Goal: Task Accomplishment & Management: Use online tool/utility

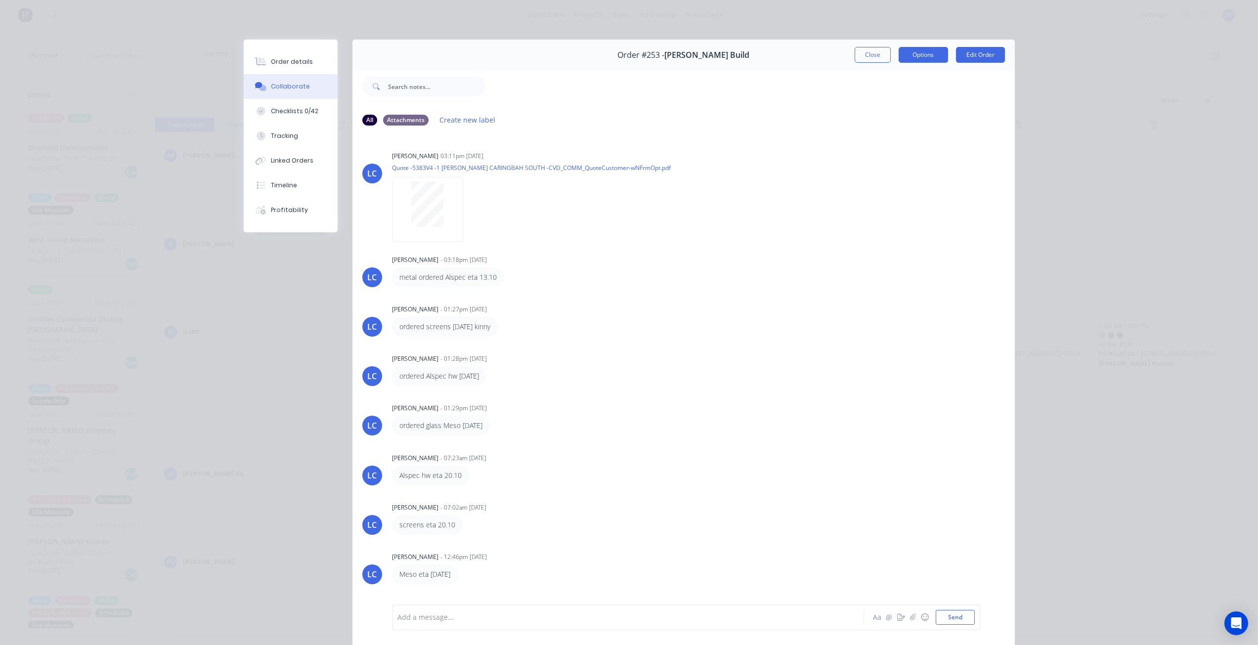
scroll to position [25, 0]
click at [883, 53] on button "Close" at bounding box center [873, 55] width 36 height 16
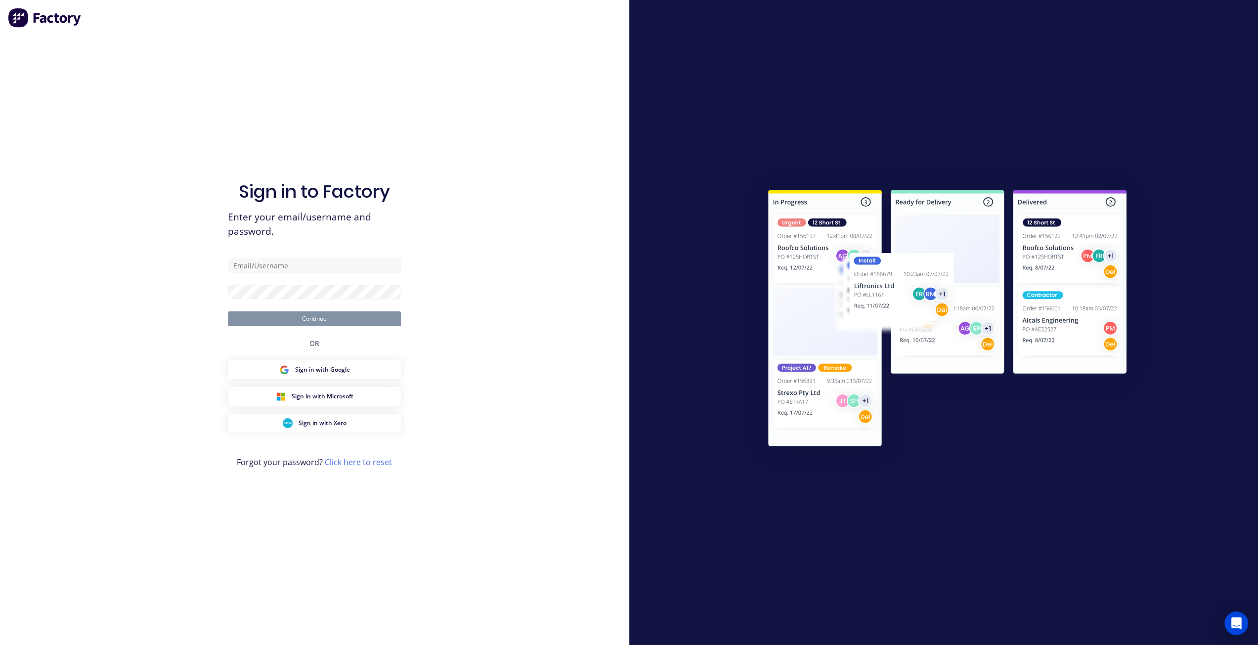
click at [161, 259] on div "Sign in to Factory Enter your email/username and password. Continue OR Sign in …" at bounding box center [314, 322] width 629 height 645
click at [235, 266] on input "text" at bounding box center [314, 265] width 173 height 15
type input "[PERSON_NAME][EMAIL_ADDRESS][DOMAIN_NAME]"
click at [295, 319] on button "Continue" at bounding box center [314, 318] width 173 height 15
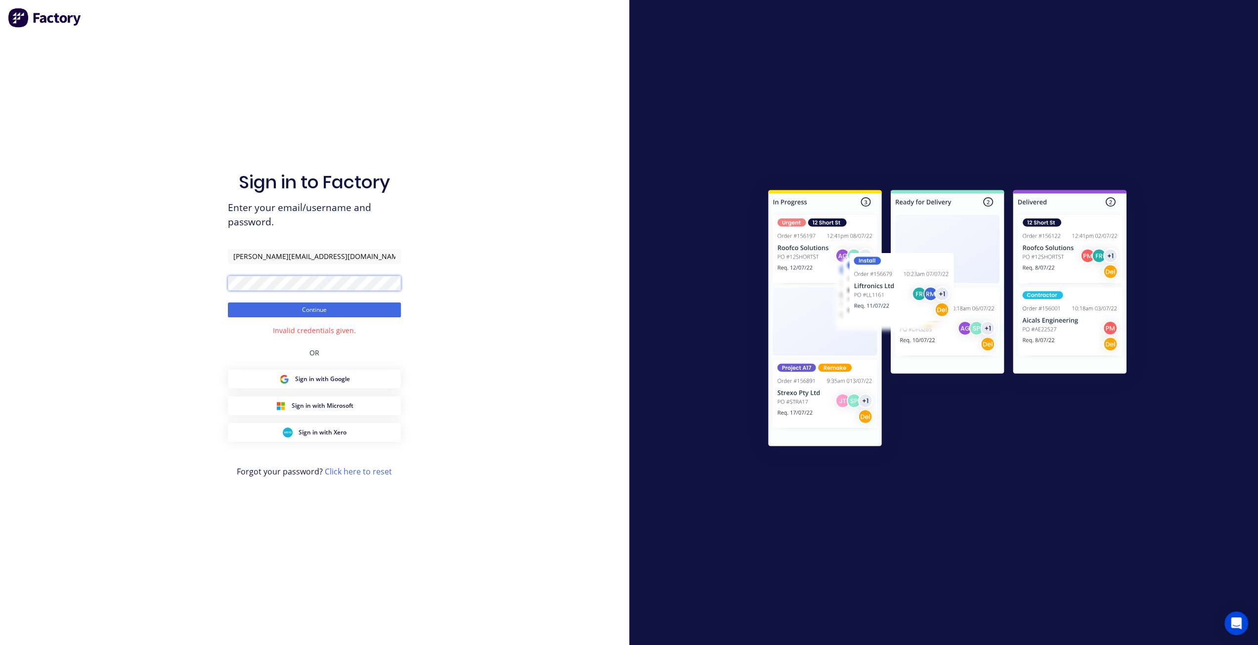
click at [176, 282] on div "Sign in to Factory Enter your email/username and password. [PERSON_NAME][EMAIL_…" at bounding box center [314, 322] width 629 height 645
click at [277, 308] on button "Continue" at bounding box center [314, 310] width 173 height 15
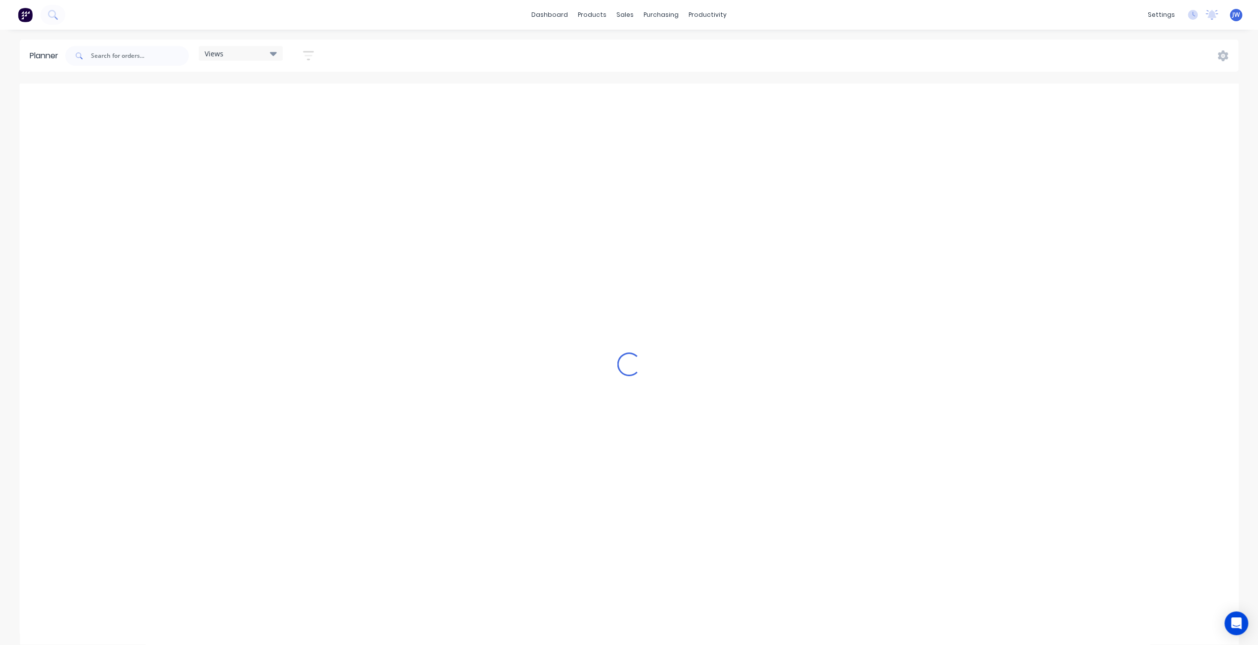
scroll to position [0, 385]
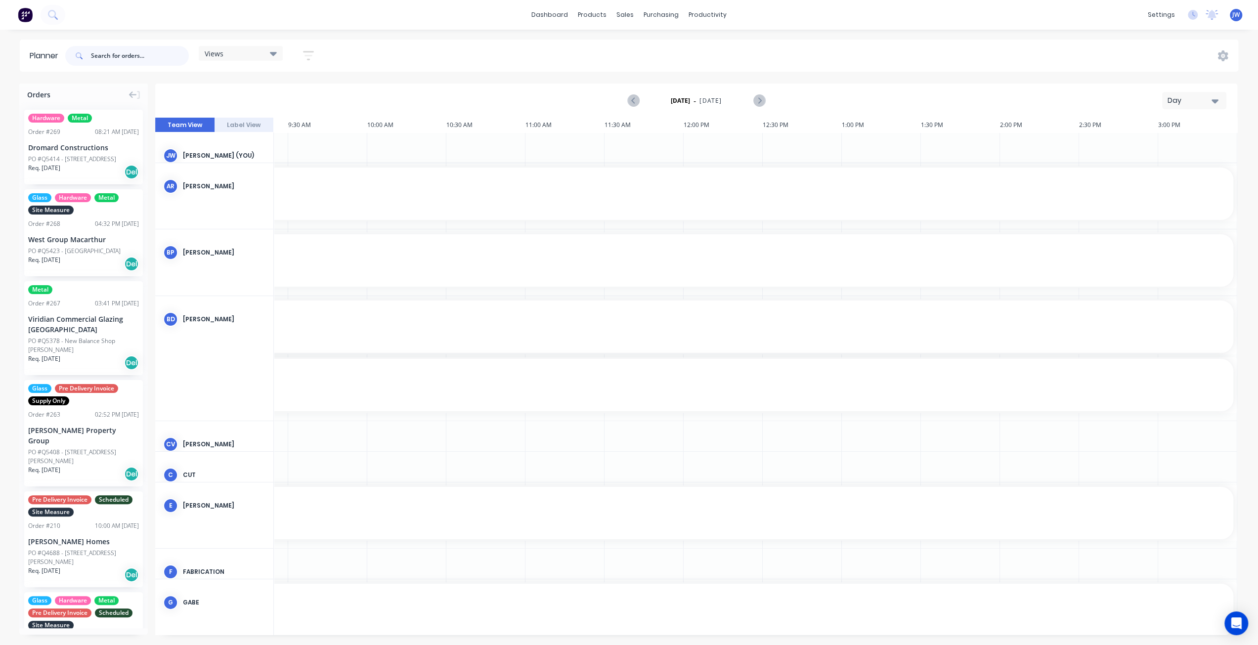
click at [122, 52] on input "text" at bounding box center [140, 56] width 98 height 20
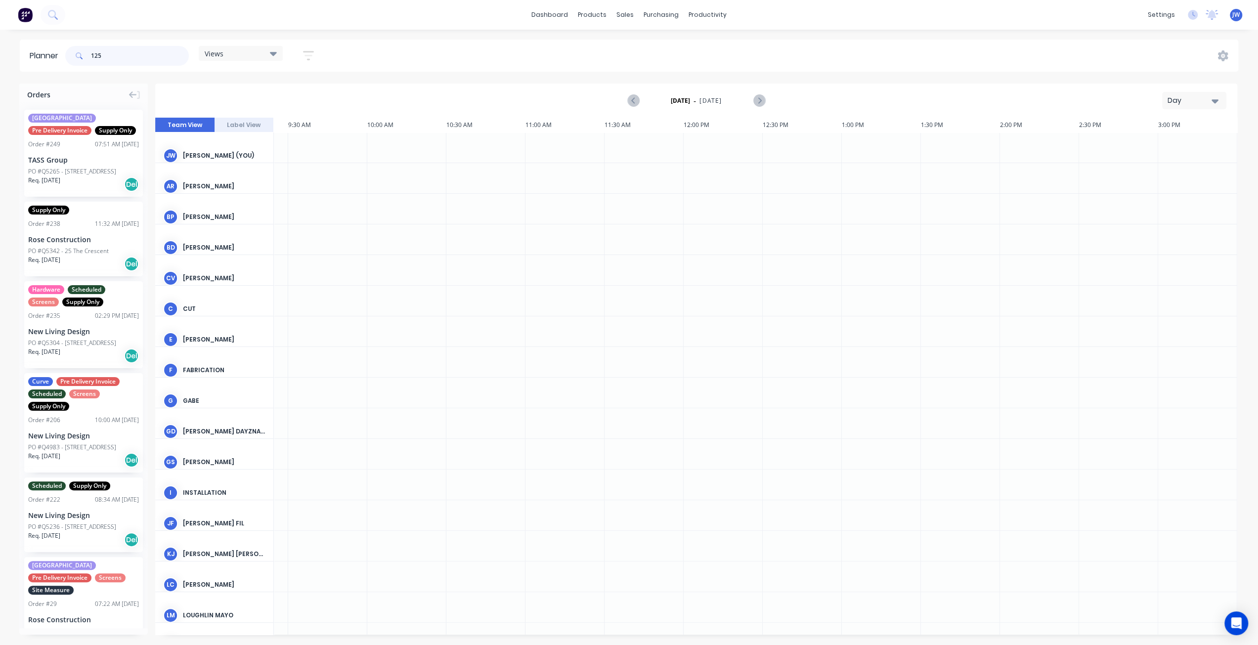
type input "125"
click at [95, 175] on div "PO #Q5265 - [STREET_ADDRESS]" at bounding box center [72, 171] width 88 height 9
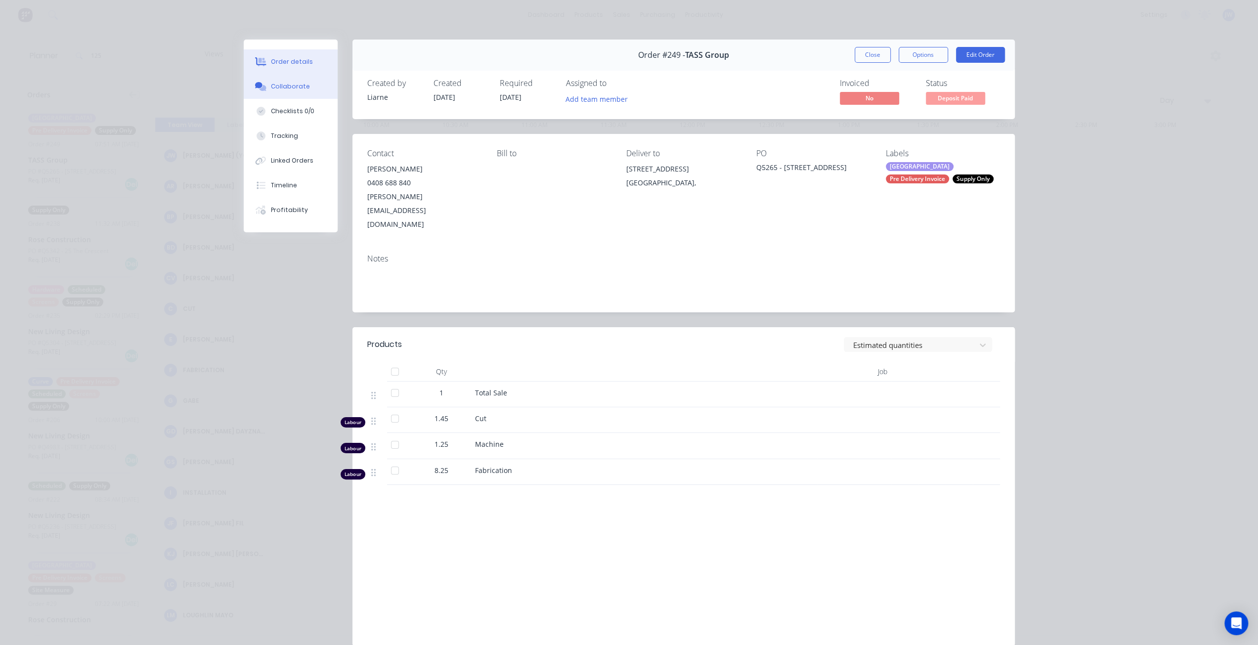
click at [298, 84] on div "Collaborate" at bounding box center [290, 86] width 39 height 9
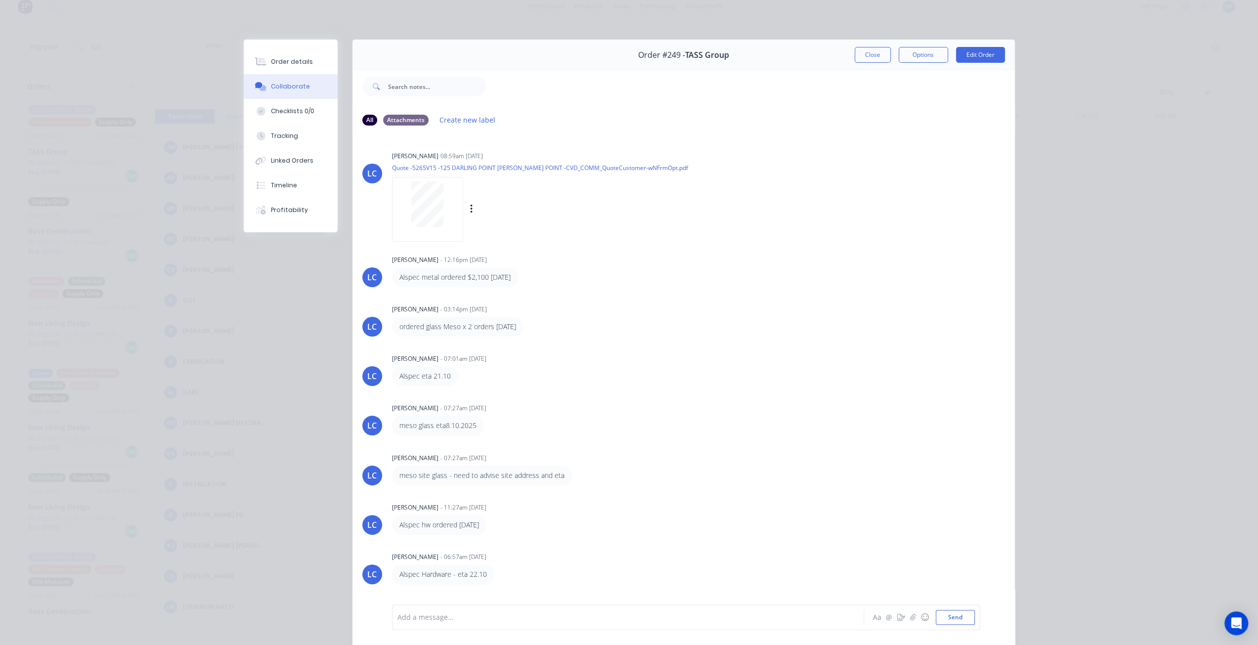
scroll to position [0, 0]
click at [277, 181] on div "Timeline" at bounding box center [284, 185] width 26 height 9
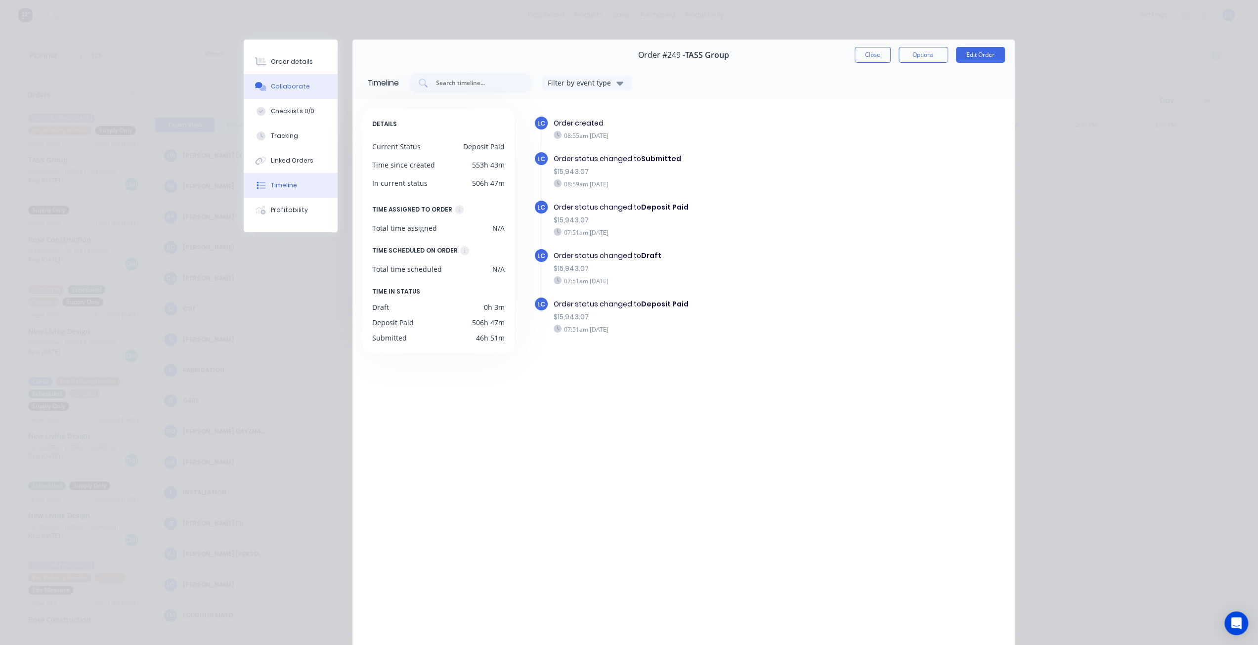
click at [278, 80] on button "Collaborate" at bounding box center [291, 86] width 94 height 25
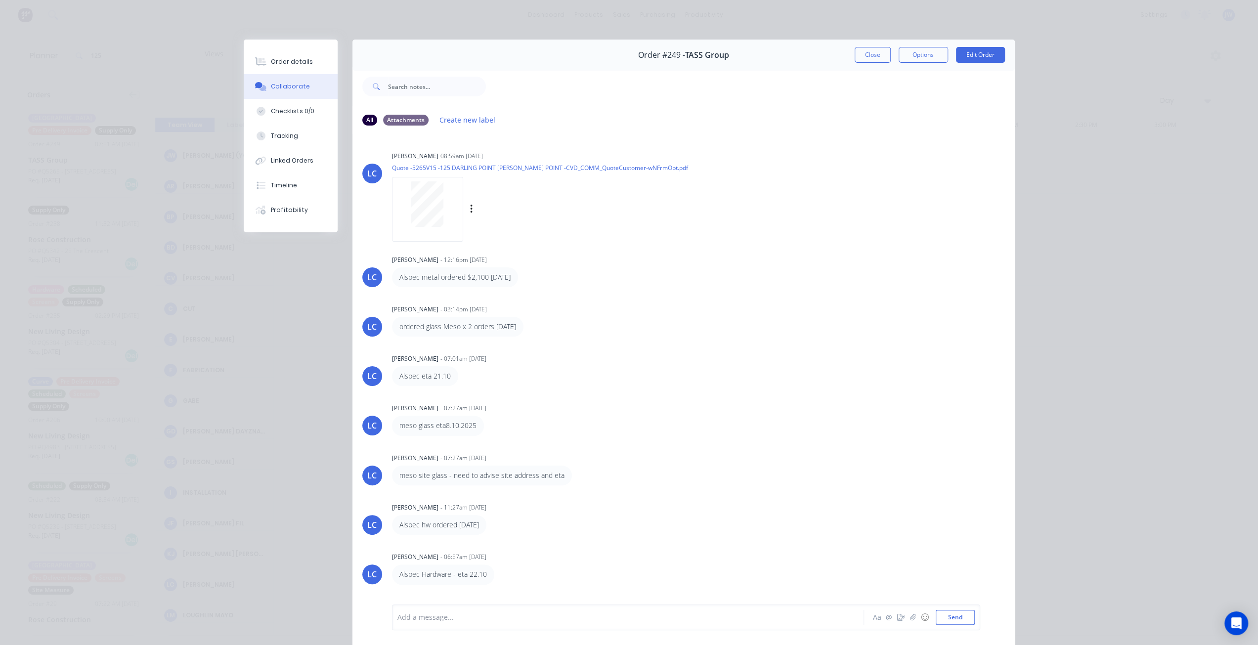
scroll to position [44, 0]
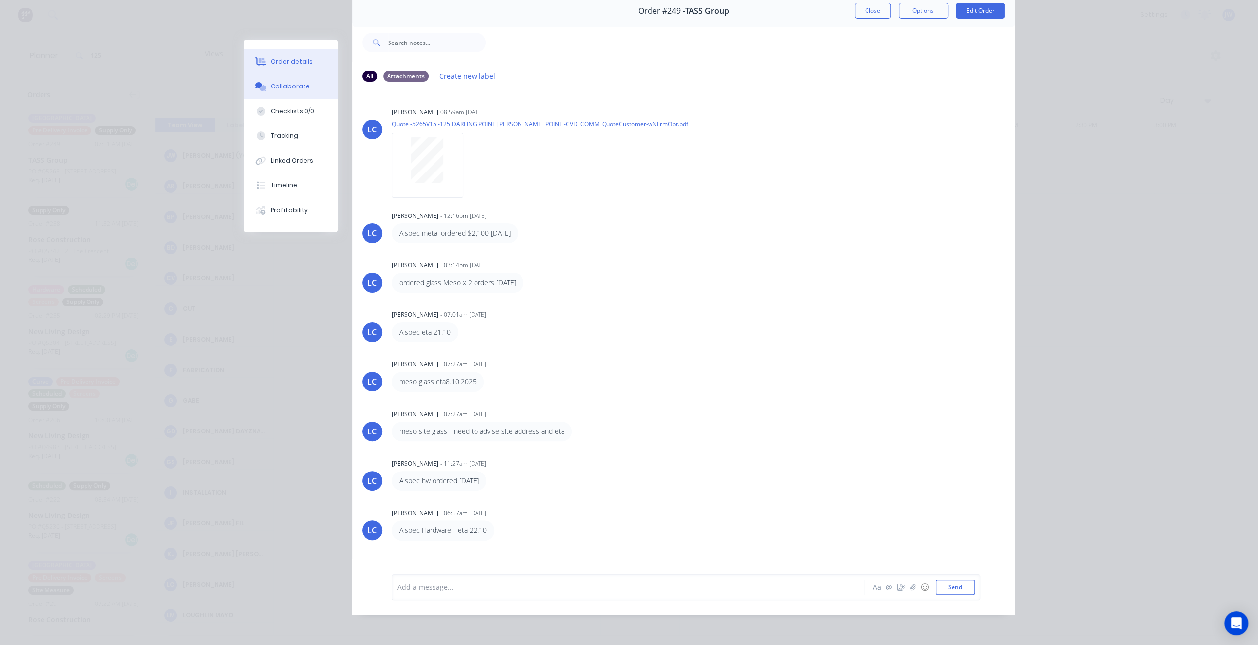
click at [292, 66] on div "Order details" at bounding box center [292, 61] width 42 height 9
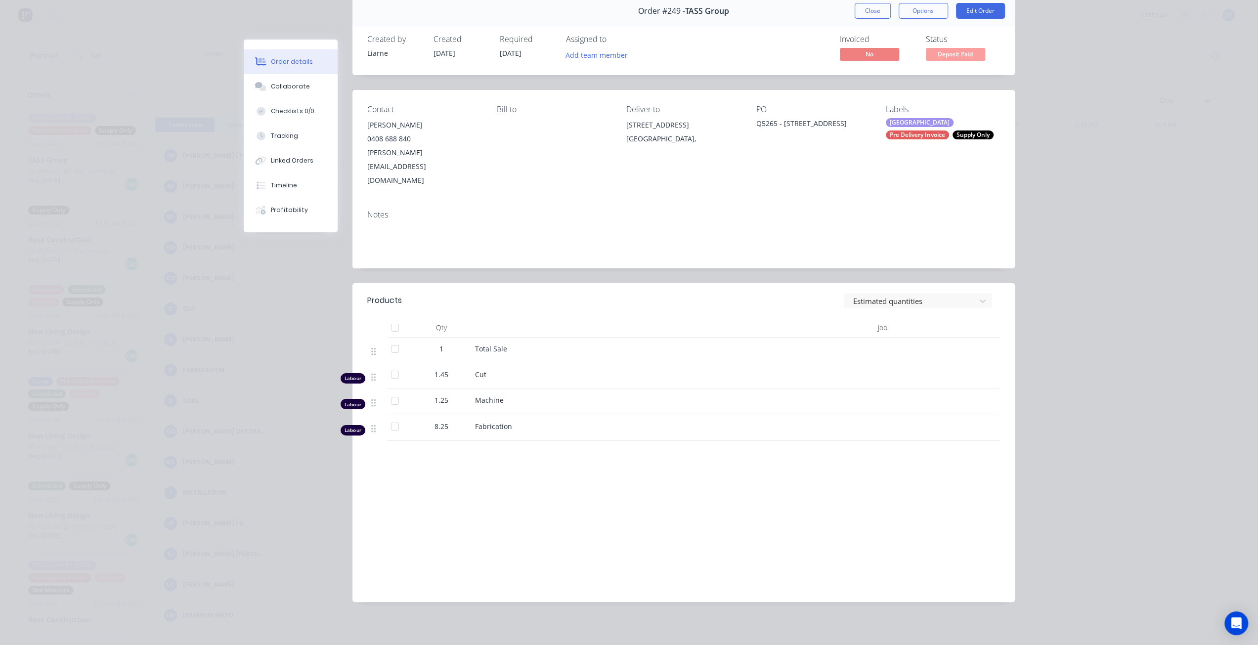
scroll to position [20, 0]
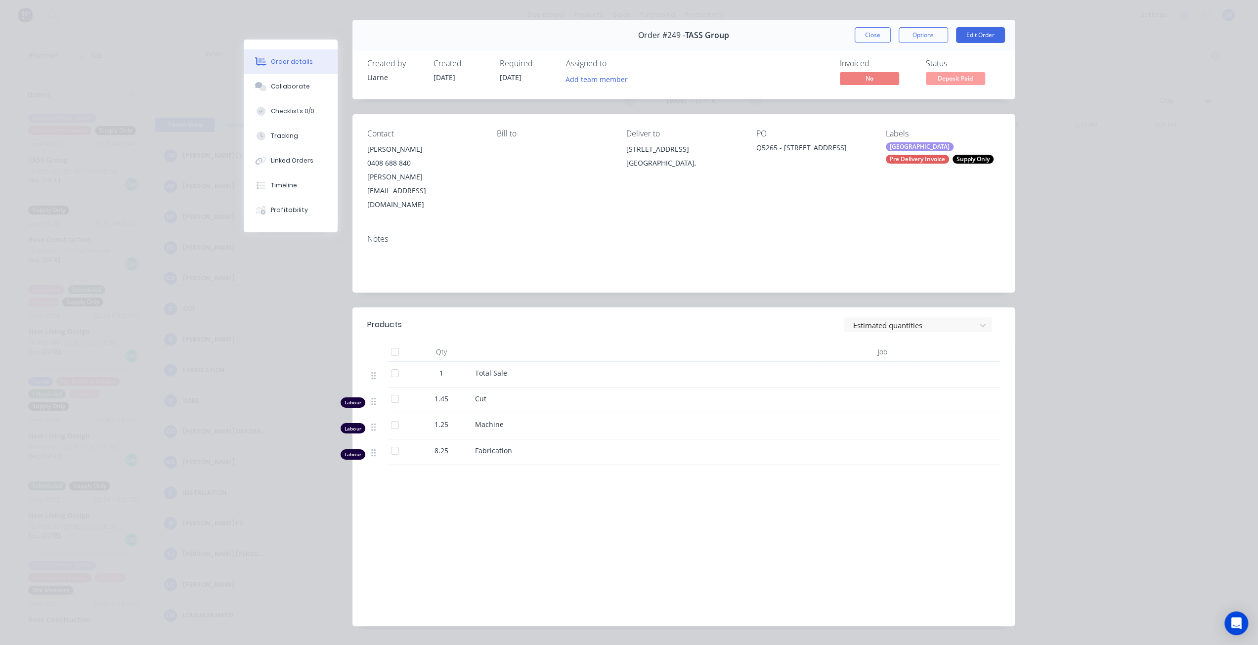
click at [904, 145] on div "[GEOGRAPHIC_DATA]" at bounding box center [920, 146] width 68 height 9
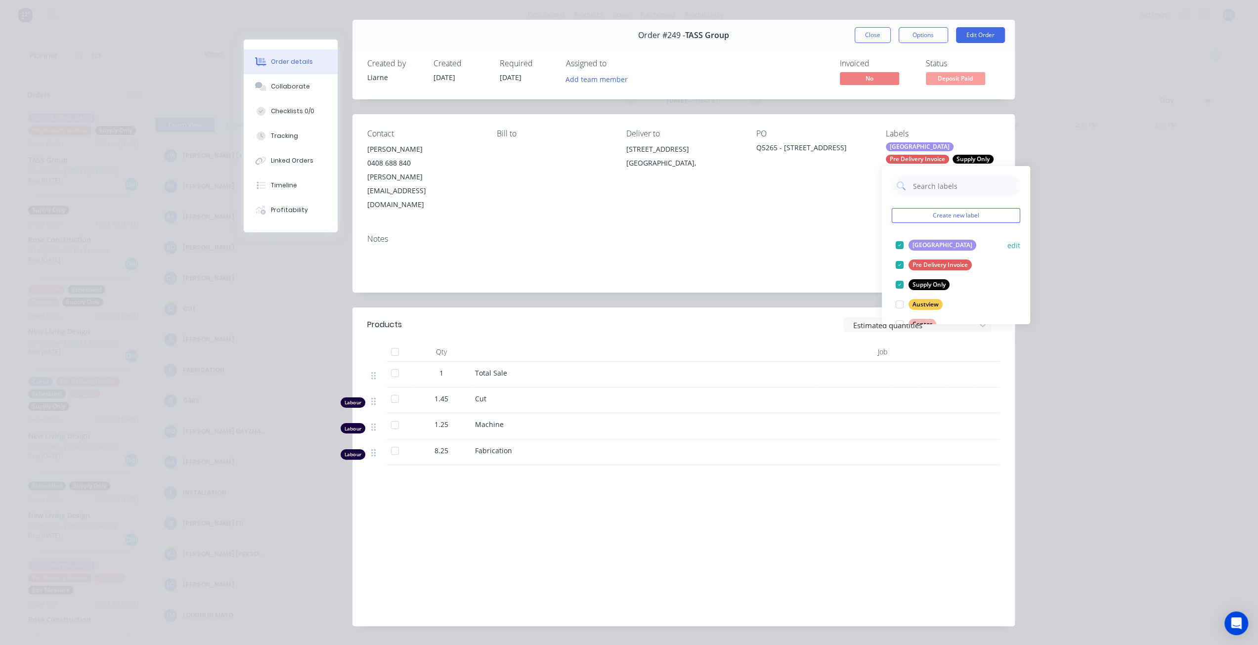
click at [915, 242] on div "[GEOGRAPHIC_DATA]" at bounding box center [943, 245] width 68 height 11
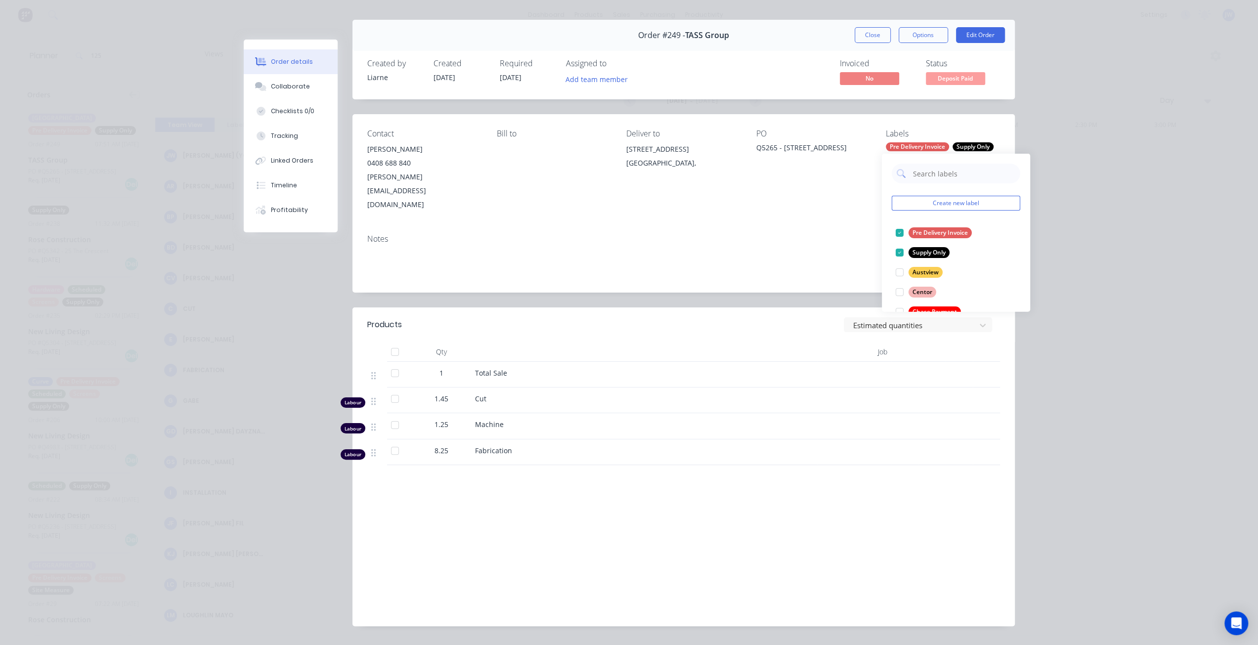
scroll to position [0, 0]
click at [751, 226] on div "Notes" at bounding box center [683, 259] width 662 height 66
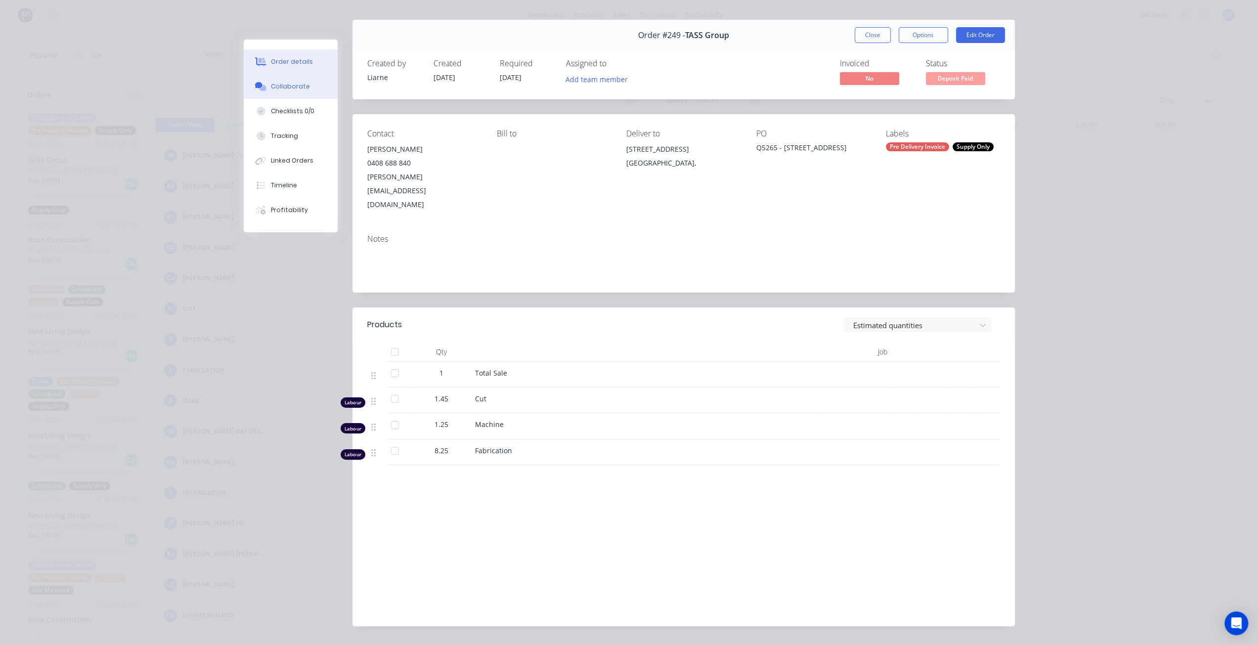
click at [272, 80] on button "Collaborate" at bounding box center [291, 86] width 94 height 25
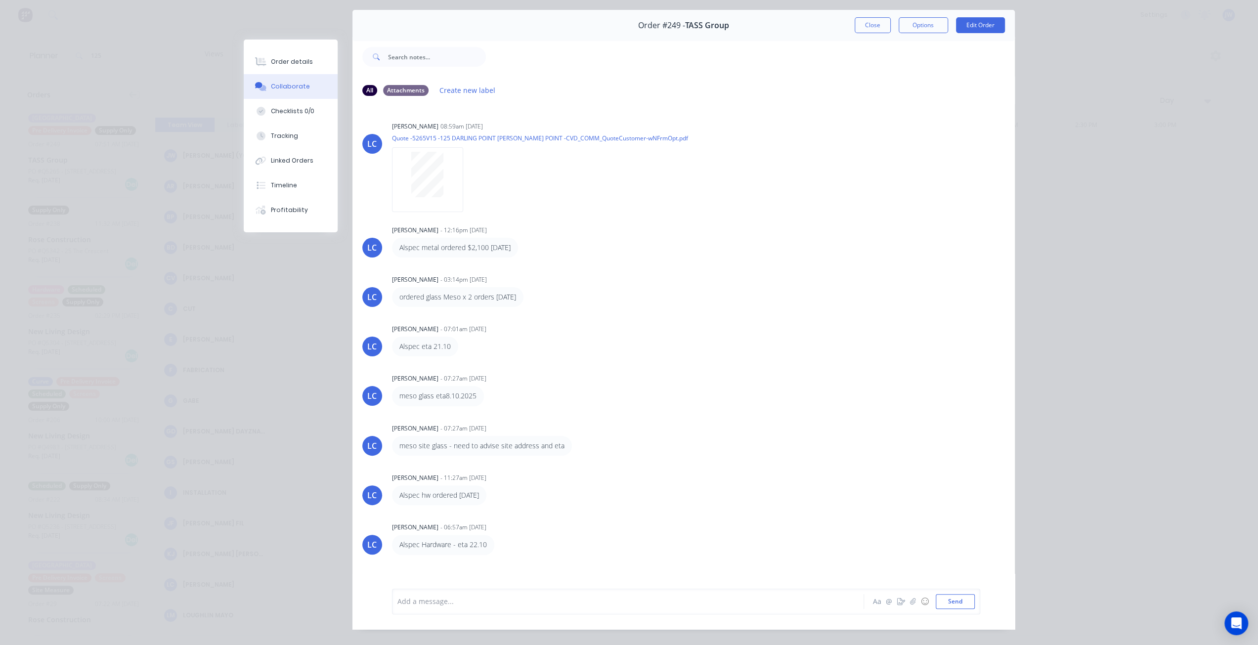
scroll to position [44, 0]
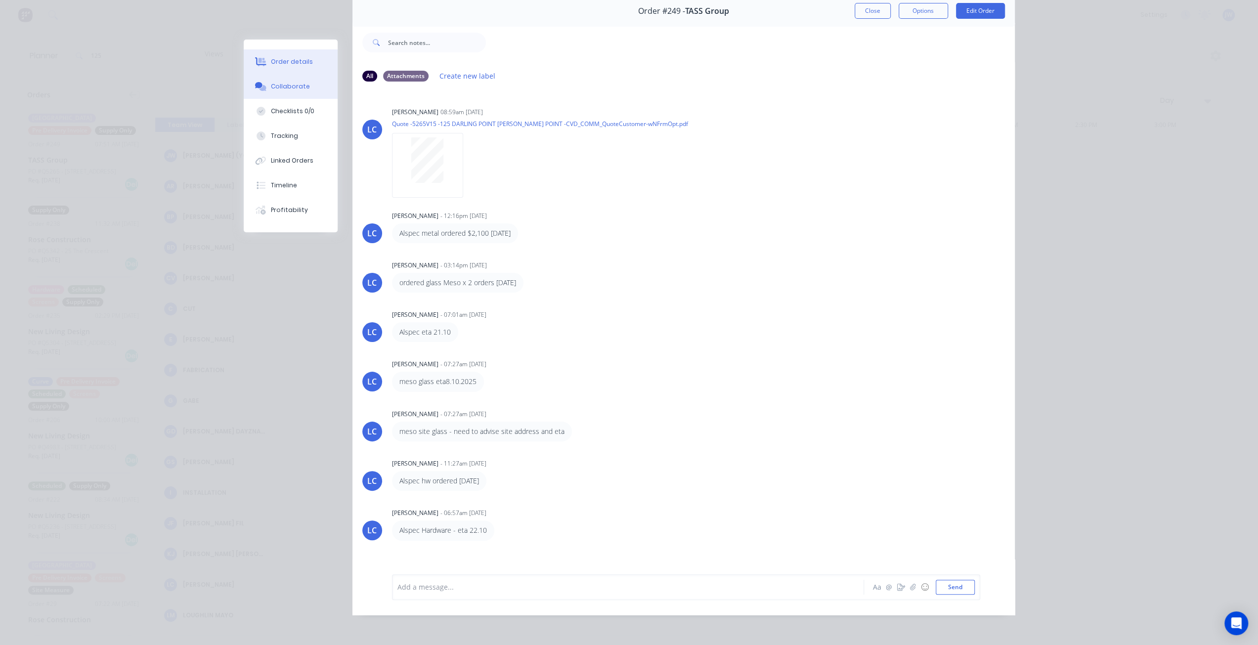
click at [297, 63] on div "Order details" at bounding box center [292, 61] width 42 height 9
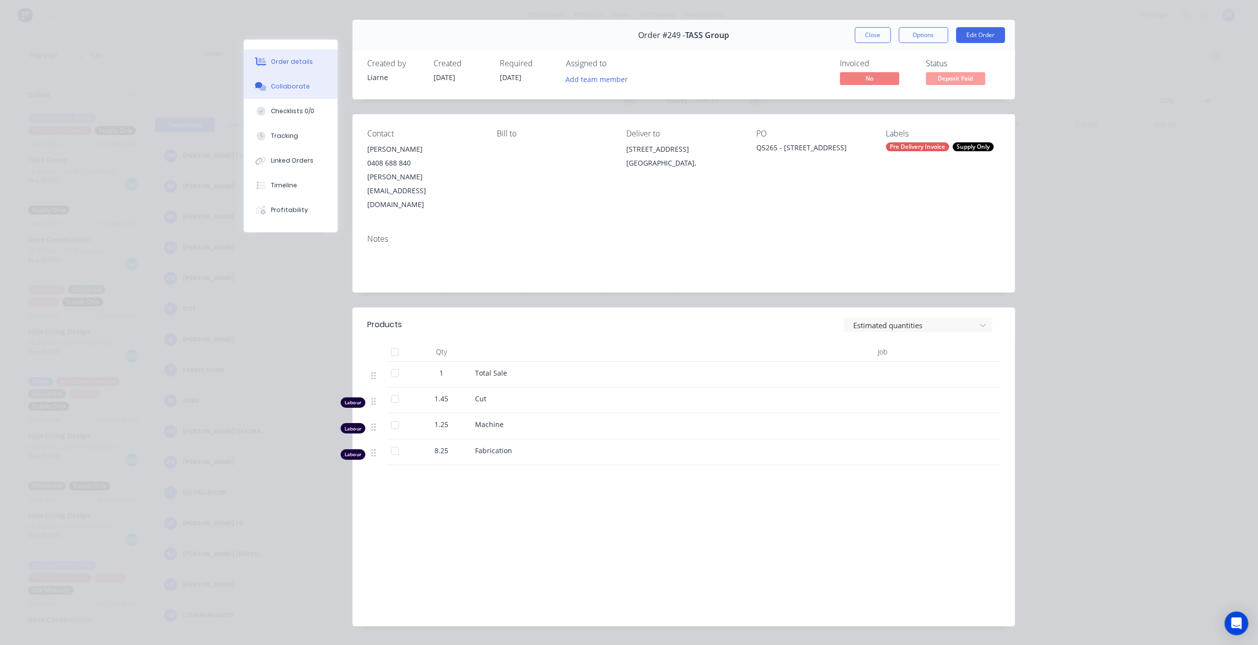
click at [300, 83] on div "Collaborate" at bounding box center [290, 86] width 39 height 9
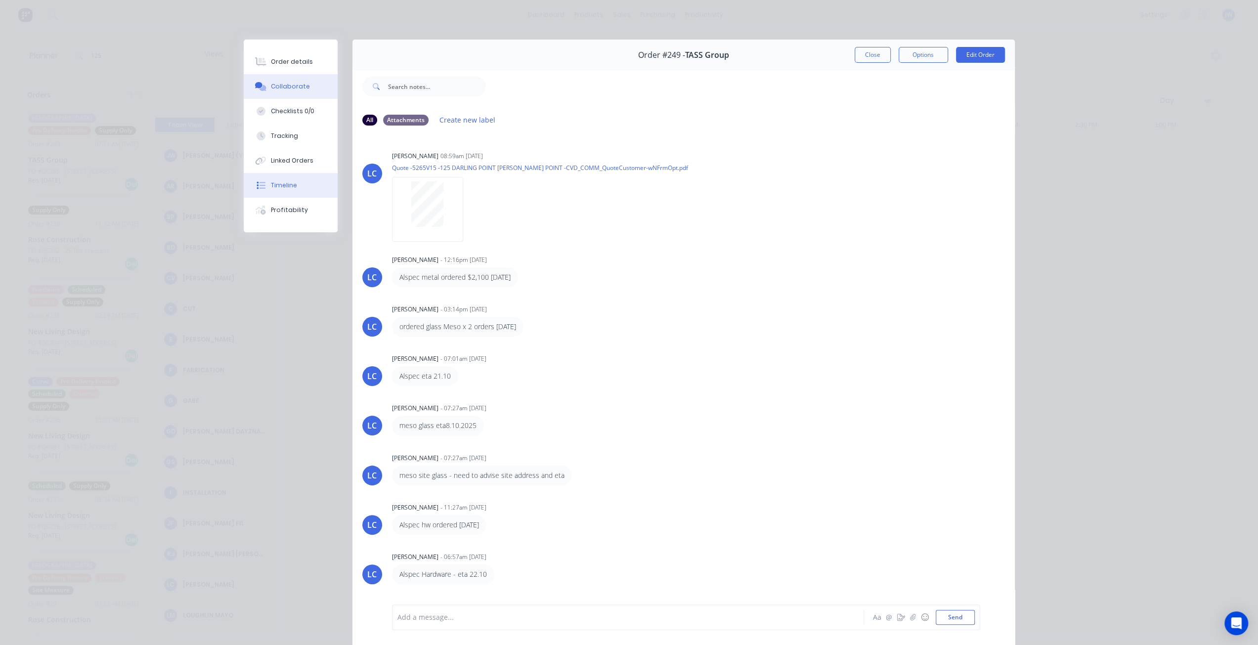
click at [271, 186] on div "Timeline" at bounding box center [284, 185] width 26 height 9
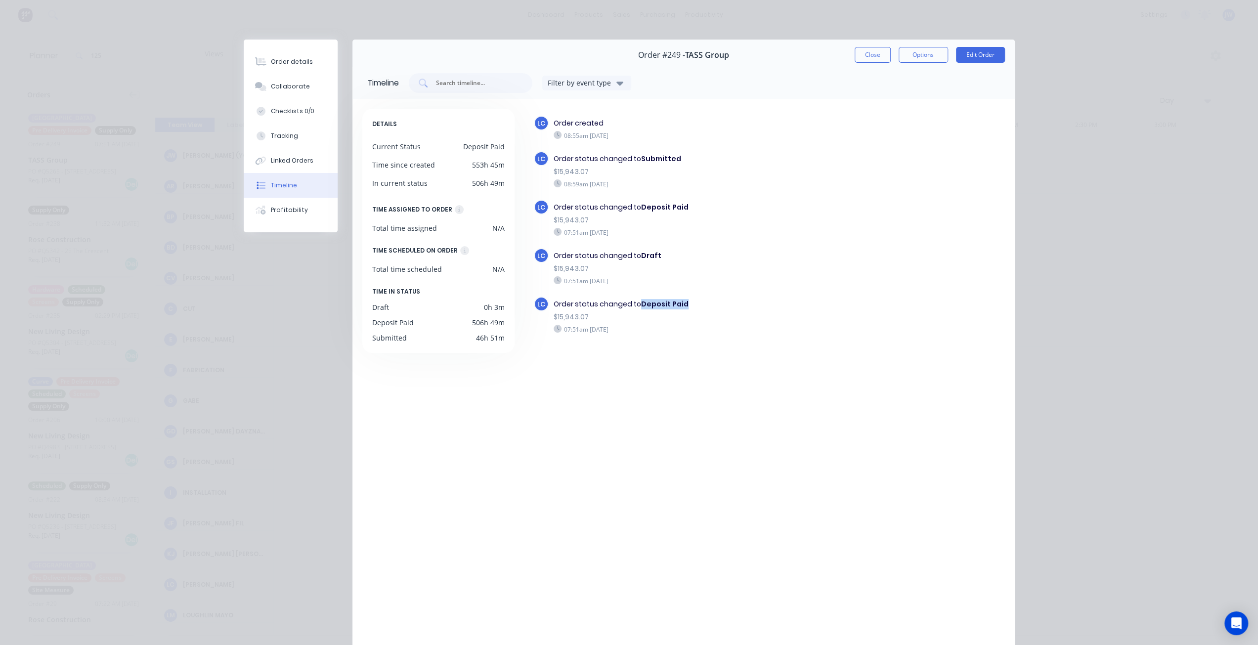
drag, startPoint x: 685, startPoint y: 304, endPoint x: 637, endPoint y: 303, distance: 48.0
click at [637, 303] on div "Order status changed to Deposit Paid" at bounding box center [699, 304] width 291 height 10
click at [880, 57] on button "Close" at bounding box center [873, 55] width 36 height 16
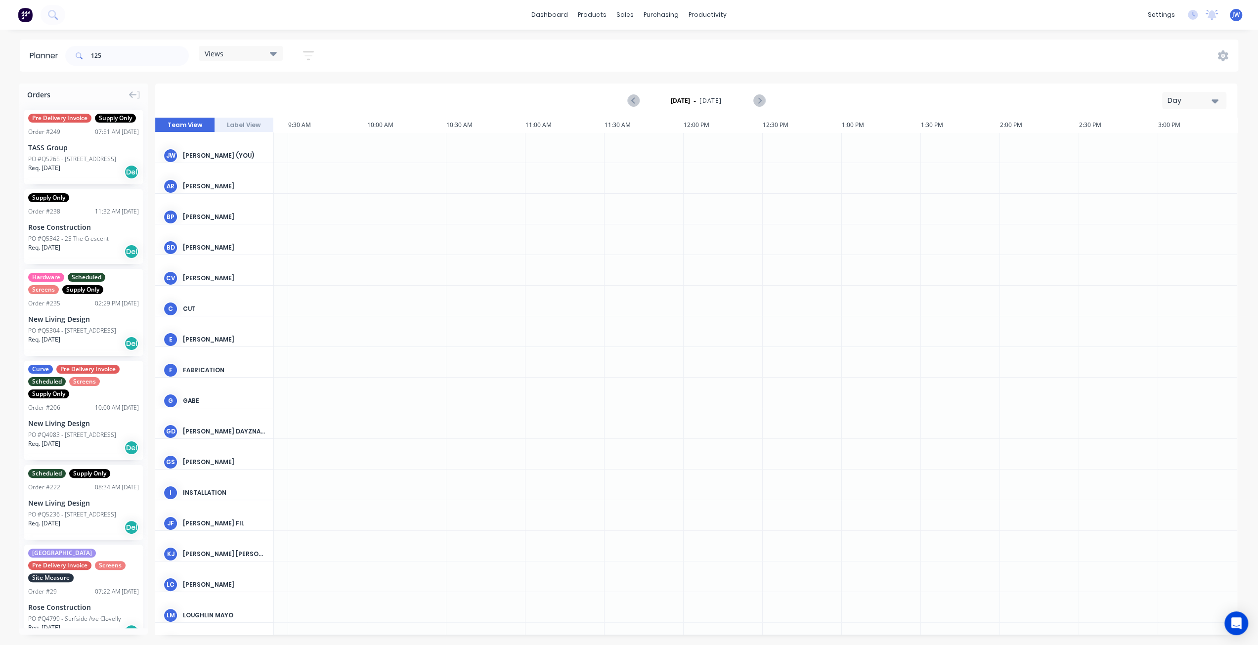
click at [280, 57] on div "Views" at bounding box center [241, 53] width 84 height 15
click at [232, 150] on button "Factory" at bounding box center [258, 146] width 105 height 11
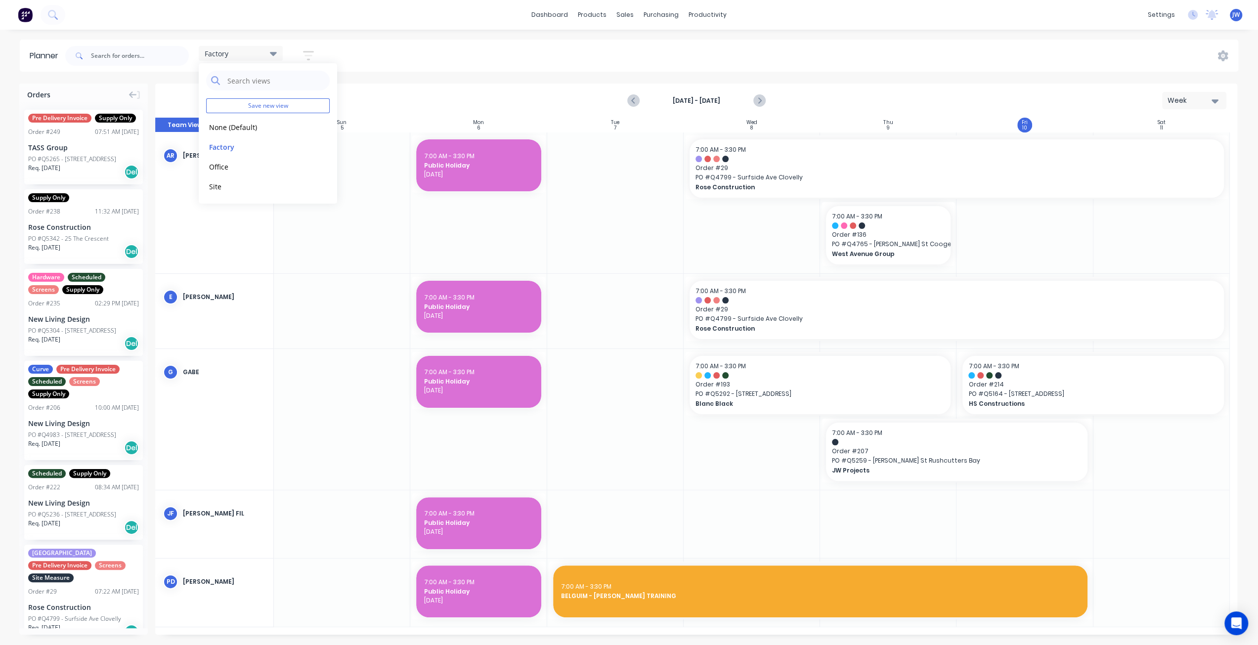
click at [493, 72] on div "Planner Factory Save new view None (Default) edit Factory edit Office edit Site…" at bounding box center [629, 342] width 1258 height 605
click at [766, 99] on button "Next page" at bounding box center [759, 101] width 20 height 20
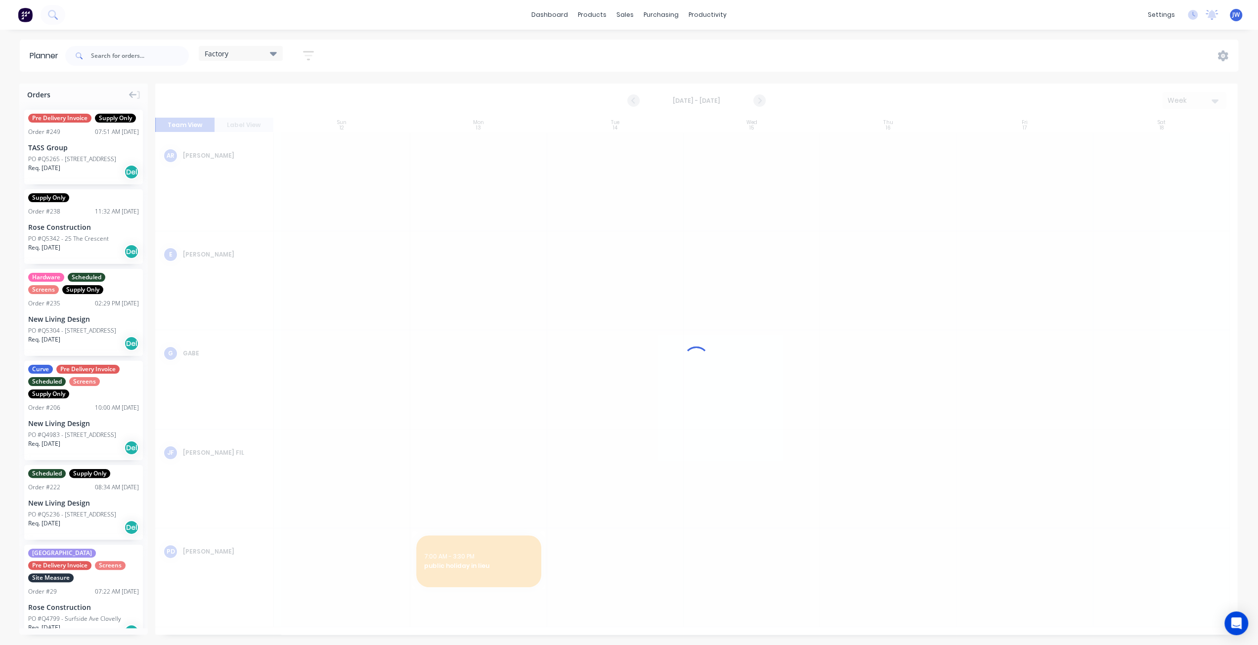
click at [762, 101] on div at bounding box center [696, 359] width 1082 height 551
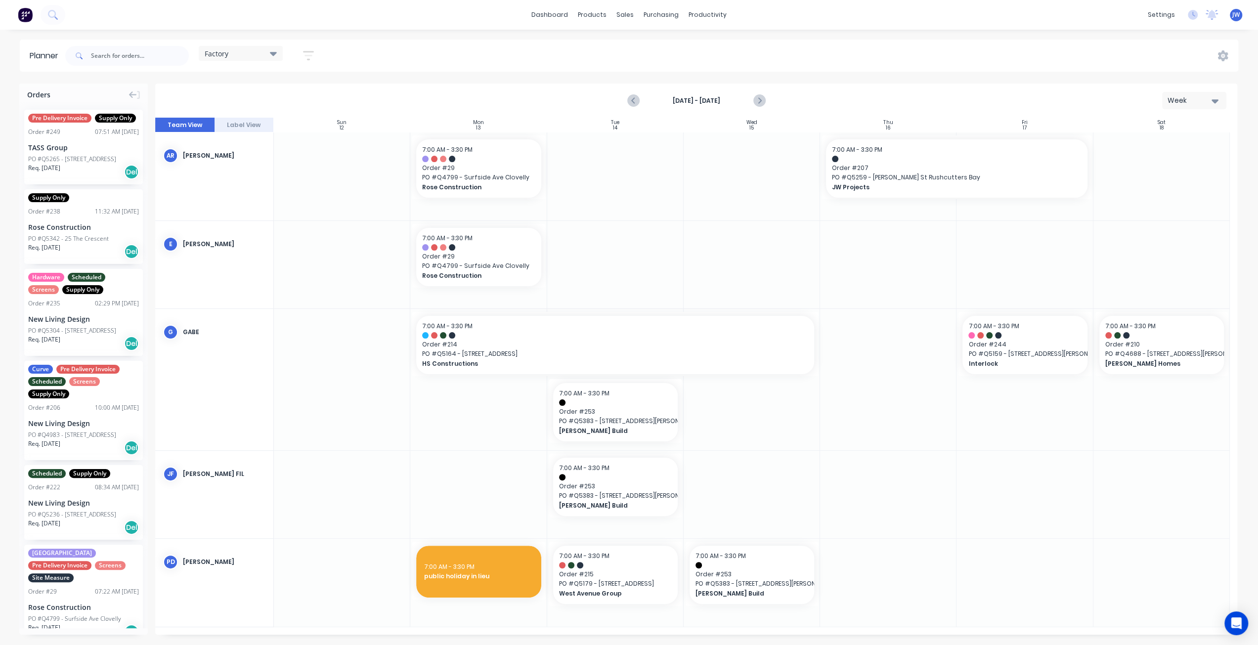
click at [762, 101] on icon "Next page" at bounding box center [759, 101] width 12 height 12
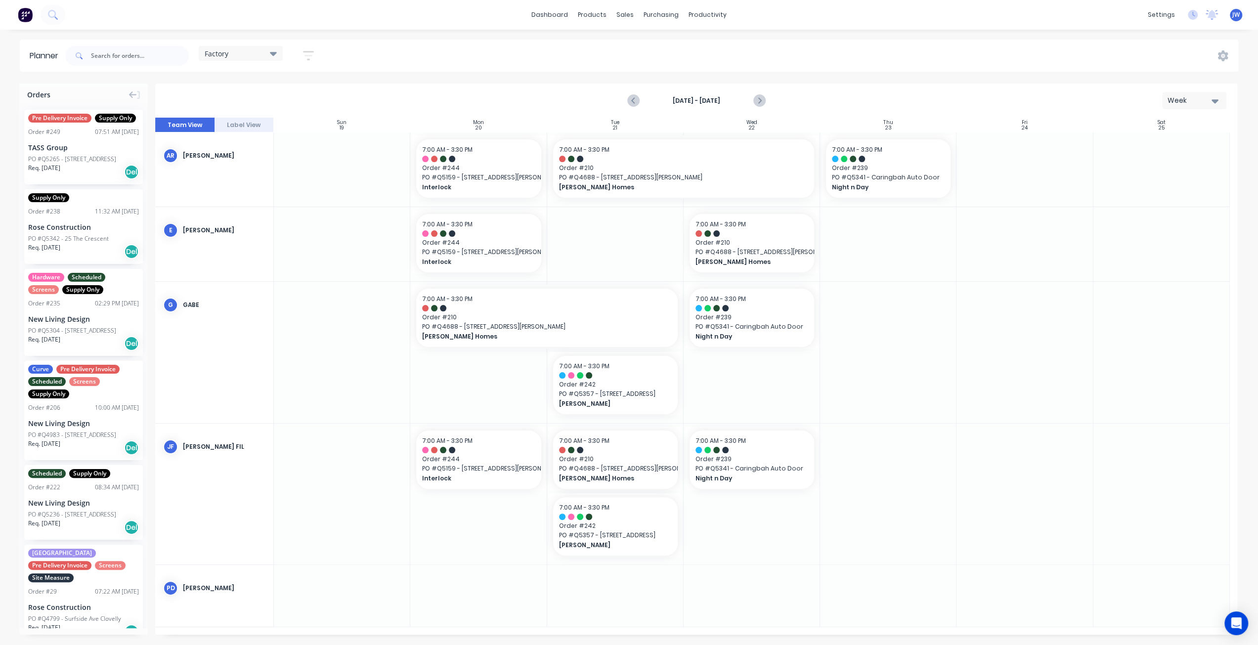
click at [762, 101] on icon "Next page" at bounding box center [759, 101] width 12 height 12
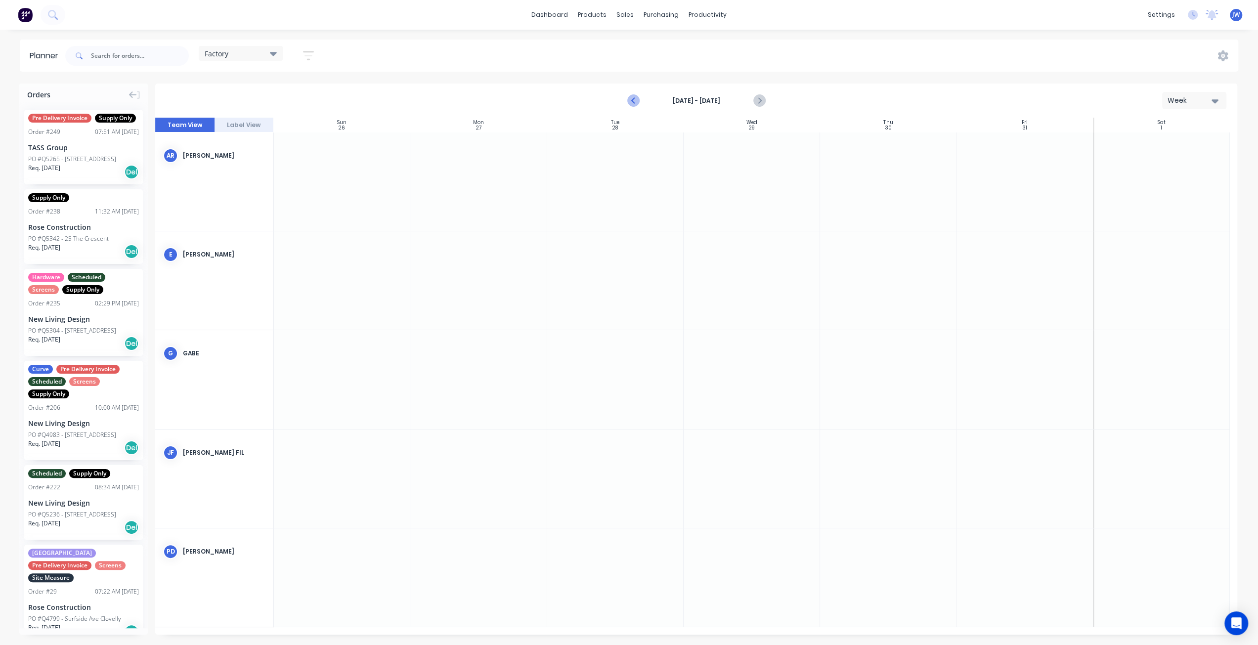
click at [628, 102] on icon "Previous page" at bounding box center [634, 101] width 12 height 12
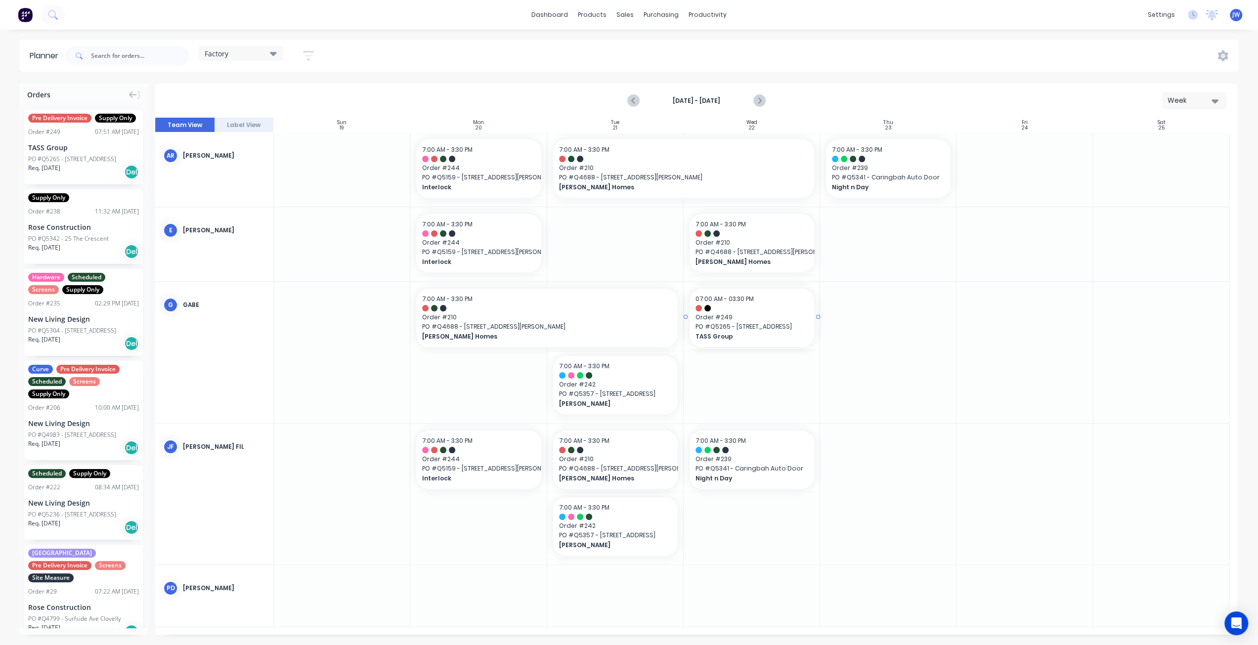
drag, startPoint x: 86, startPoint y: 166, endPoint x: 775, endPoint y: 401, distance: 728.0
click at [748, 329] on span "PO # Q5341 - Caringbah Auto Door" at bounding box center [752, 326] width 113 height 9
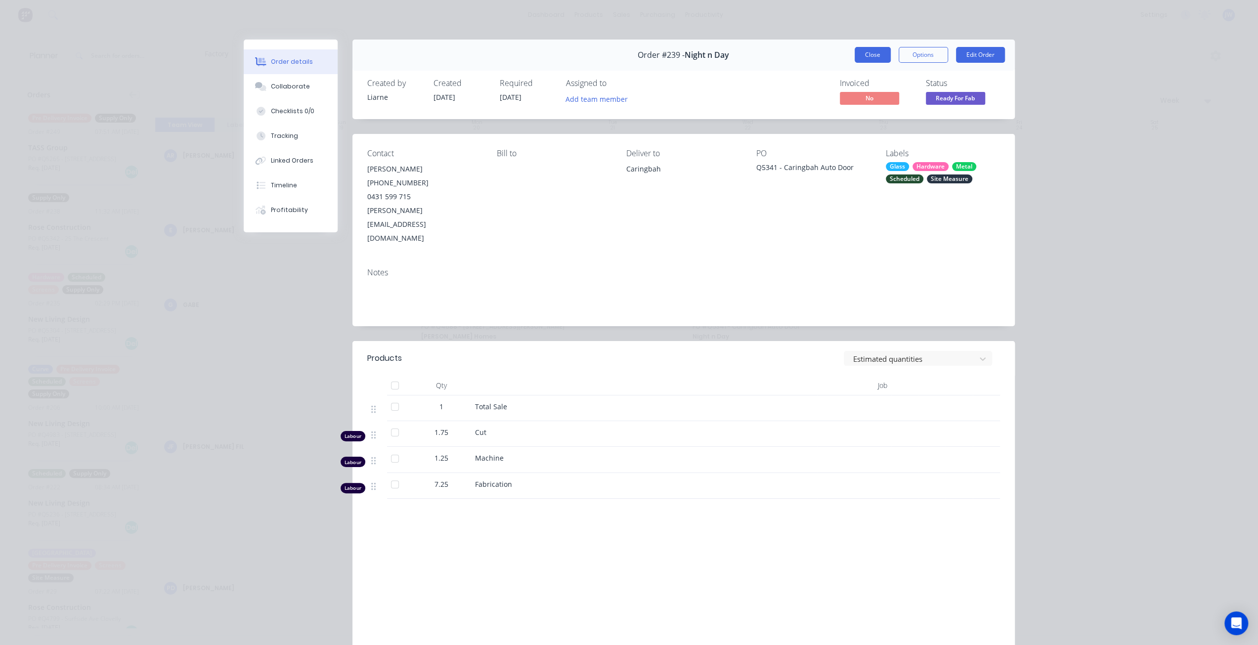
click at [867, 53] on button "Close" at bounding box center [873, 55] width 36 height 16
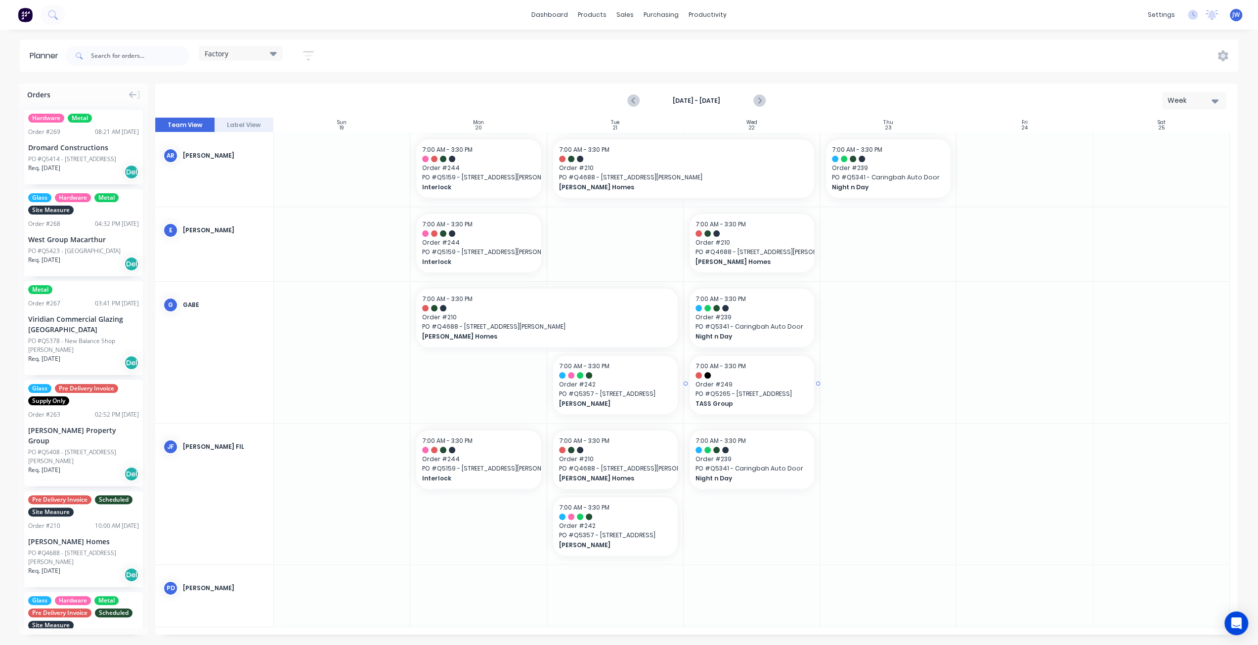
click at [753, 393] on span "PO # Q5265 - [STREET_ADDRESS]" at bounding box center [752, 394] width 113 height 9
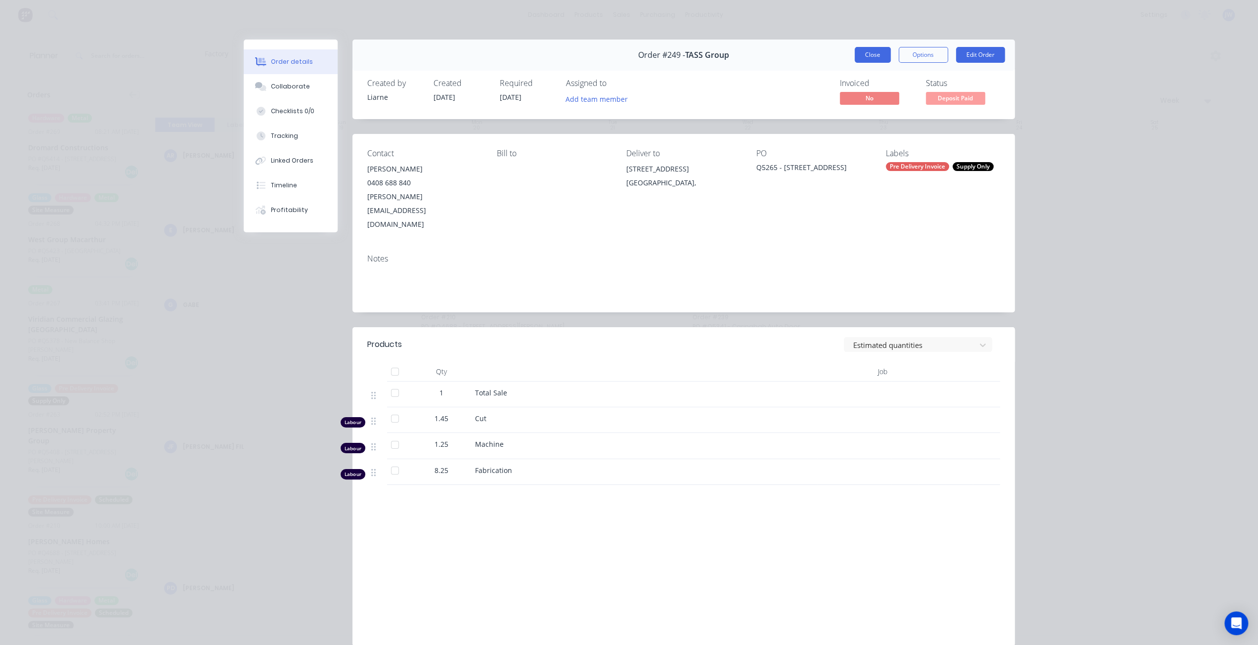
click at [859, 58] on button "Close" at bounding box center [873, 55] width 36 height 16
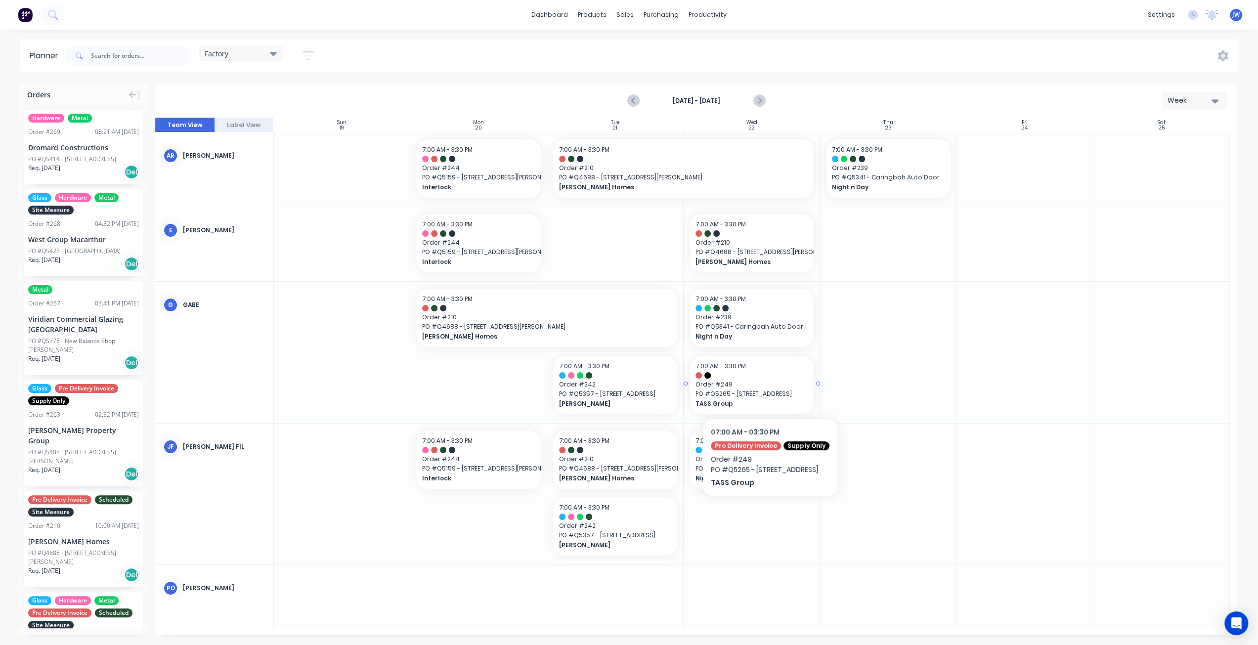
click at [767, 385] on span "Order # 249" at bounding box center [752, 384] width 113 height 9
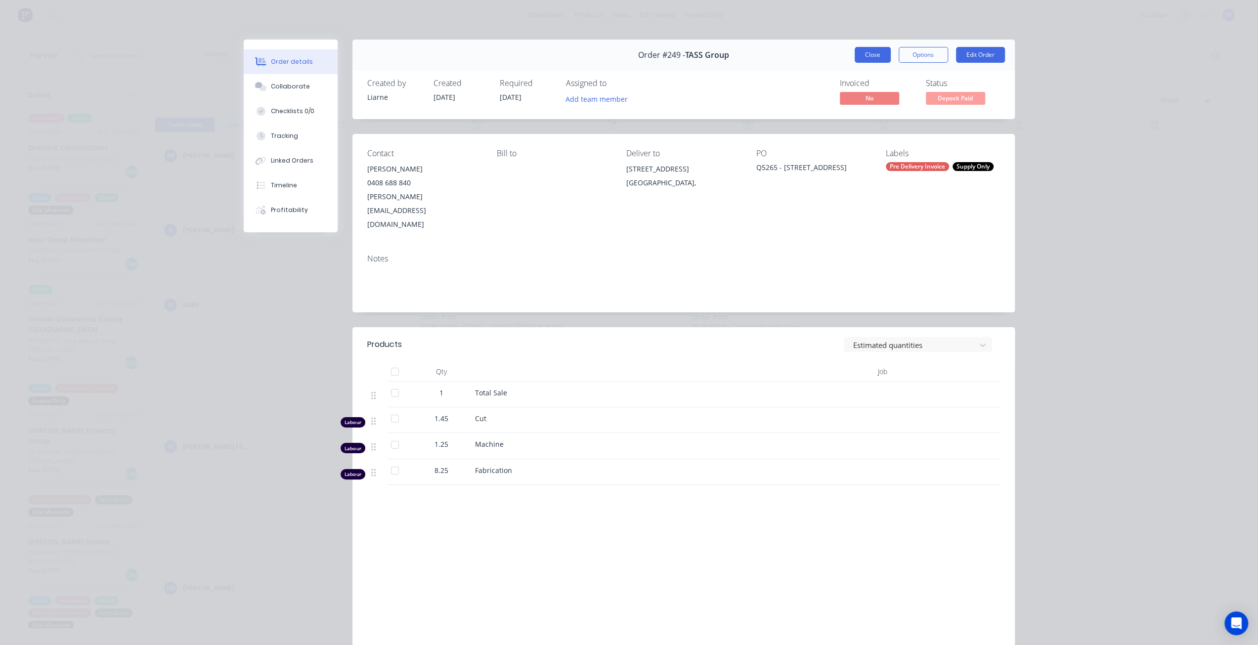
click at [863, 50] on button "Close" at bounding box center [873, 55] width 36 height 16
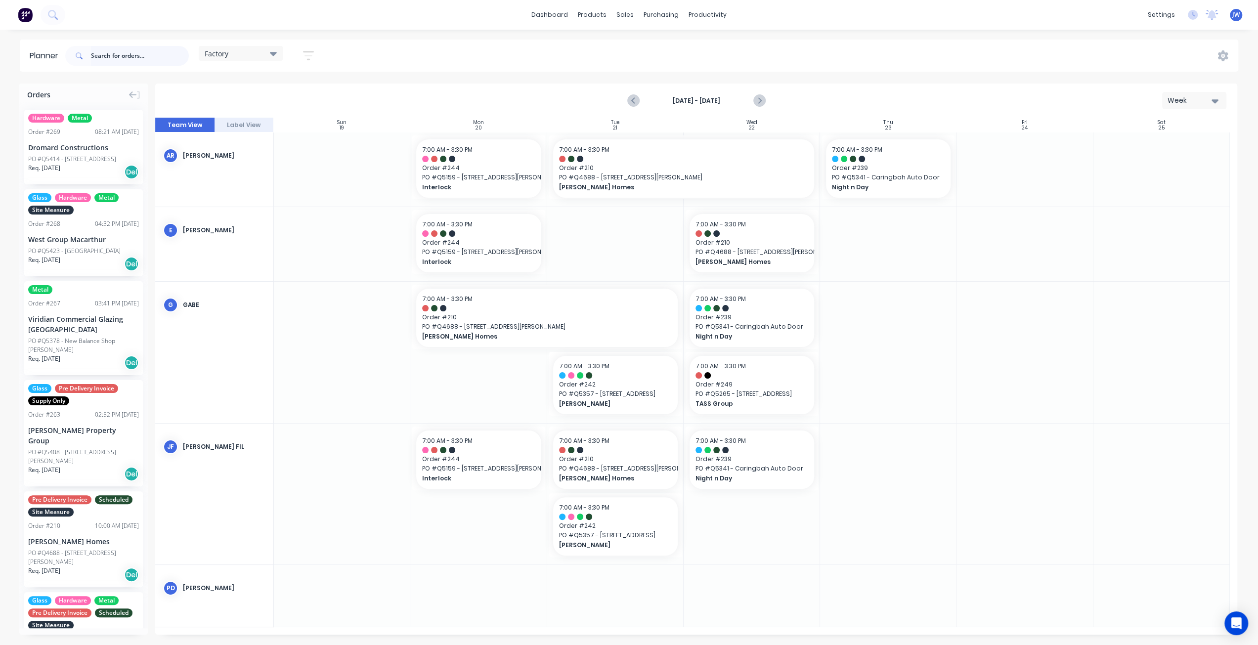
click at [112, 58] on input "text" at bounding box center [140, 56] width 98 height 20
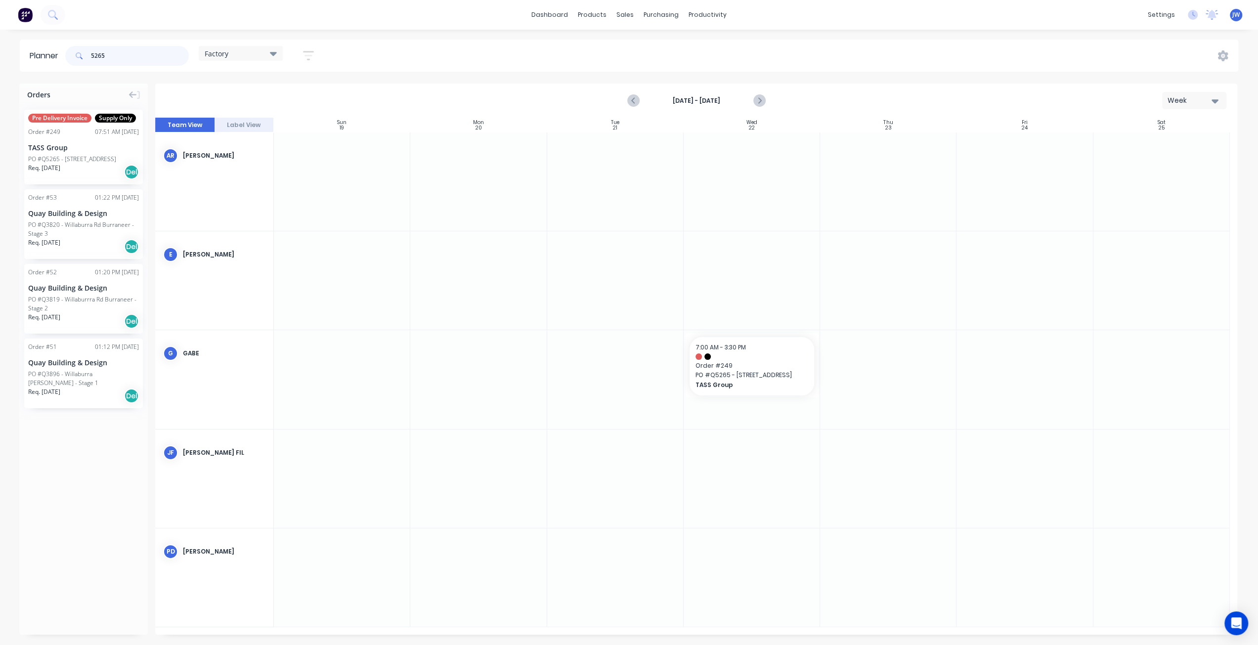
type input "5265"
drag, startPoint x: 67, startPoint y: 160, endPoint x: 876, endPoint y: 476, distance: 868.4
click at [76, 156] on div "PO #Q5265 - [STREET_ADDRESS]" at bounding box center [72, 159] width 88 height 9
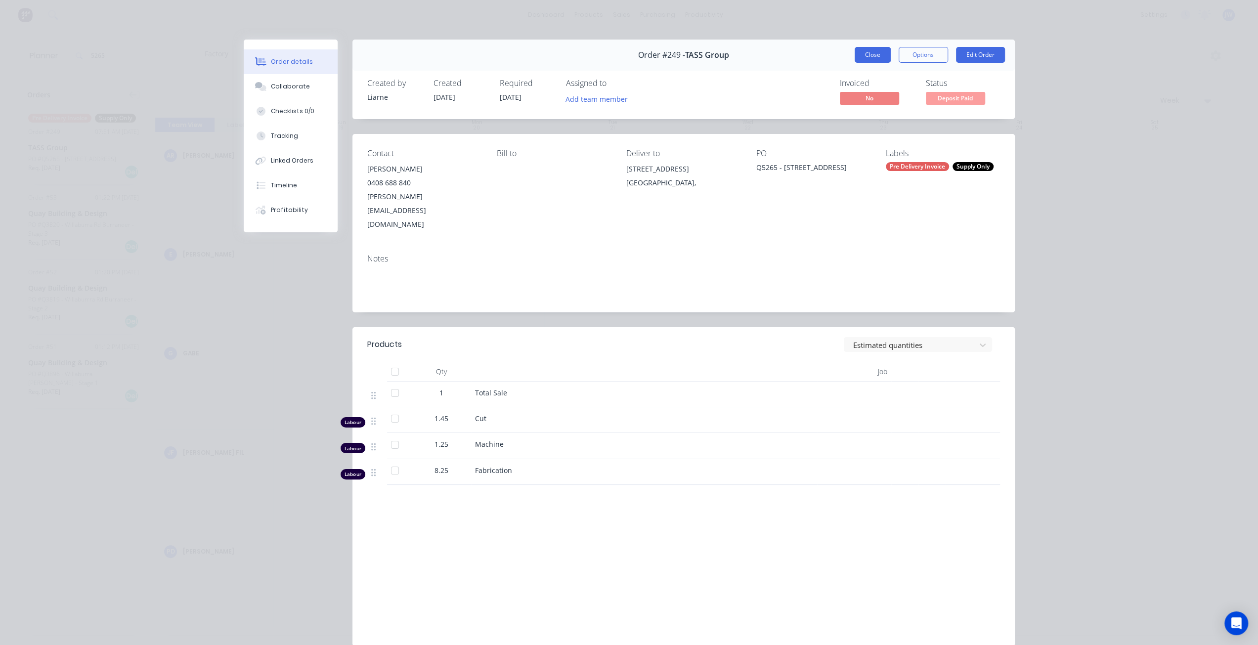
click at [859, 55] on button "Close" at bounding box center [873, 55] width 36 height 16
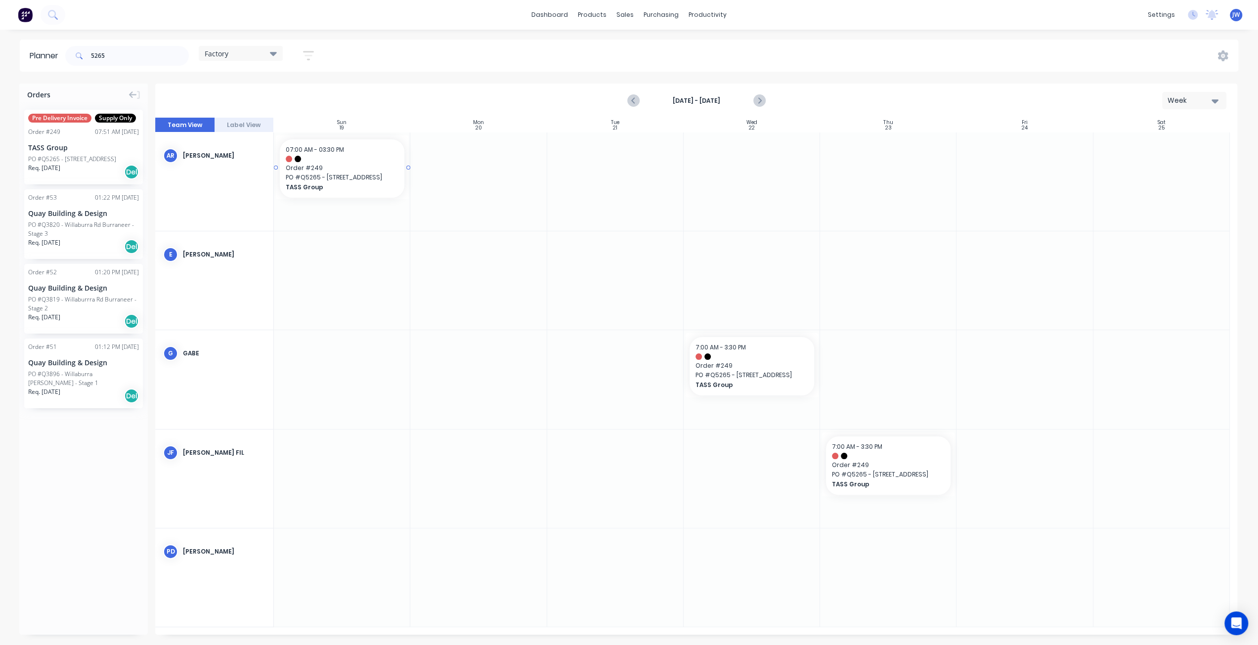
drag, startPoint x: 67, startPoint y: 153, endPoint x: 318, endPoint y: 185, distance: 252.7
drag, startPoint x: 98, startPoint y: 152, endPoint x: 317, endPoint y: 289, distance: 258.3
click at [56, 57] on header "Planner 5265 Factory Save new view None (Default) edit Factory edit Office edit…" at bounding box center [629, 56] width 1219 height 32
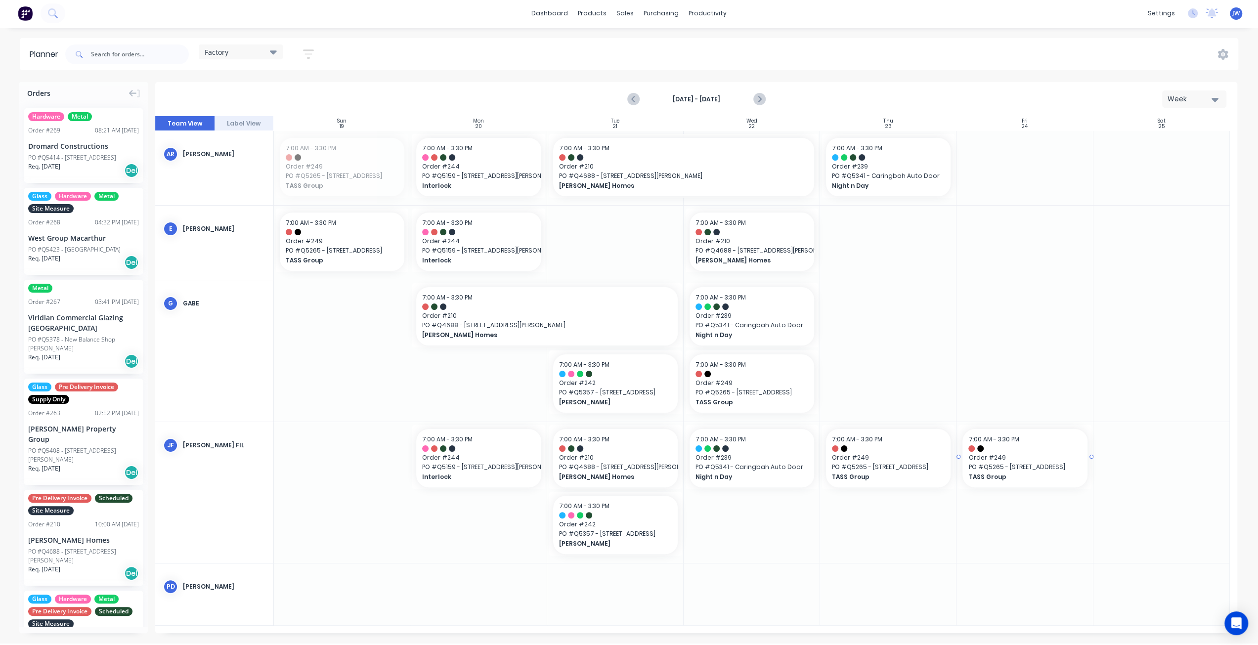
scroll to position [25, 0]
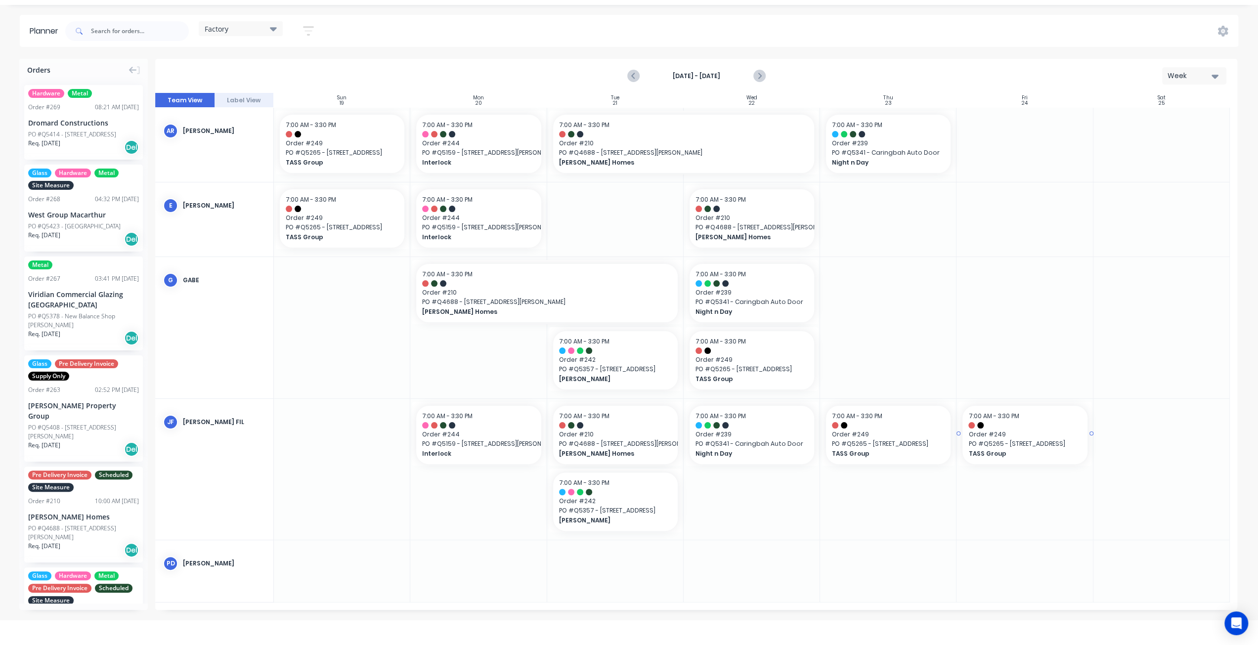
drag, startPoint x: 333, startPoint y: 177, endPoint x: 1006, endPoint y: 447, distance: 725.4
drag, startPoint x: 1025, startPoint y: 445, endPoint x: 891, endPoint y: 498, distance: 144.3
click at [885, 556] on div at bounding box center [696, 351] width 1082 height 517
click at [1008, 324] on div at bounding box center [696, 351] width 1082 height 517
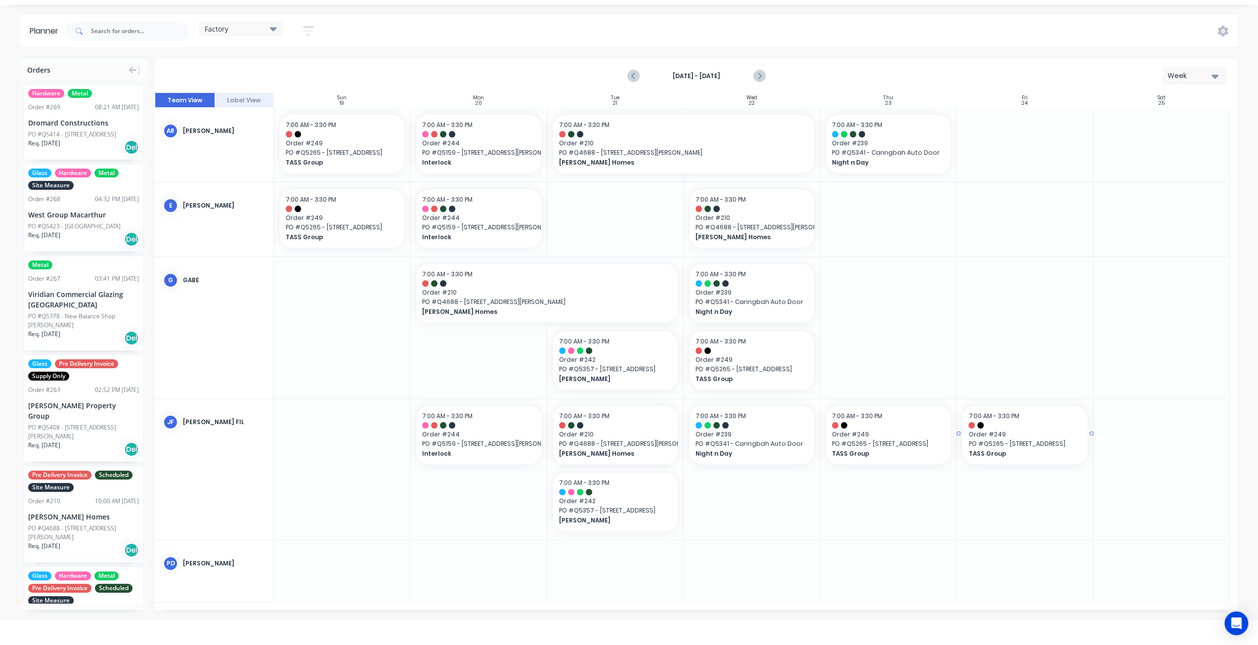
click at [1008, 324] on div at bounding box center [696, 351] width 1082 height 517
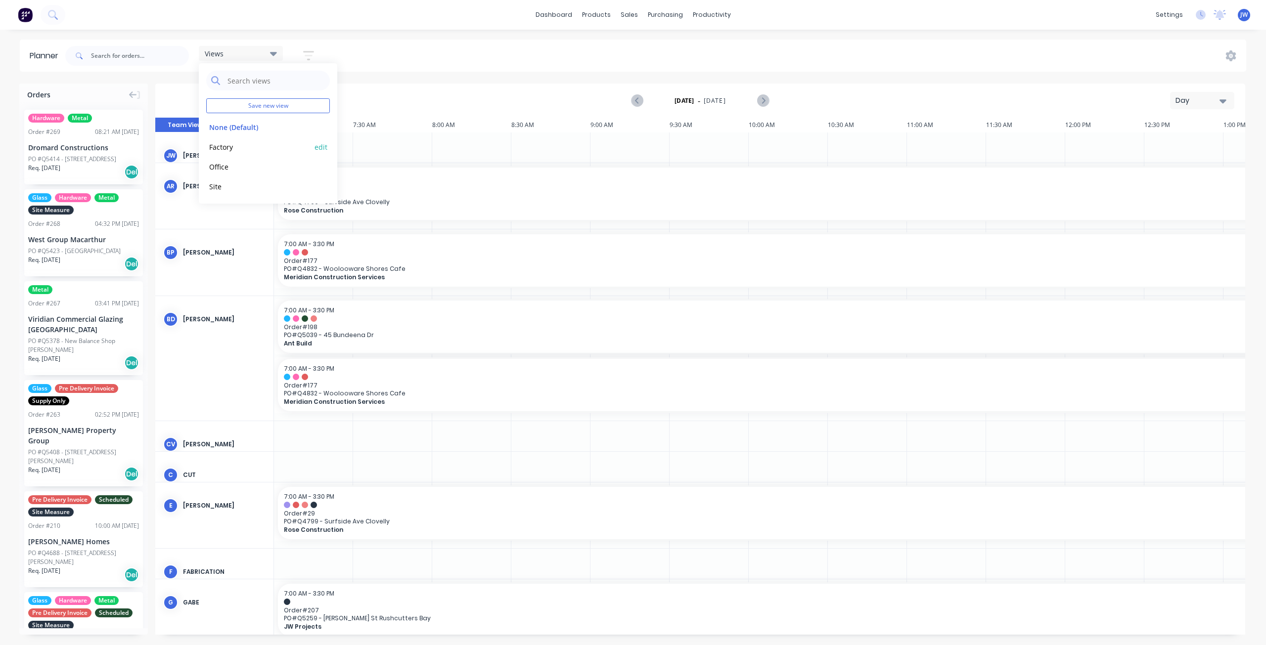
scroll to position [0, 378]
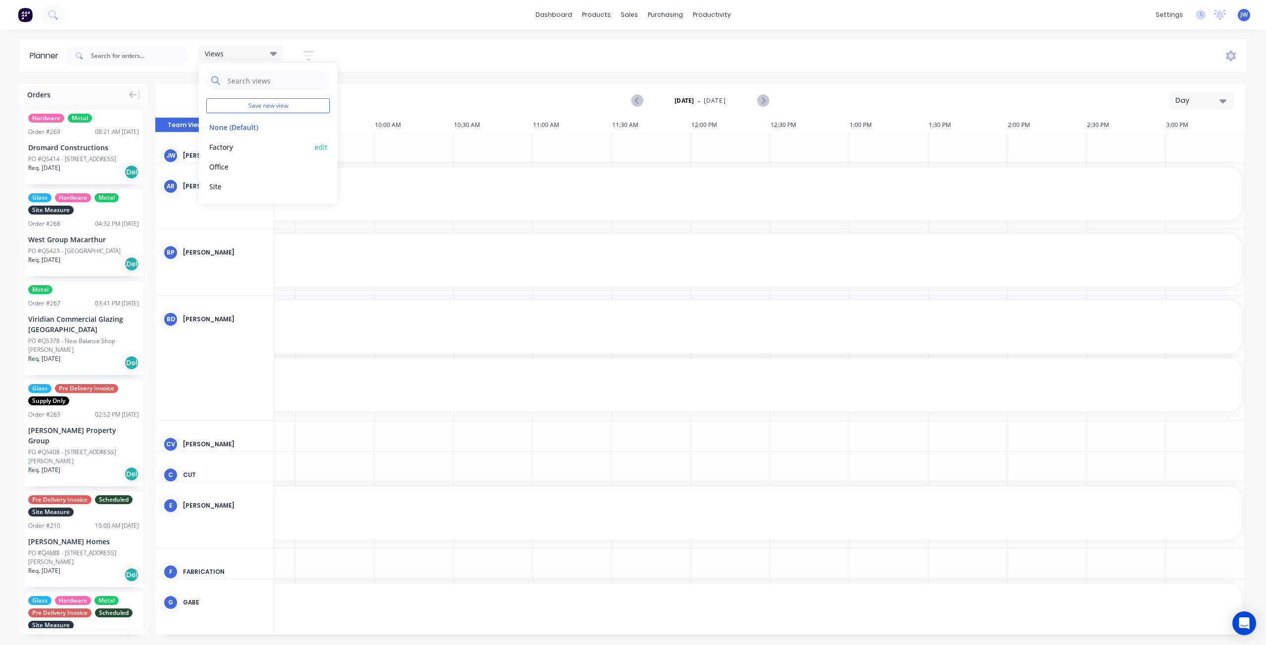
click at [223, 145] on button "Factory" at bounding box center [258, 146] width 105 height 11
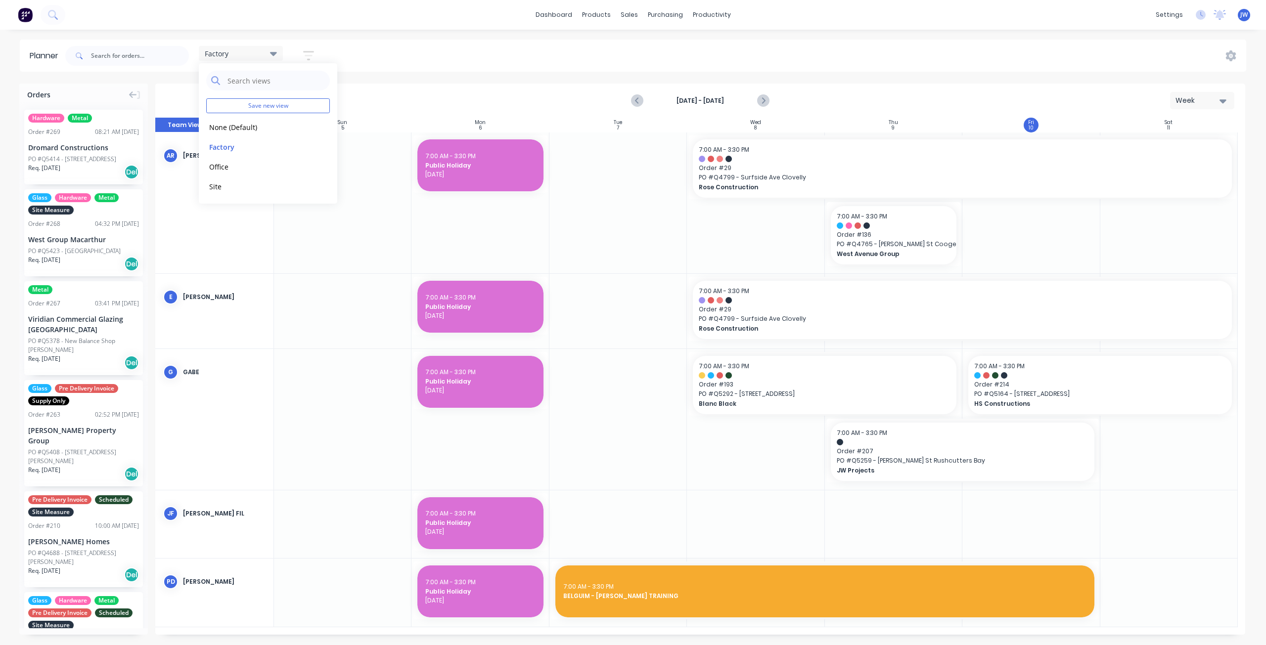
click at [643, 275] on div at bounding box center [617, 311] width 137 height 74
click at [769, 104] on button "Next page" at bounding box center [763, 101] width 20 height 20
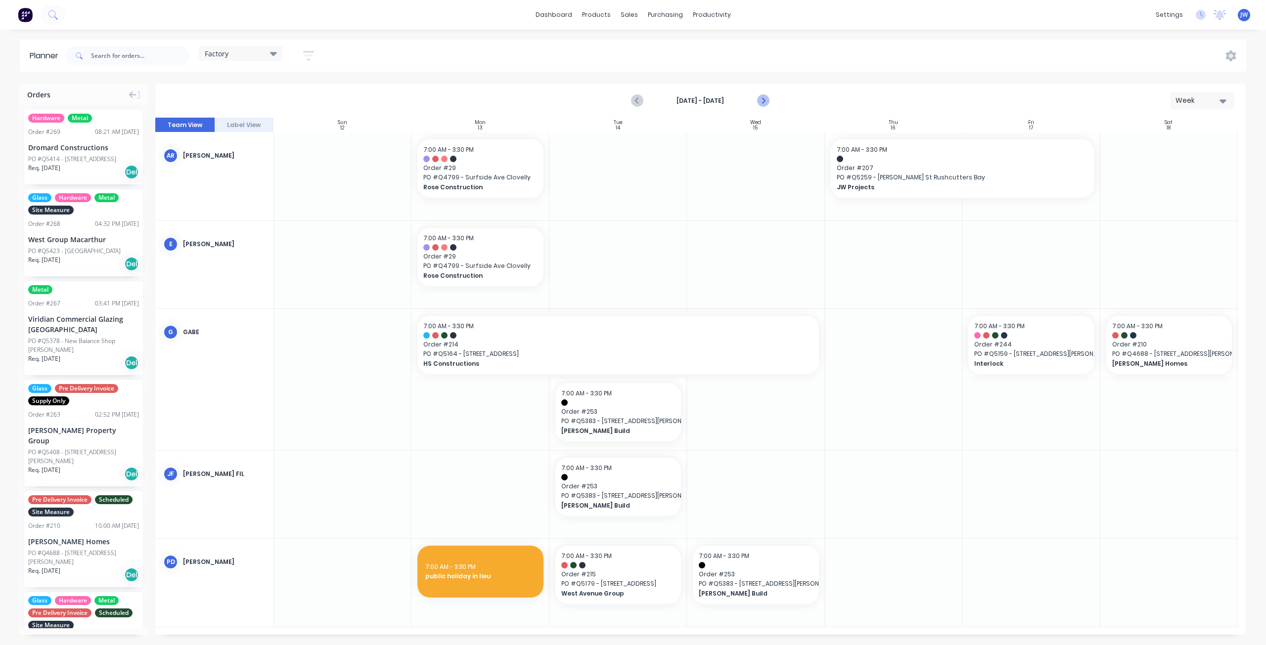
click at [765, 103] on icon "Next page" at bounding box center [763, 101] width 12 height 12
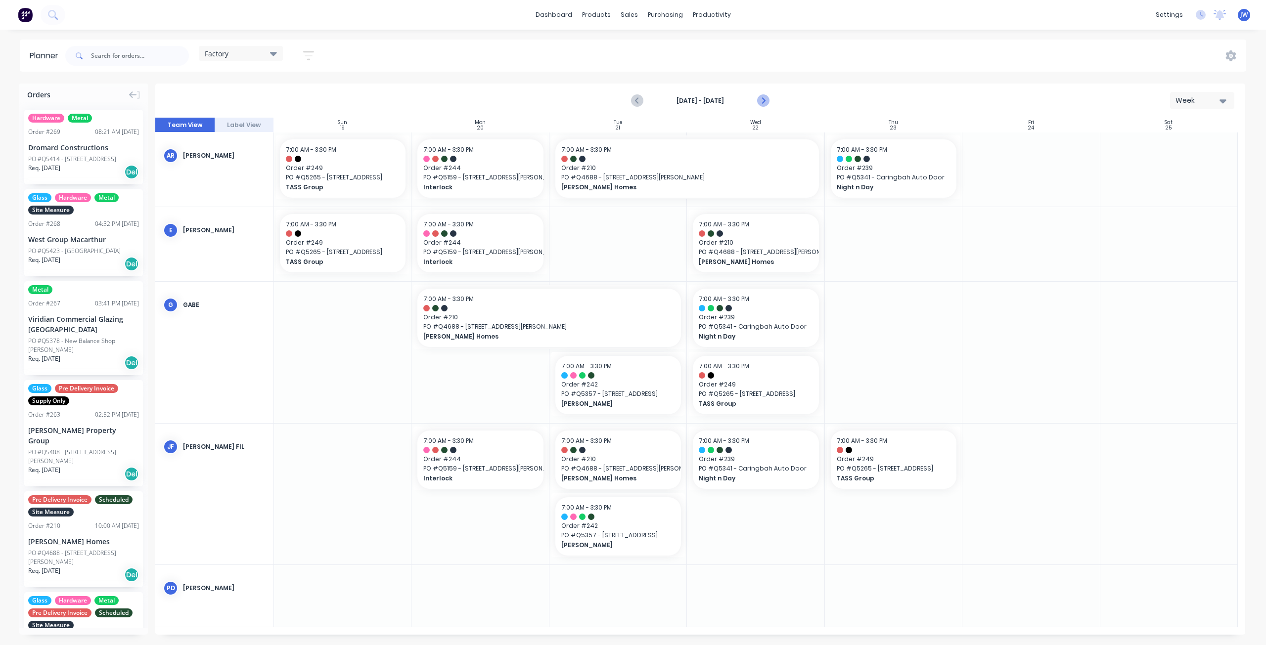
click at [765, 103] on icon "Next page" at bounding box center [763, 101] width 12 height 12
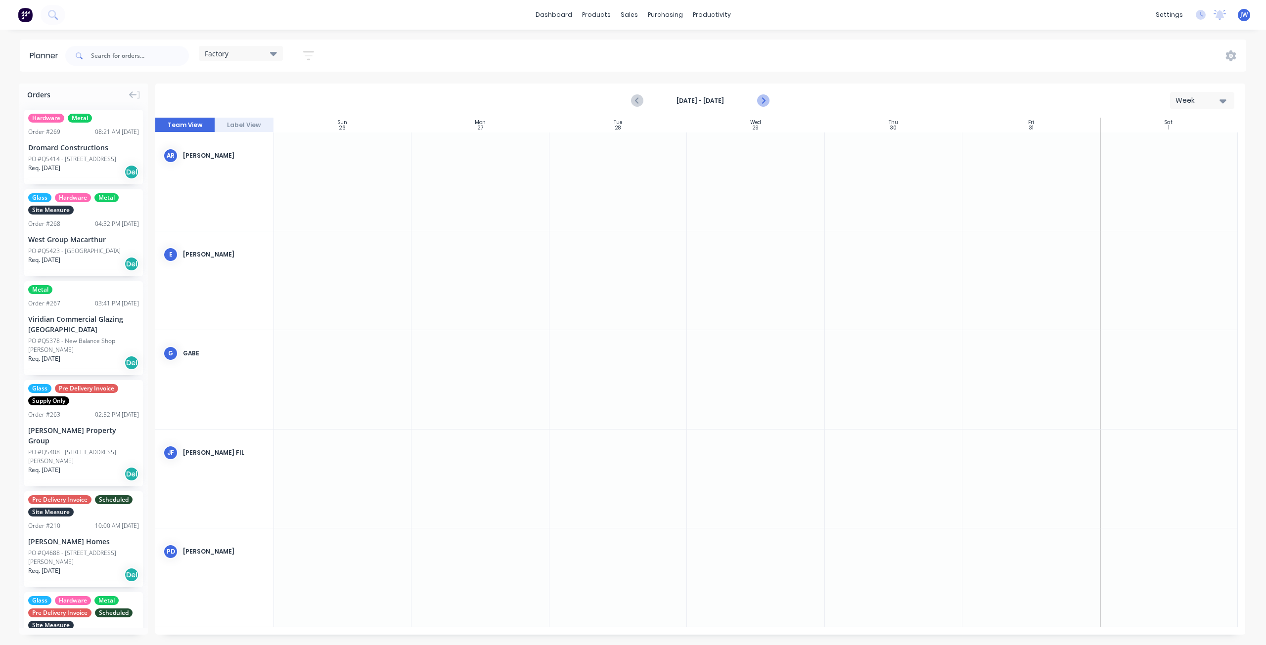
click at [761, 100] on icon "Next page" at bounding box center [763, 101] width 12 height 12
click at [637, 100] on icon "Previous page" at bounding box center [638, 101] width 12 height 12
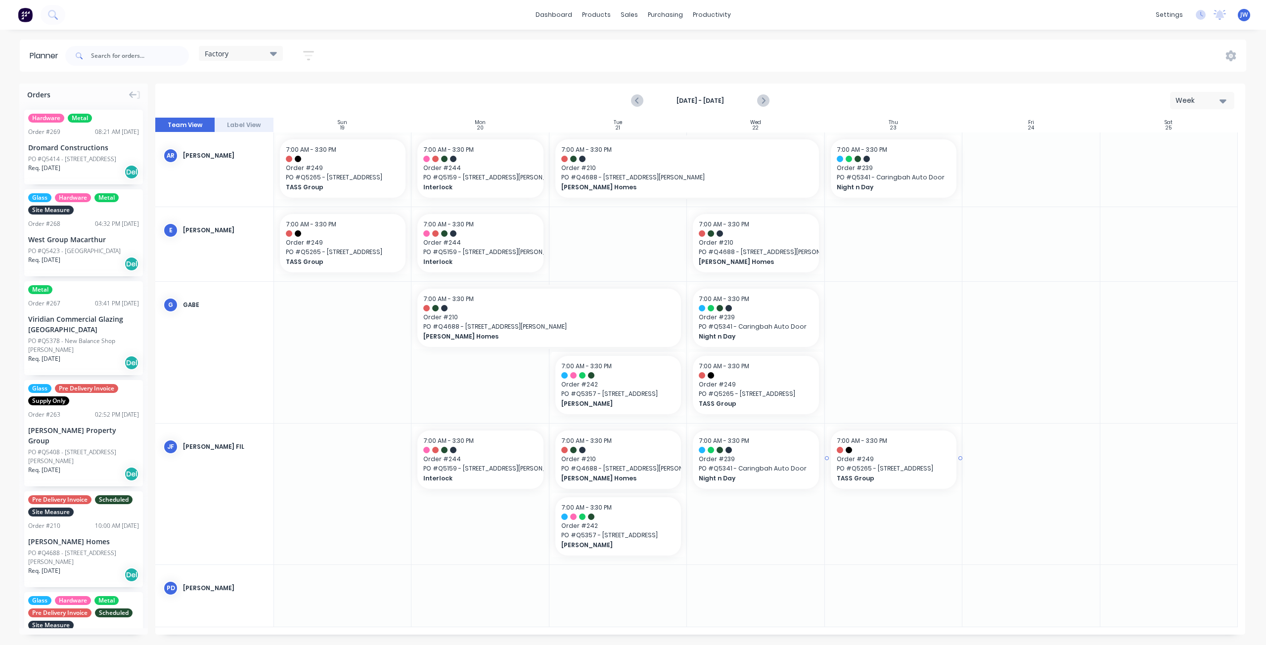
click at [908, 456] on span "Order # 249" at bounding box center [893, 459] width 114 height 9
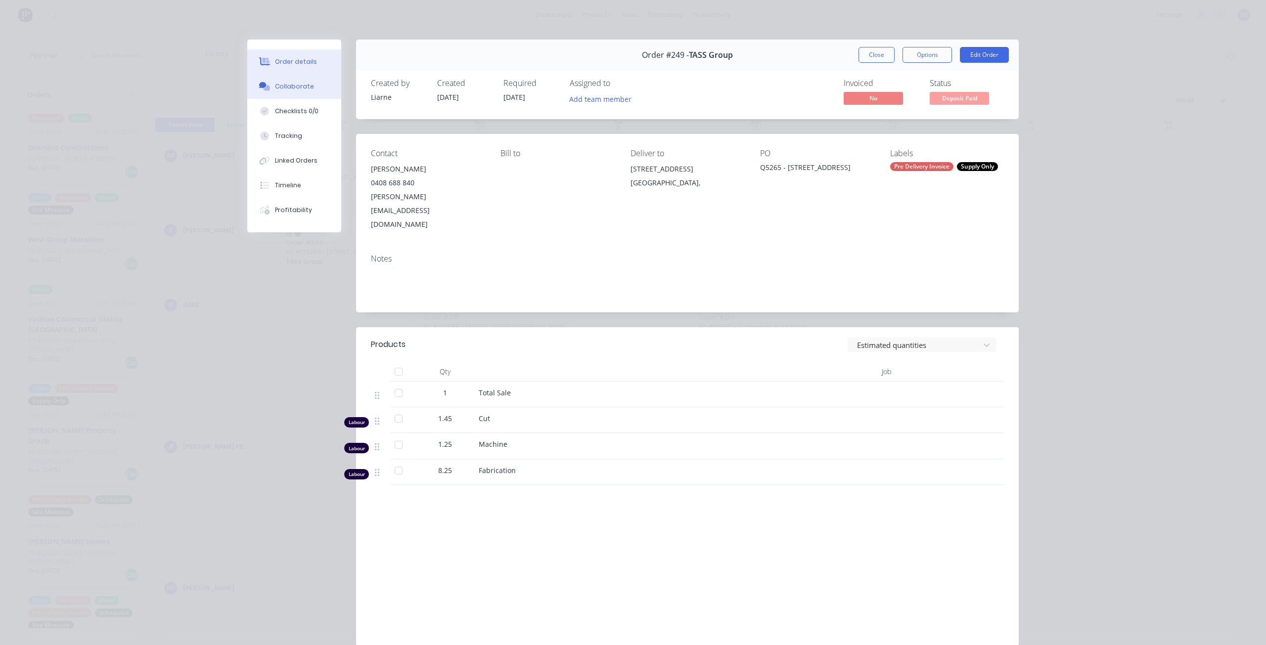
click at [284, 89] on div "Collaborate" at bounding box center [294, 86] width 39 height 9
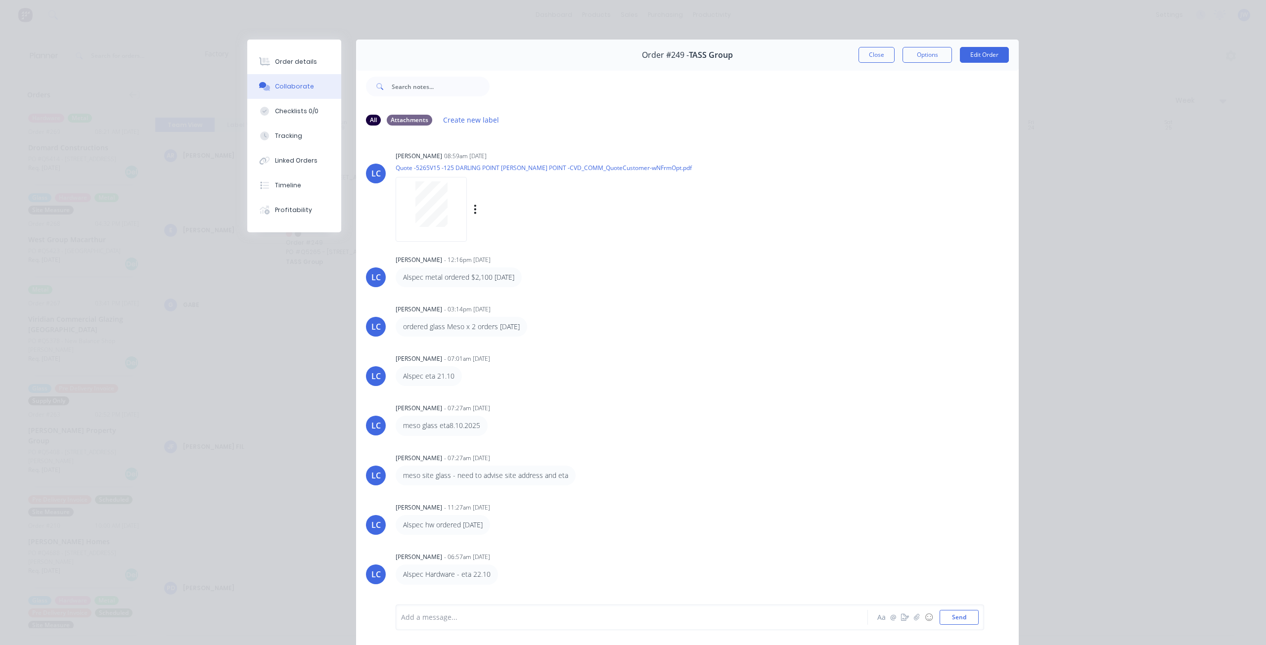
click at [457, 189] on div at bounding box center [431, 203] width 62 height 45
click at [866, 60] on button "Close" at bounding box center [876, 55] width 36 height 16
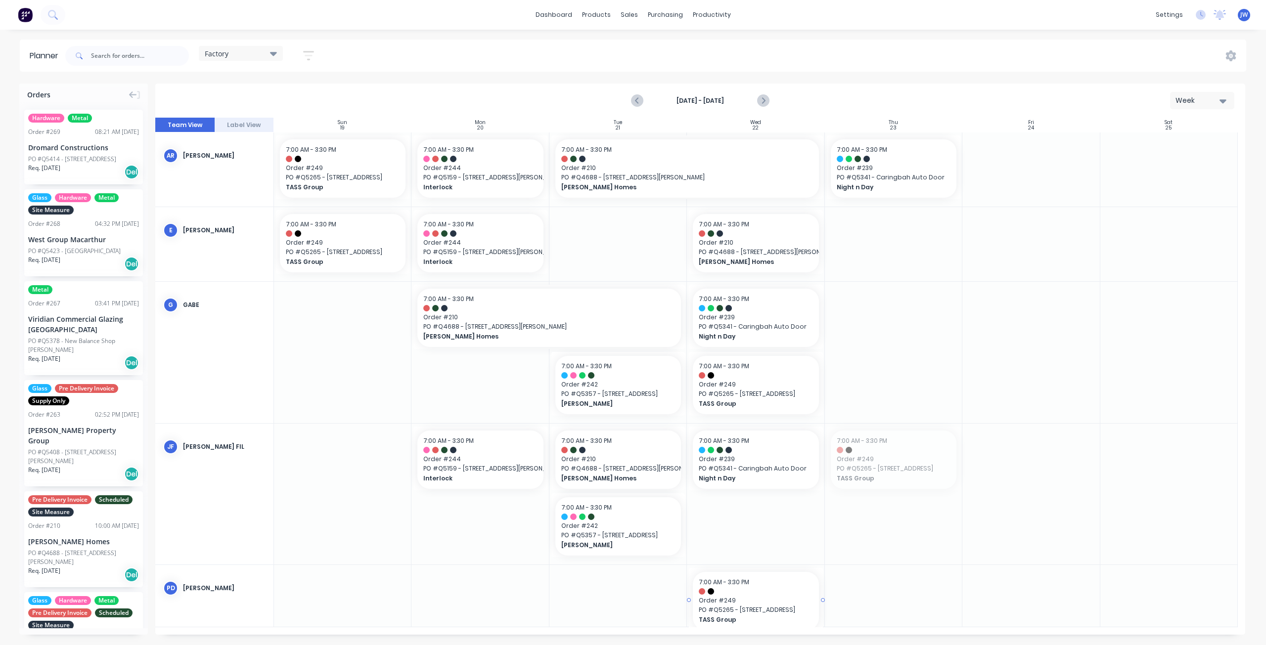
drag, startPoint x: 881, startPoint y: 468, endPoint x: 751, endPoint y: 592, distance: 179.7
drag, startPoint x: 329, startPoint y: 173, endPoint x: 737, endPoint y: 515, distance: 532.2
drag, startPoint x: 339, startPoint y: 240, endPoint x: 892, endPoint y: 194, distance: 555.0
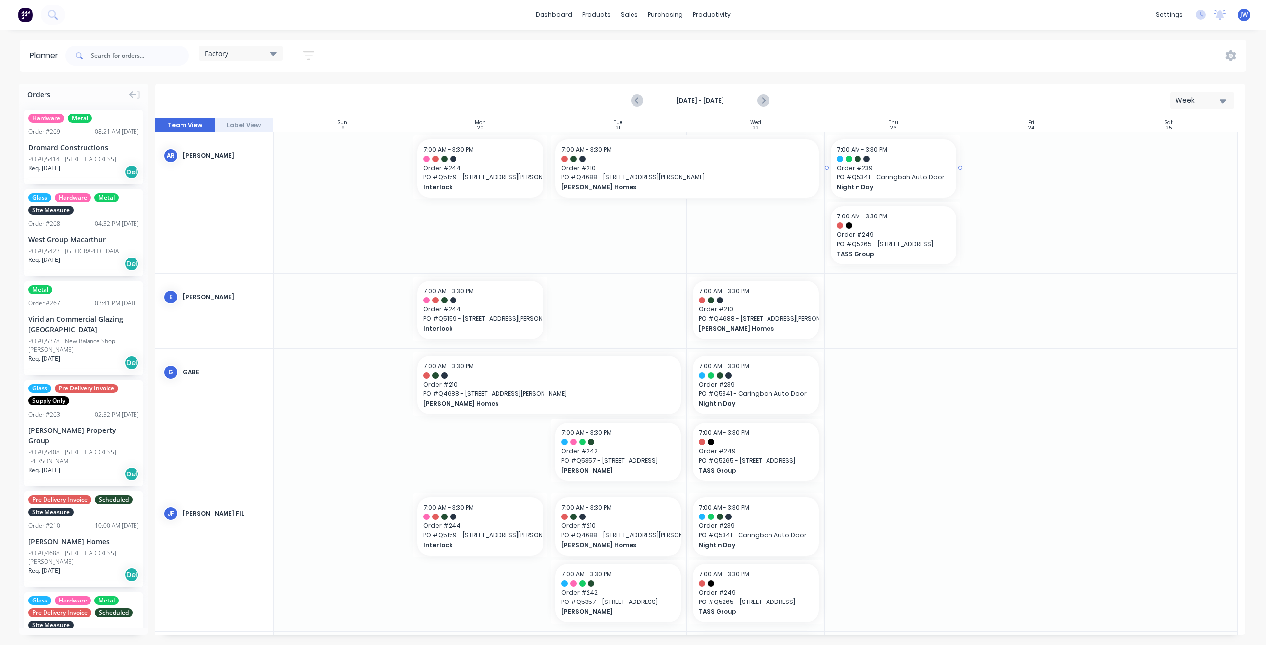
click at [872, 178] on span "PO # Q5341 - Caringbah Auto Door" at bounding box center [893, 177] width 114 height 9
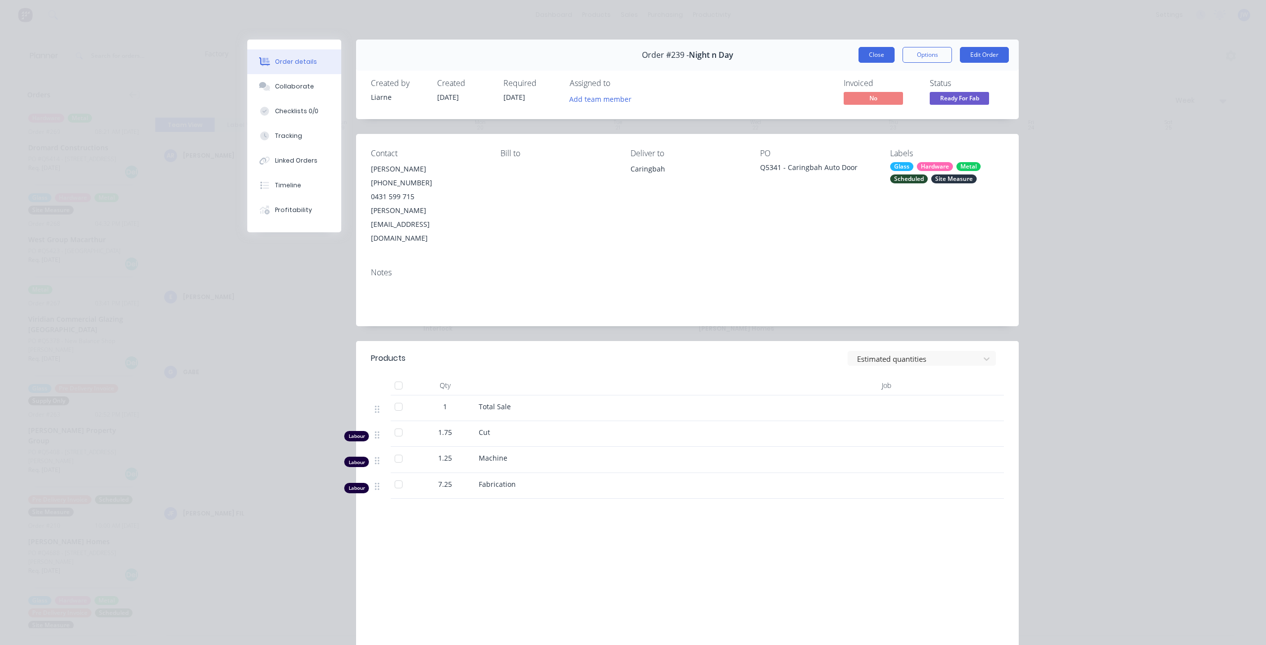
click at [870, 53] on button "Close" at bounding box center [876, 55] width 36 height 16
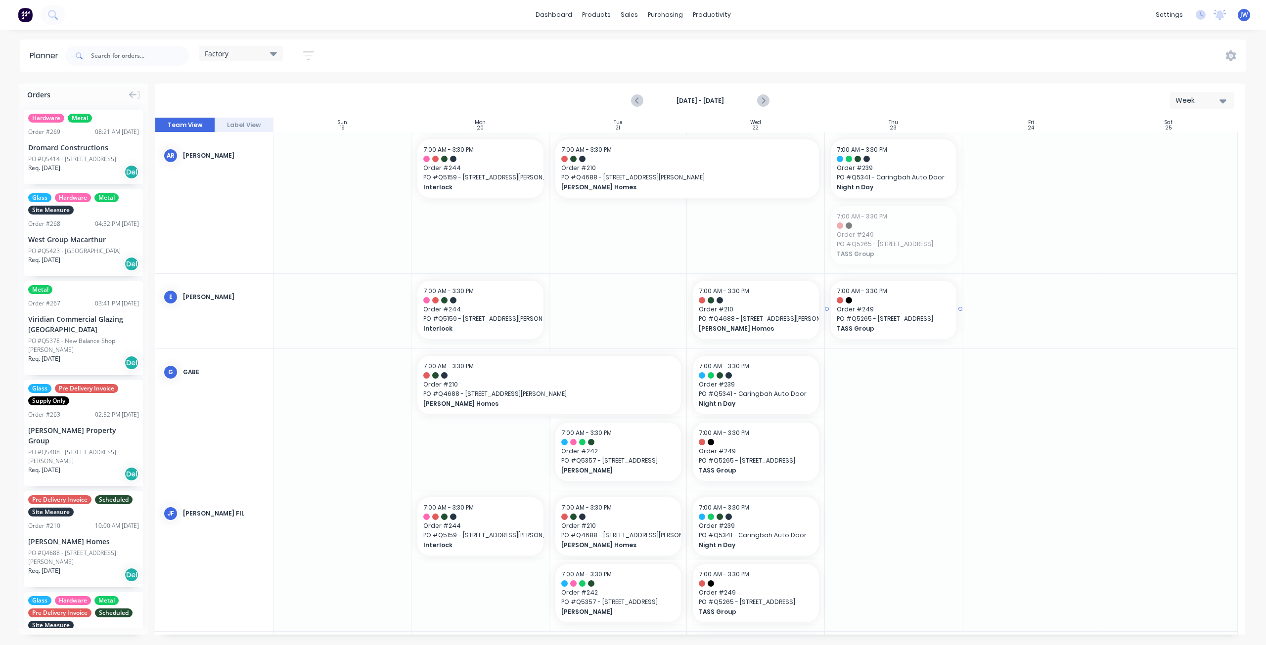
drag, startPoint x: 885, startPoint y: 235, endPoint x: 870, endPoint y: 325, distance: 90.8
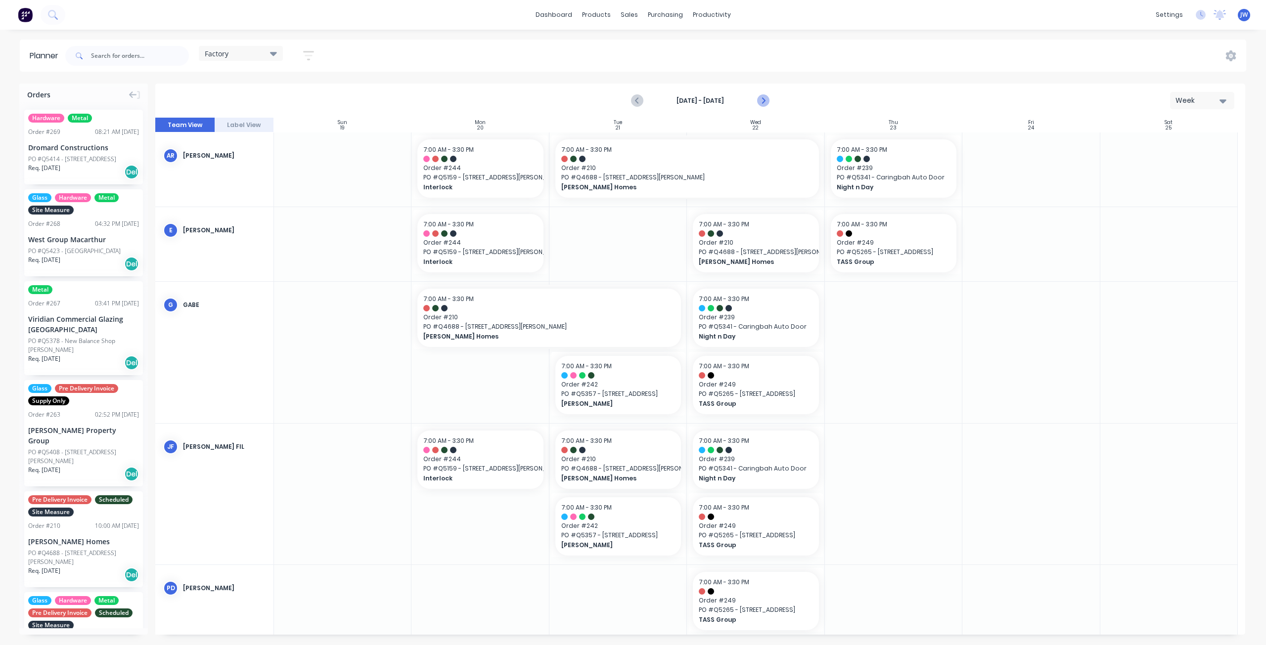
click at [765, 98] on icon "Next page" at bounding box center [763, 101] width 12 height 12
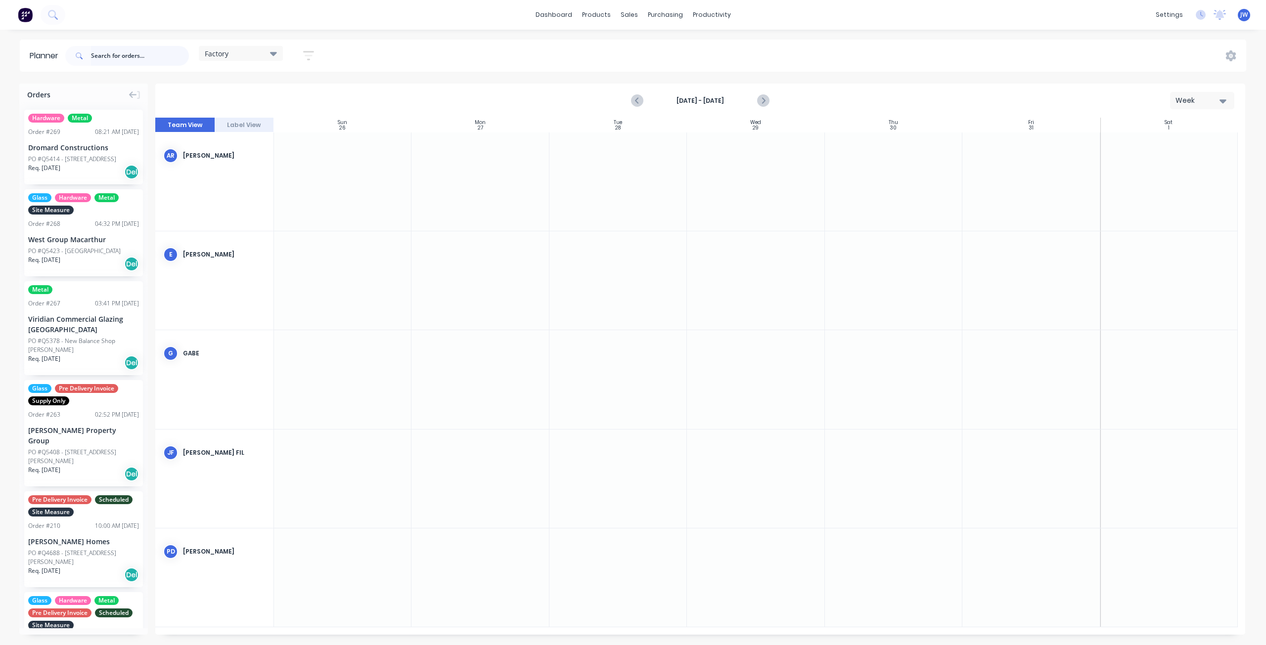
click at [155, 54] on input "text" at bounding box center [140, 56] width 98 height 20
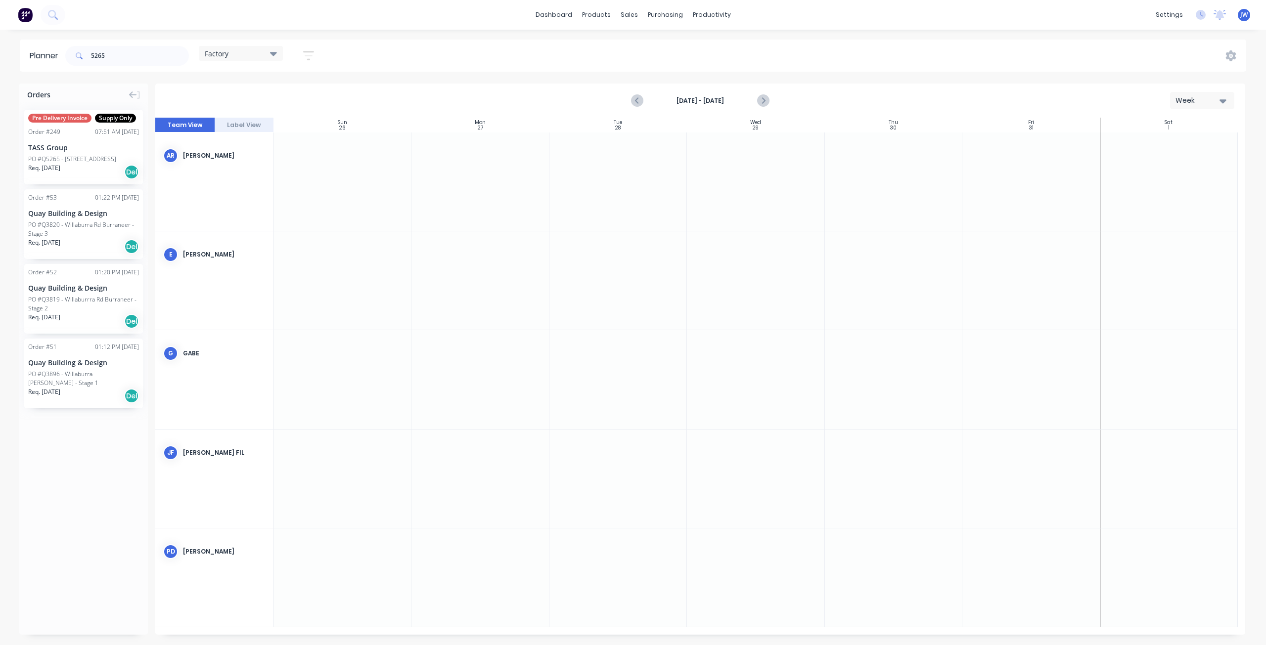
drag, startPoint x: 110, startPoint y: 46, endPoint x: 100, endPoint y: 54, distance: 12.3
click at [102, 52] on div "5265" at bounding box center [127, 56] width 124 height 30
drag, startPoint x: 110, startPoint y: 54, endPoint x: 60, endPoint y: 55, distance: 49.9
click at [60, 55] on header "Planner 5265 Factory Save new view None (Default) edit Factory edit Office edit…" at bounding box center [633, 56] width 1226 height 32
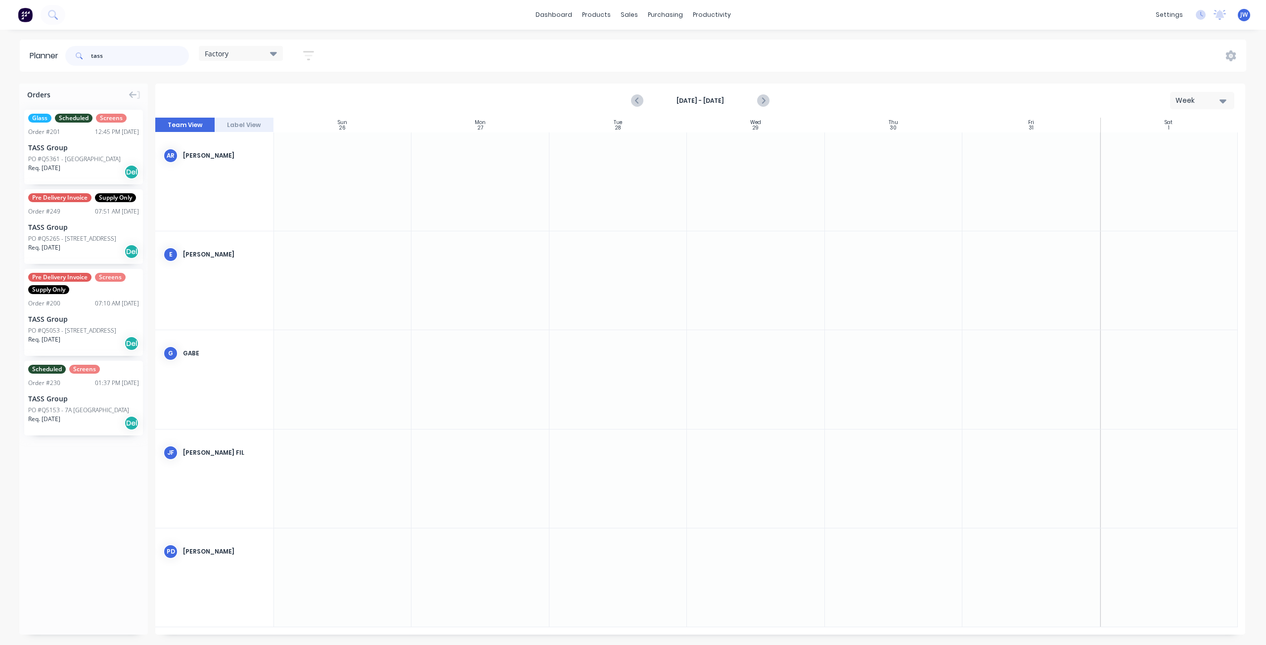
type input "tass"
click at [80, 158] on div "PO #Q5361 - [GEOGRAPHIC_DATA]" at bounding box center [74, 159] width 92 height 9
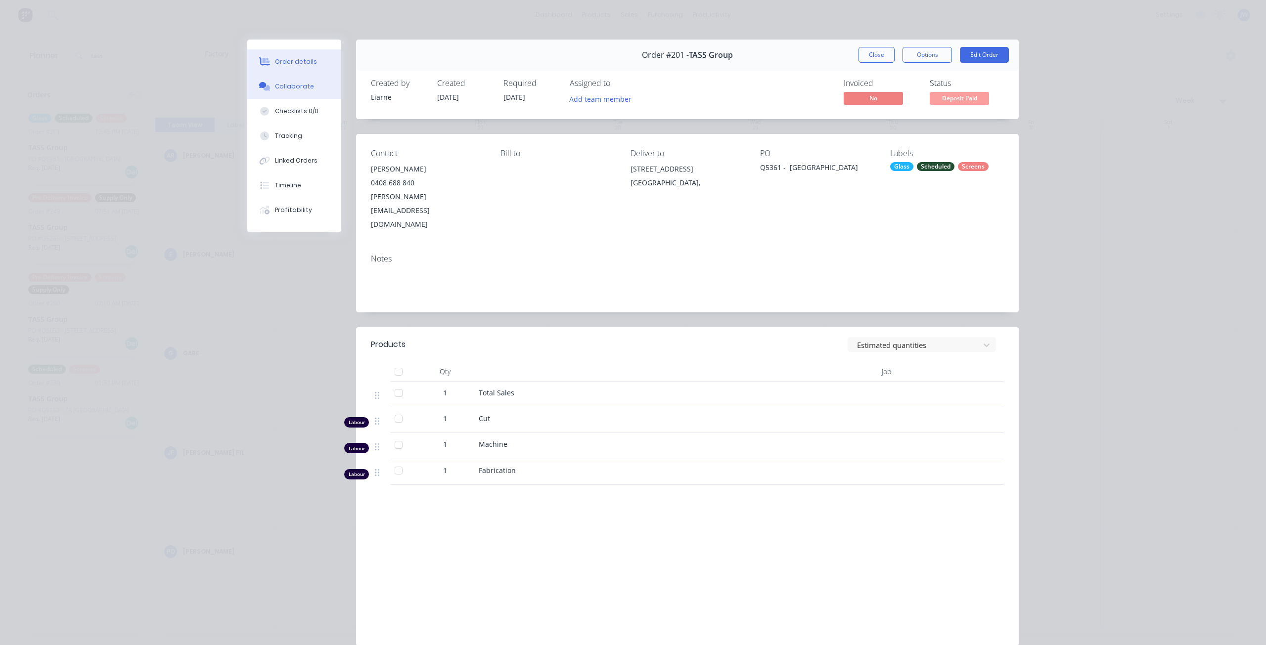
click at [303, 93] on button "Collaborate" at bounding box center [294, 86] width 94 height 25
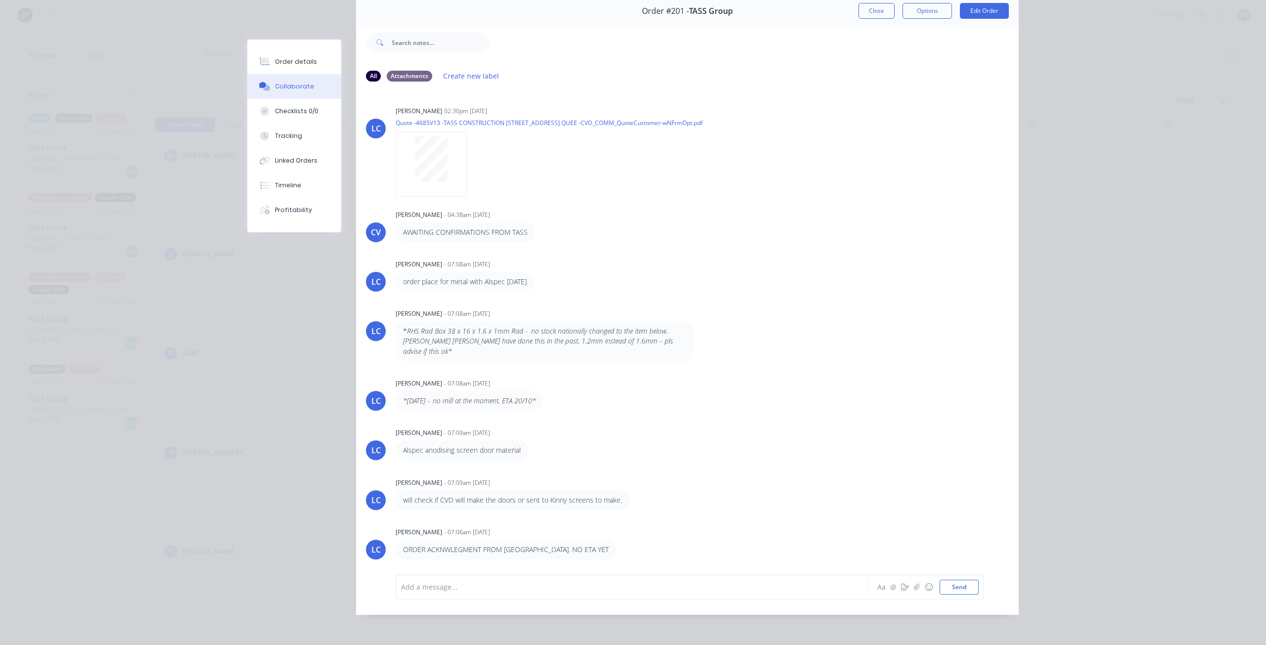
scroll to position [0, 0]
click at [302, 59] on div "Order details" at bounding box center [296, 61] width 42 height 9
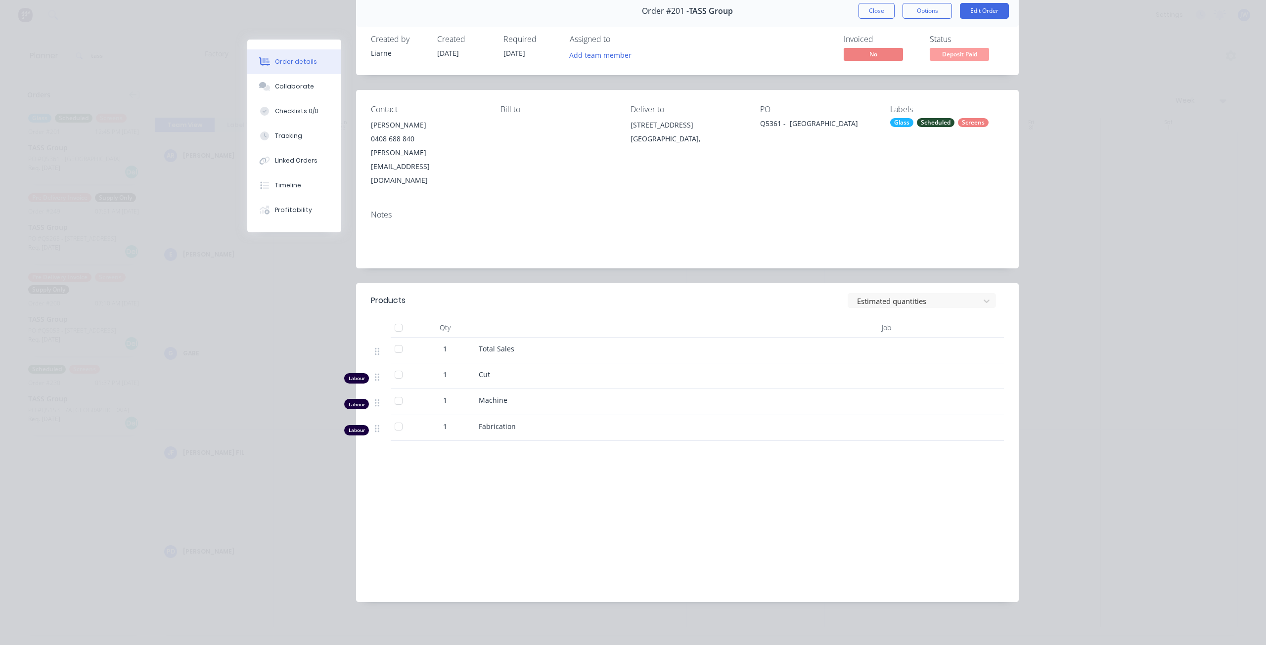
scroll to position [20, 0]
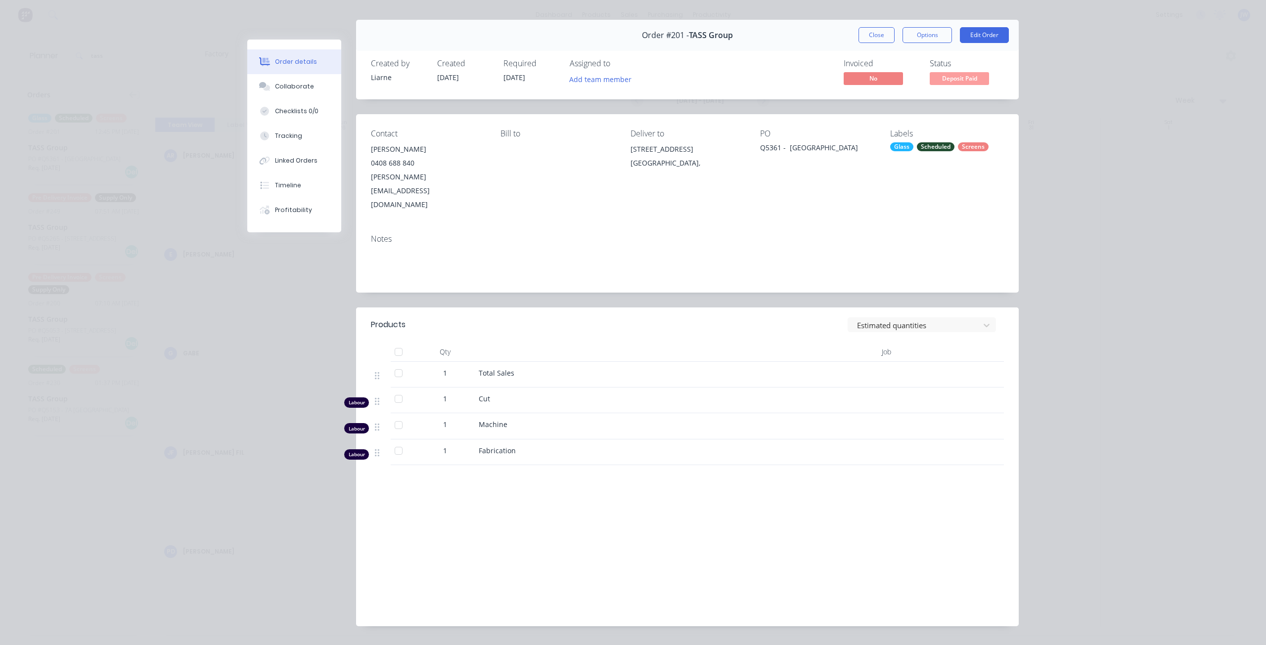
click at [264, 72] on button "Order details" at bounding box center [294, 61] width 94 height 25
click at [268, 81] on button "Collaborate" at bounding box center [294, 86] width 94 height 25
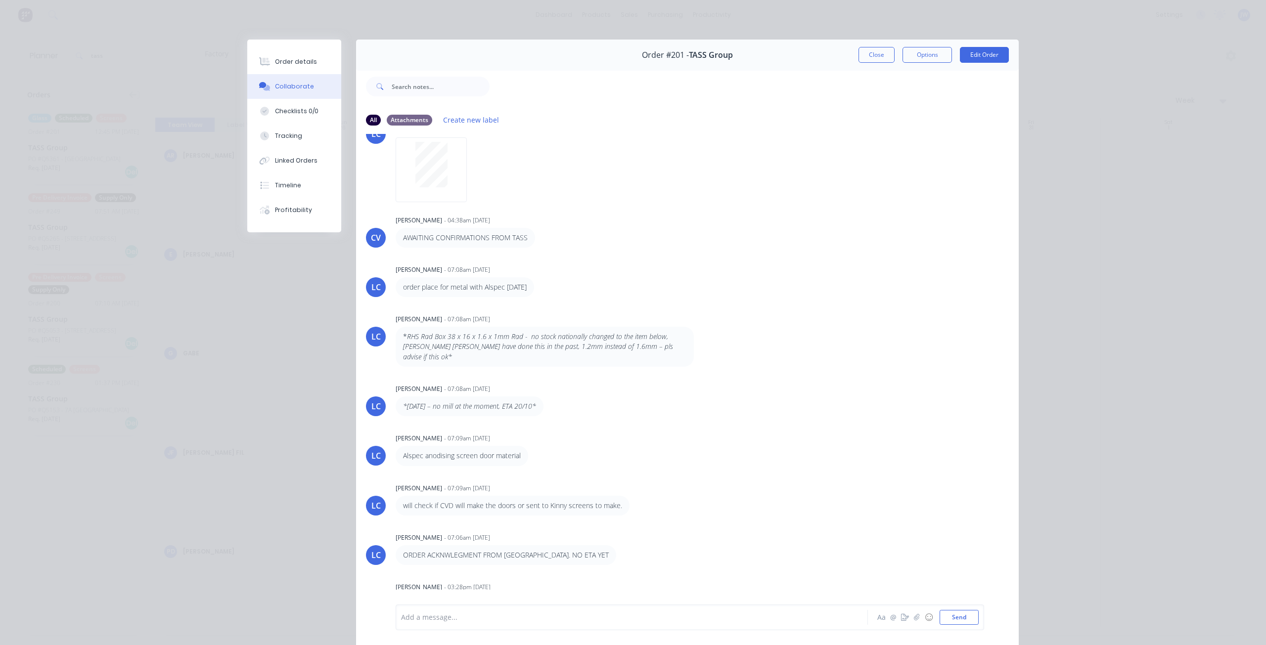
scroll to position [52, 0]
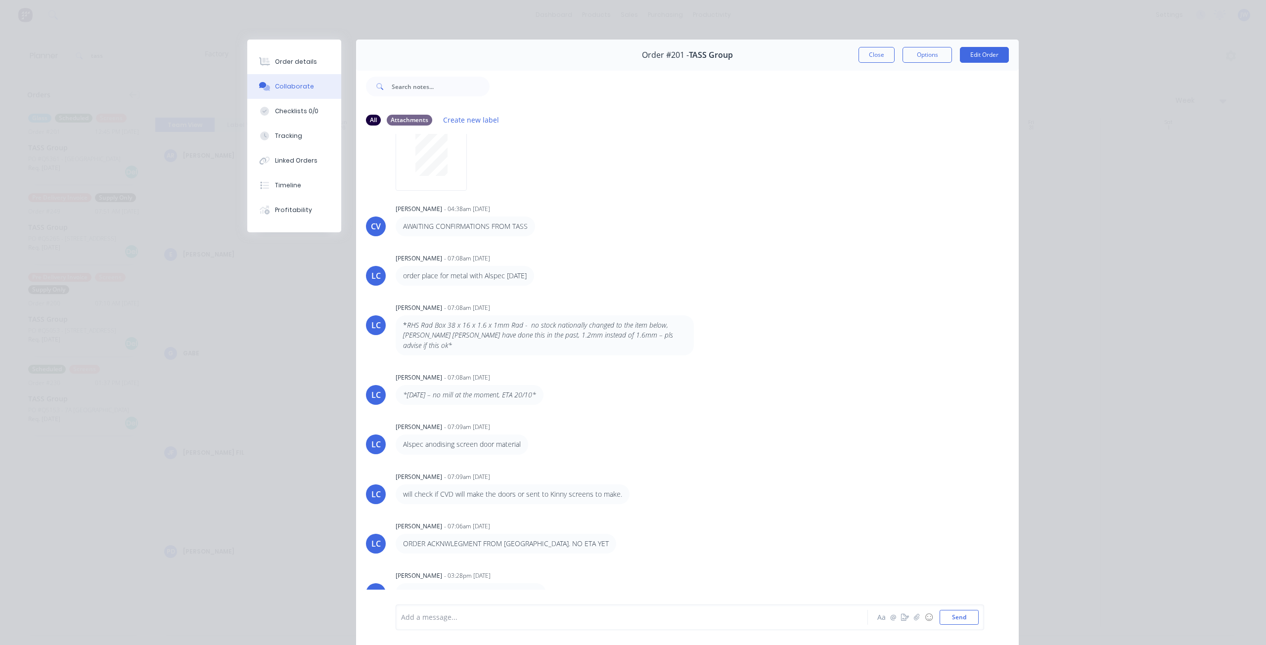
click at [520, 620] on div at bounding box center [617, 617] width 433 height 10
click at [282, 65] on div "Order details" at bounding box center [296, 61] width 42 height 9
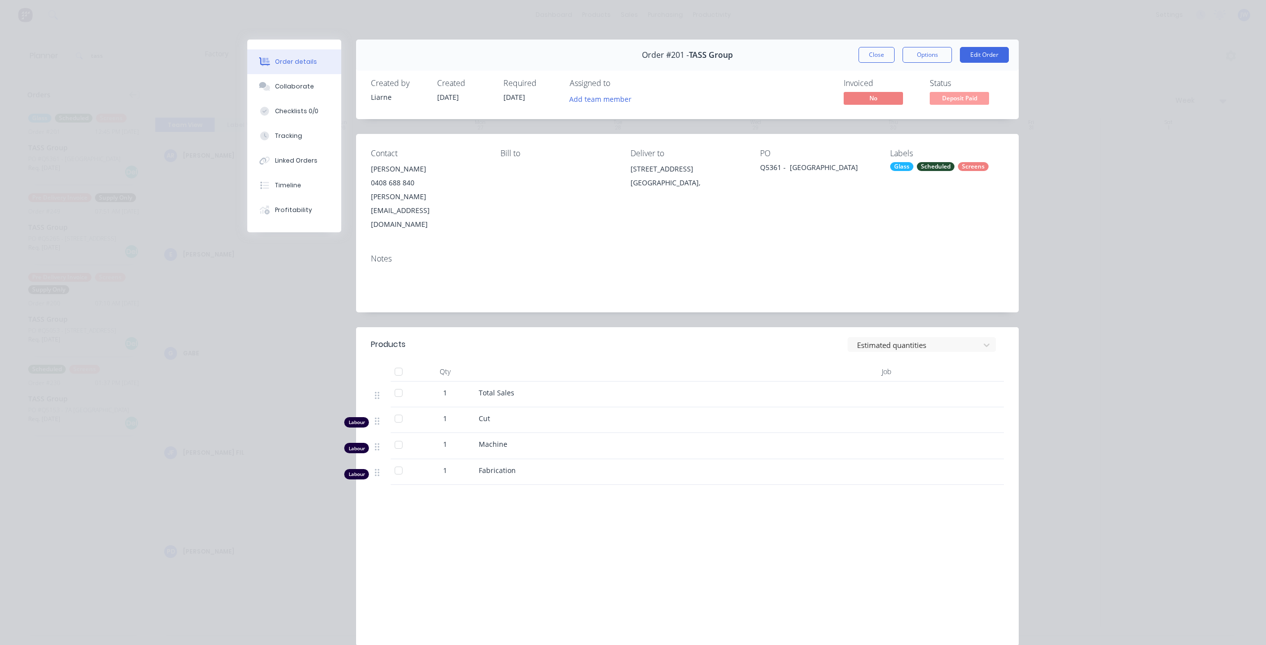
click at [443, 388] on span "1" at bounding box center [445, 393] width 4 height 10
click at [375, 417] on icon at bounding box center [377, 421] width 4 height 9
click at [443, 413] on span "1" at bounding box center [445, 418] width 4 height 10
drag, startPoint x: 448, startPoint y: 393, endPoint x: 431, endPoint y: 393, distance: 16.8
click at [431, 413] on div "1" at bounding box center [444, 418] width 51 height 10
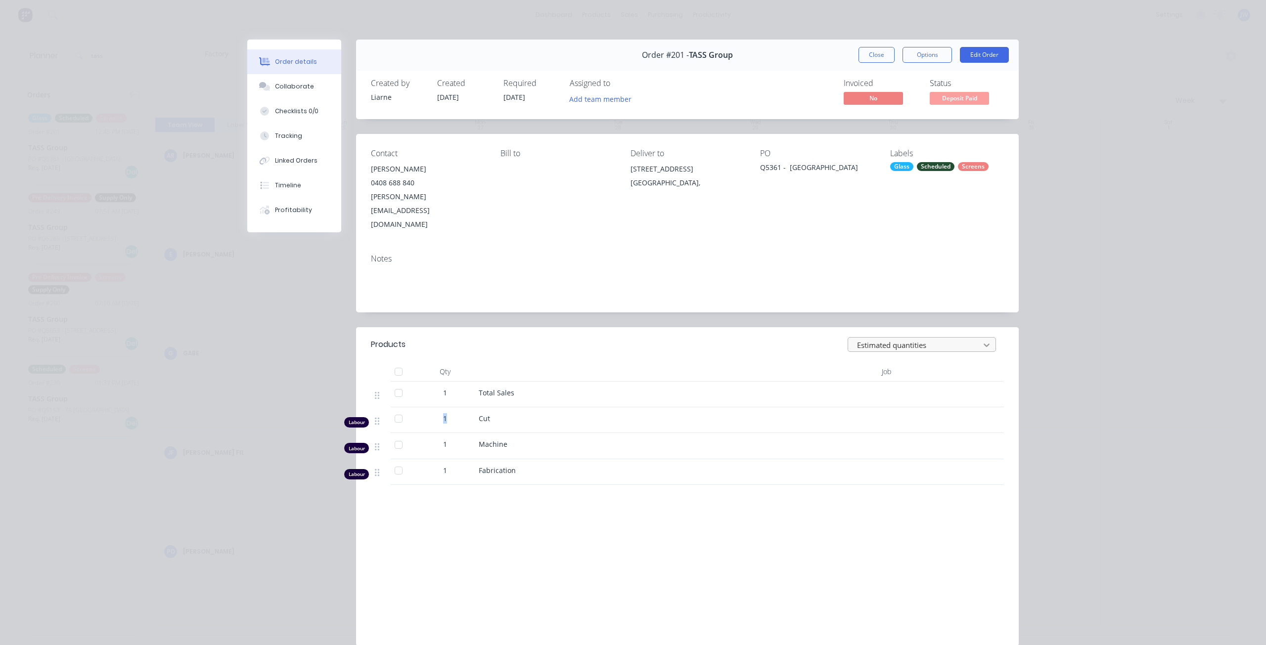
click at [981, 340] on icon at bounding box center [986, 345] width 10 height 10
click at [878, 376] on div "Actual quantities" at bounding box center [925, 385] width 156 height 18
click at [443, 415] on input "1" at bounding box center [445, 422] width 26 height 15
type input "24"
click at [444, 442] on input "1" at bounding box center [445, 449] width 26 height 15
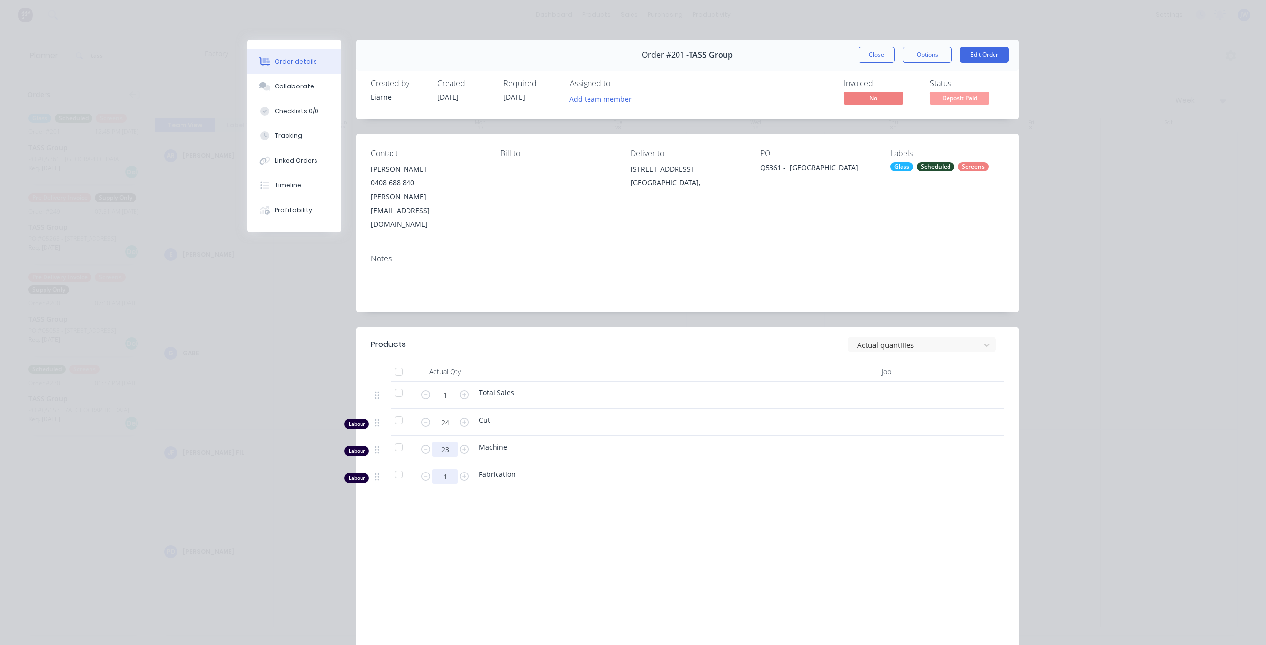
type input "23"
click at [445, 469] on input "1" at bounding box center [445, 476] width 26 height 15
type input "53"
click at [576, 522] on div "Labour $0.00 Sub total $41,544.46 Margin $0.00 ( 0.00 %) Tax $4,154.45 Total $4…" at bounding box center [687, 579] width 633 height 115
click at [298, 320] on div "Order #201 - TASS Group Close Options Edit Order Created by Liarne Created 30/0…" at bounding box center [632, 353] width 771 height 627
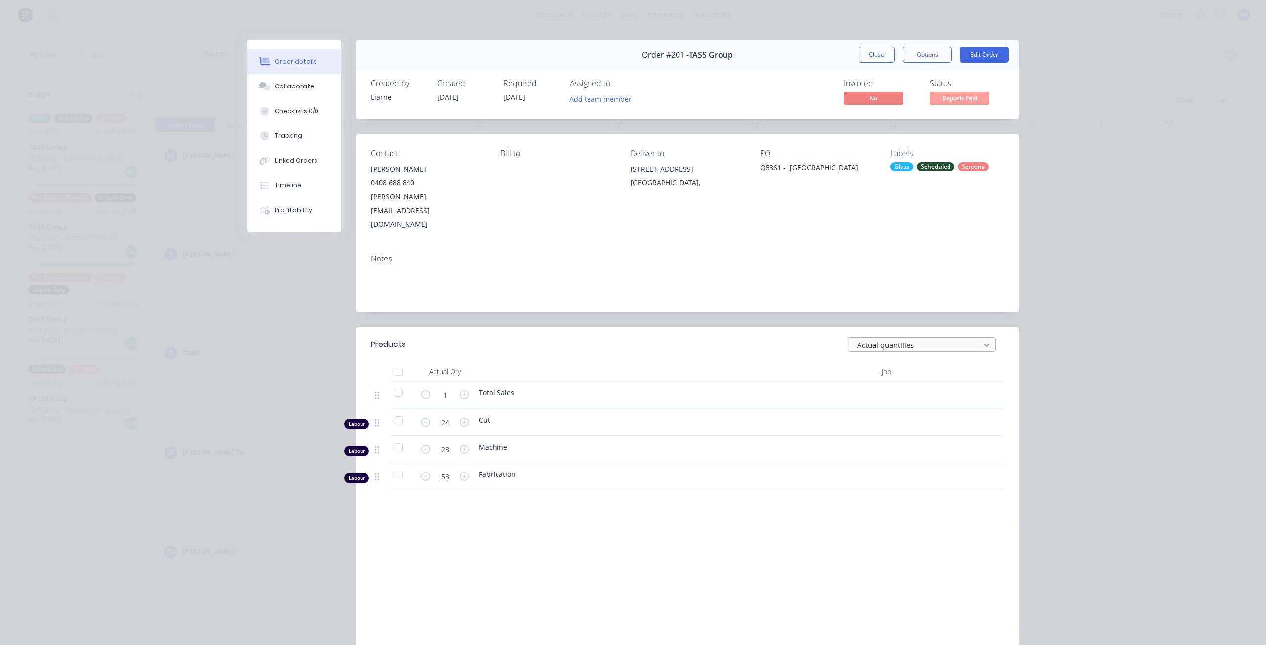
click at [981, 340] on icon at bounding box center [986, 345] width 10 height 10
click at [766, 327] on header "Products Actual quantities" at bounding box center [687, 344] width 662 height 35
click at [396, 362] on div at bounding box center [399, 372] width 20 height 20
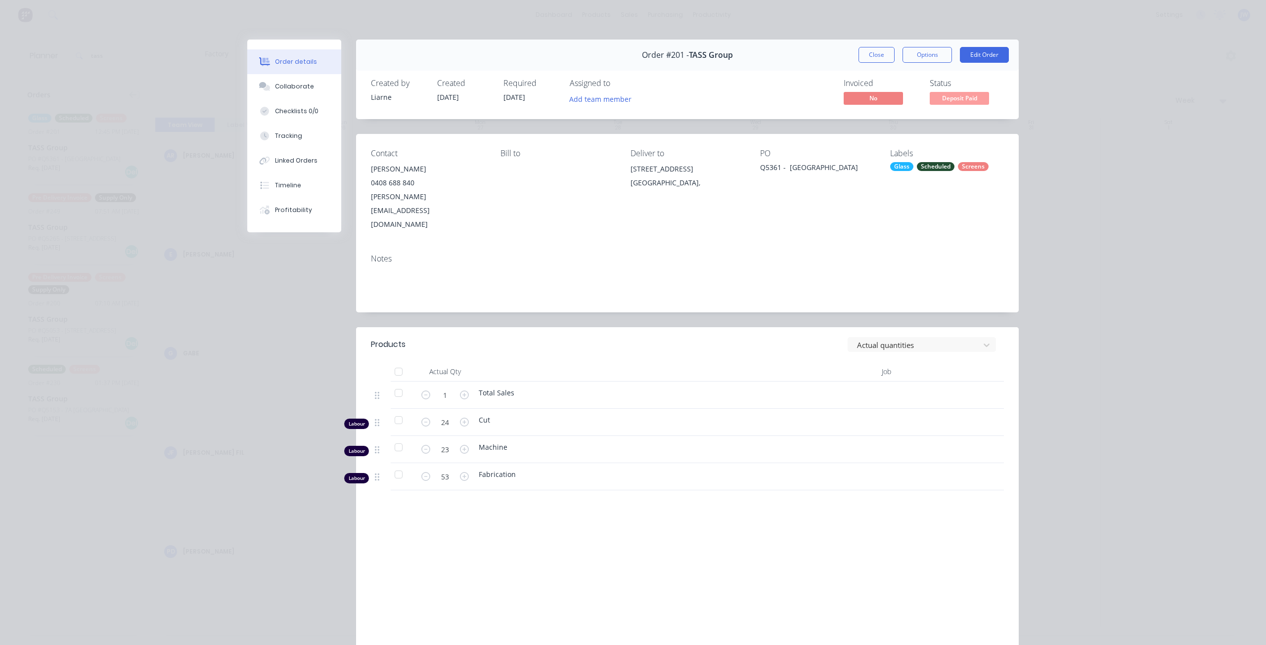
click at [621, 362] on div at bounding box center [648, 372] width 346 height 20
click at [883, 53] on button "Close" at bounding box center [876, 55] width 36 height 16
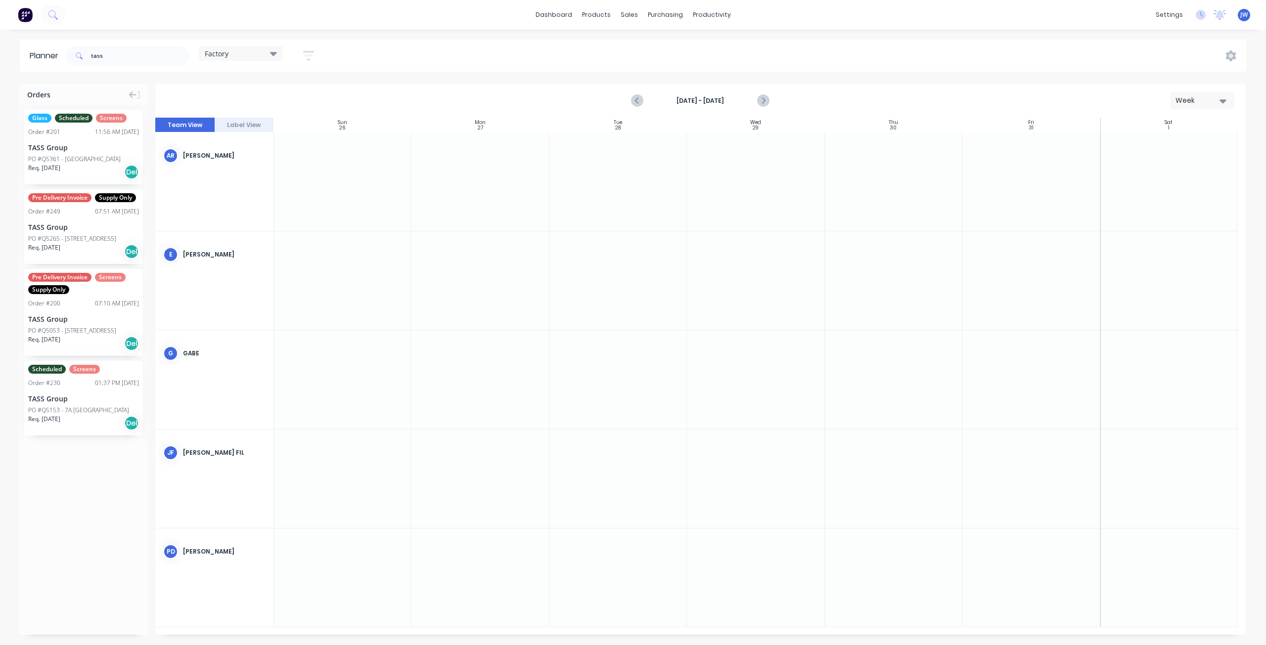
click at [78, 151] on div "TASS Group" at bounding box center [83, 147] width 111 height 10
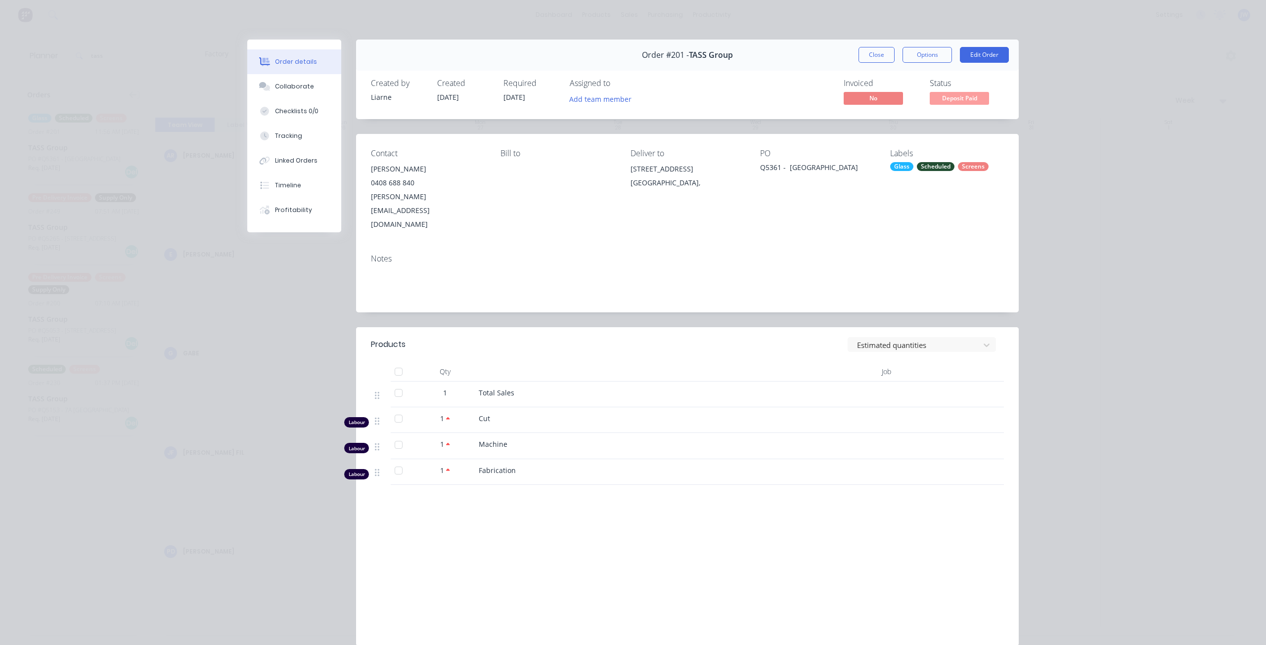
click at [440, 413] on span "1" at bounding box center [442, 418] width 4 height 10
click at [983, 344] on icon at bounding box center [986, 345] width 6 height 3
click at [903, 376] on div "Actual quantities" at bounding box center [925, 385] width 156 height 18
click at [882, 54] on button "Close" at bounding box center [876, 55] width 36 height 16
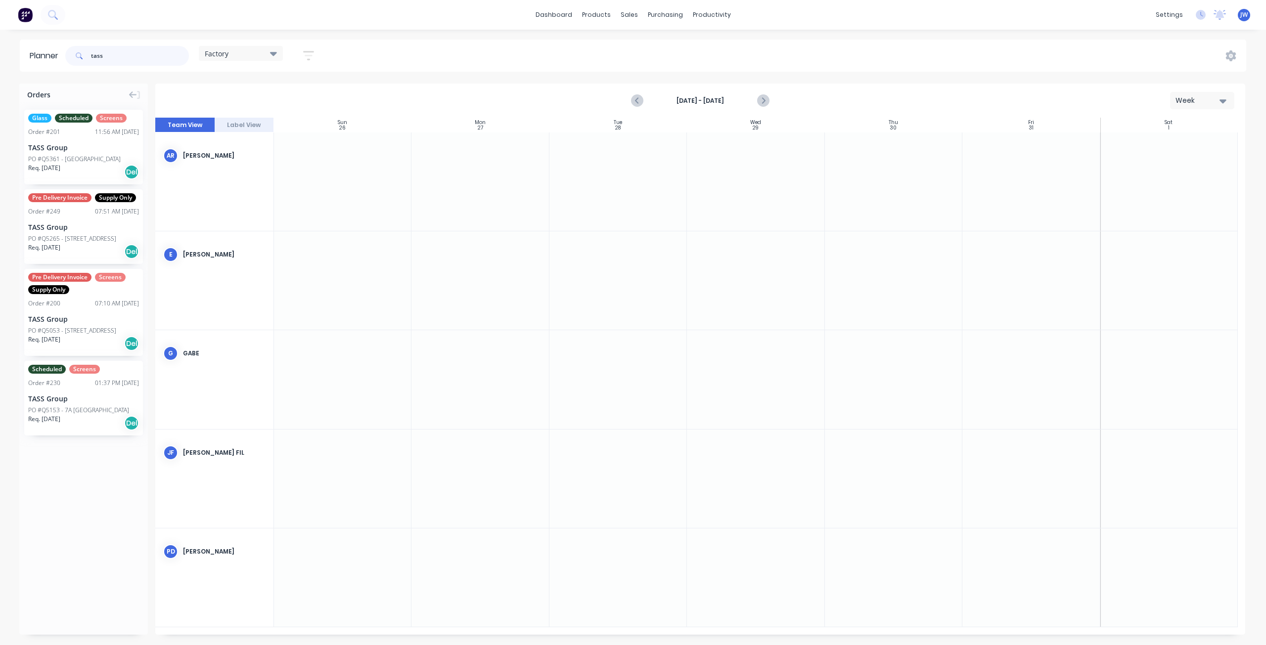
click at [68, 58] on div "tass" at bounding box center [127, 56] width 124 height 20
click at [761, 101] on icon "Next page" at bounding box center [763, 101] width 12 height 12
drag, startPoint x: 58, startPoint y: 160, endPoint x: 610, endPoint y: 186, distance: 551.8
click at [644, 255] on div "Delete timeslot" at bounding box center [663, 254] width 106 height 20
click at [633, 104] on icon "Previous page" at bounding box center [638, 101] width 12 height 12
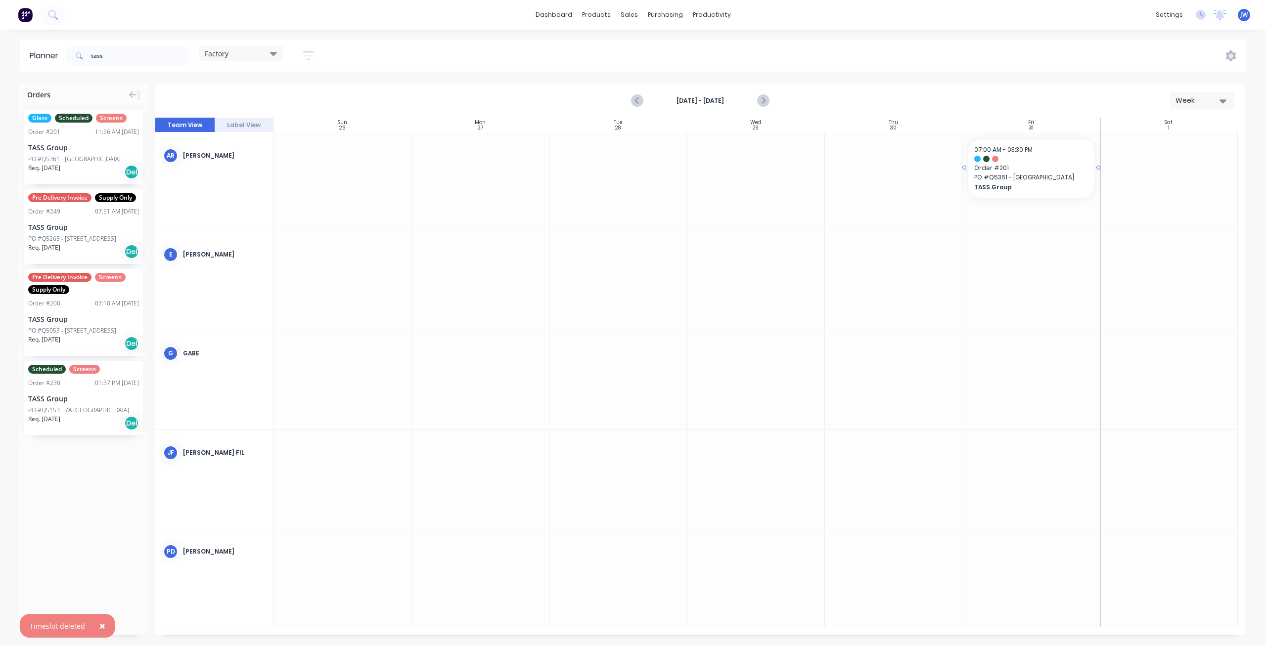
drag, startPoint x: 69, startPoint y: 158, endPoint x: 1012, endPoint y: 198, distance: 943.6
drag, startPoint x: 1097, startPoint y: 169, endPoint x: 1158, endPoint y: 169, distance: 60.3
click at [766, 101] on icon "Next page" at bounding box center [763, 101] width 12 height 12
drag, startPoint x: 67, startPoint y: 150, endPoint x: 451, endPoint y: 172, distance: 384.7
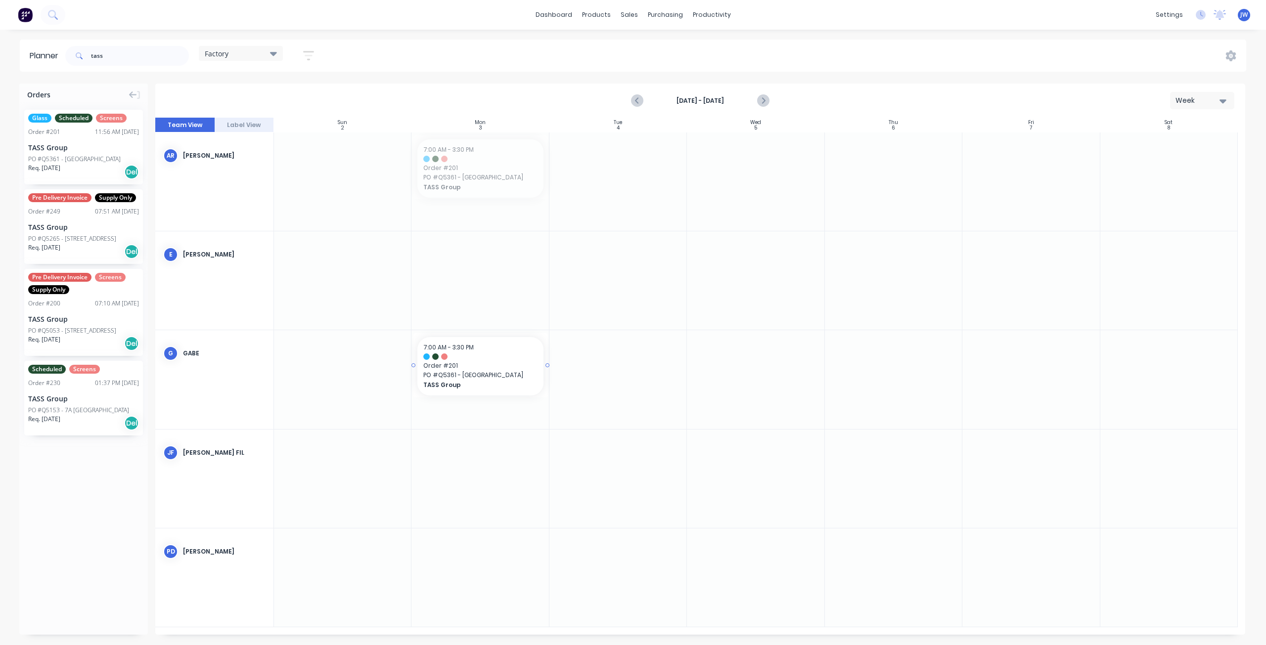
drag, startPoint x: 481, startPoint y: 172, endPoint x: 478, endPoint y: 370, distance: 198.3
click at [636, 98] on icon "Previous page" at bounding box center [638, 101] width 12 height 12
drag, startPoint x: 1054, startPoint y: 182, endPoint x: 1061, endPoint y: 409, distance: 227.0
click at [765, 101] on icon "Next page" at bounding box center [763, 101] width 12 height 12
drag, startPoint x: 72, startPoint y: 153, endPoint x: 484, endPoint y: 467, distance: 518.2
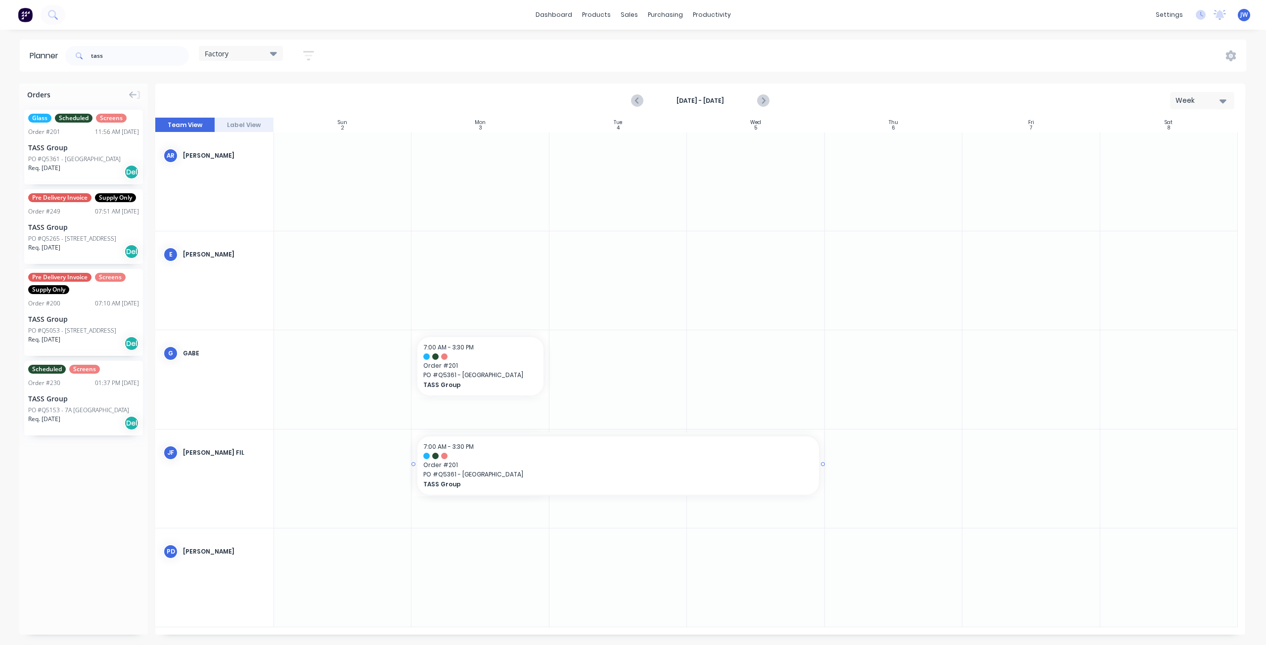
drag, startPoint x: 548, startPoint y: 464, endPoint x: 711, endPoint y: 469, distance: 163.7
click at [58, 159] on div "PO #Q5361 - [GEOGRAPHIC_DATA]" at bounding box center [74, 159] width 92 height 9
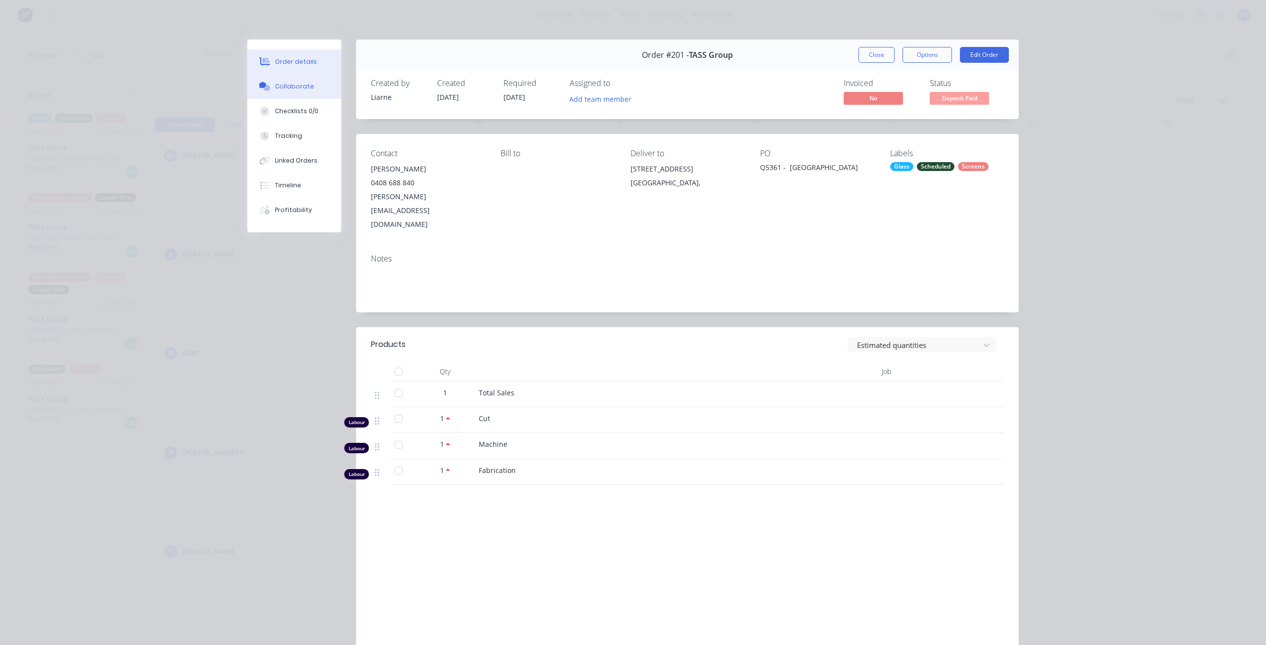
click at [289, 91] on button "Collaborate" at bounding box center [294, 86] width 94 height 25
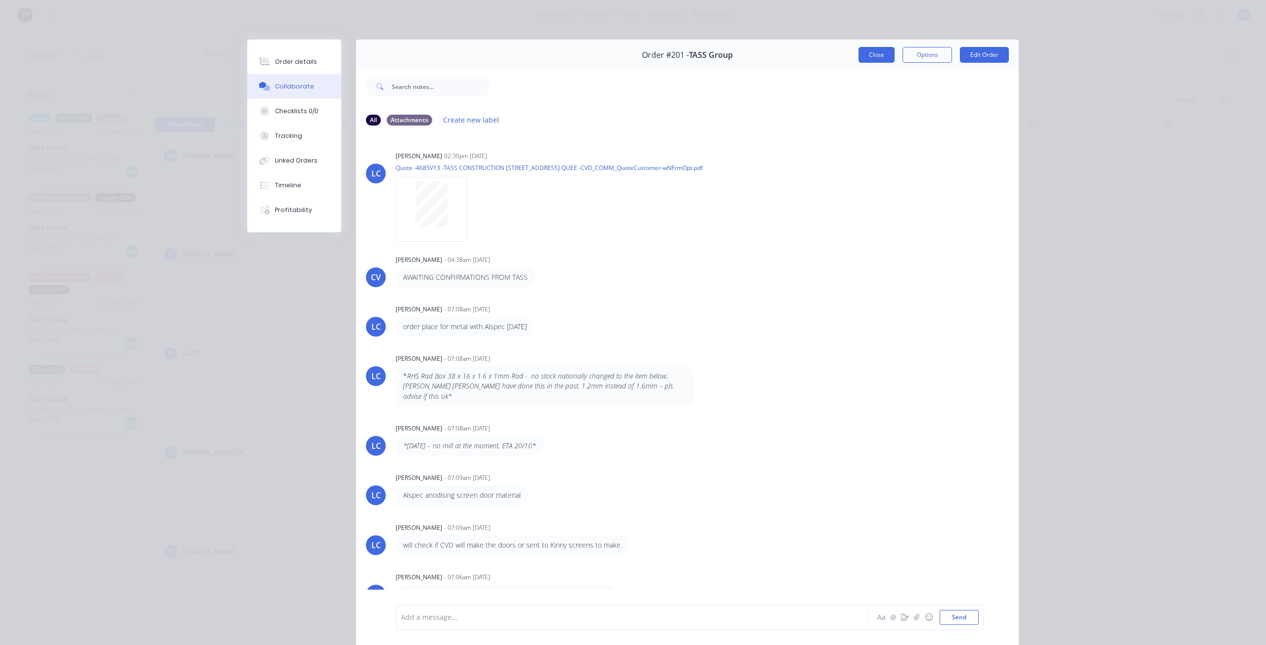
click at [869, 57] on button "Close" at bounding box center [876, 55] width 36 height 16
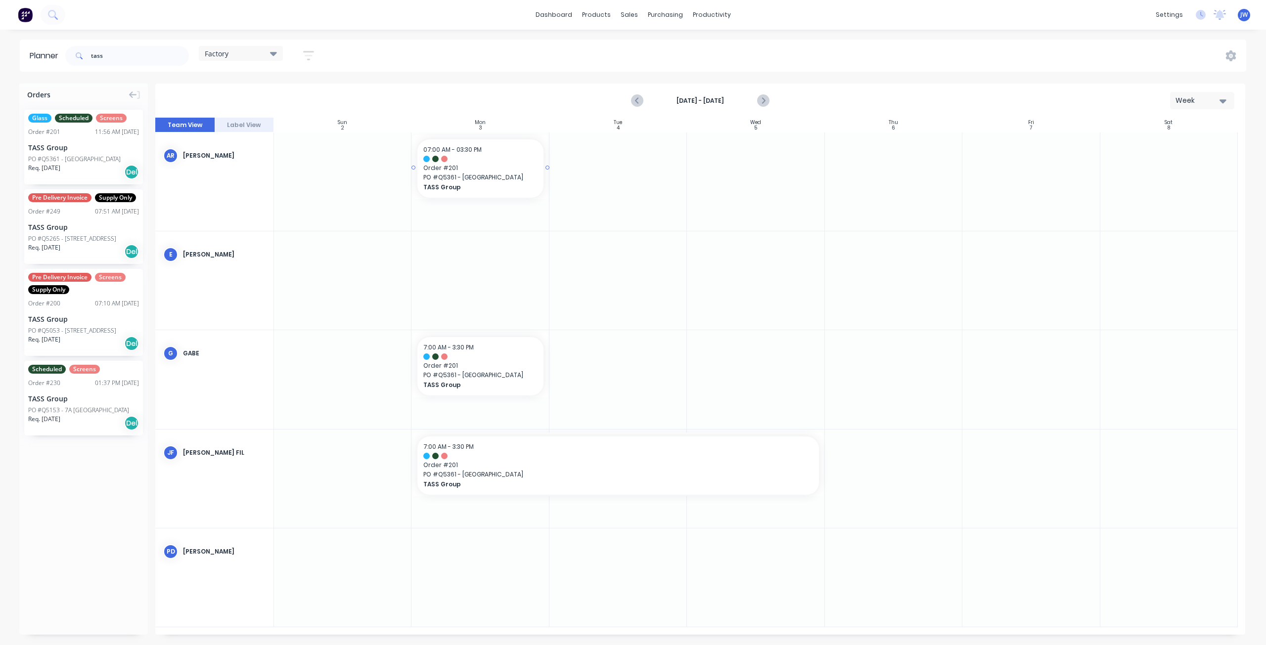
drag, startPoint x: 81, startPoint y: 149, endPoint x: 531, endPoint y: 178, distance: 451.8
drag, startPoint x: 91, startPoint y: 153, endPoint x: 483, endPoint y: 250, distance: 404.4
drag, startPoint x: 547, startPoint y: 166, endPoint x: 737, endPoint y: 175, distance: 190.1
drag, startPoint x: 548, startPoint y: 267, endPoint x: 742, endPoint y: 273, distance: 194.4
click at [270, 52] on div "Factory" at bounding box center [241, 53] width 72 height 9
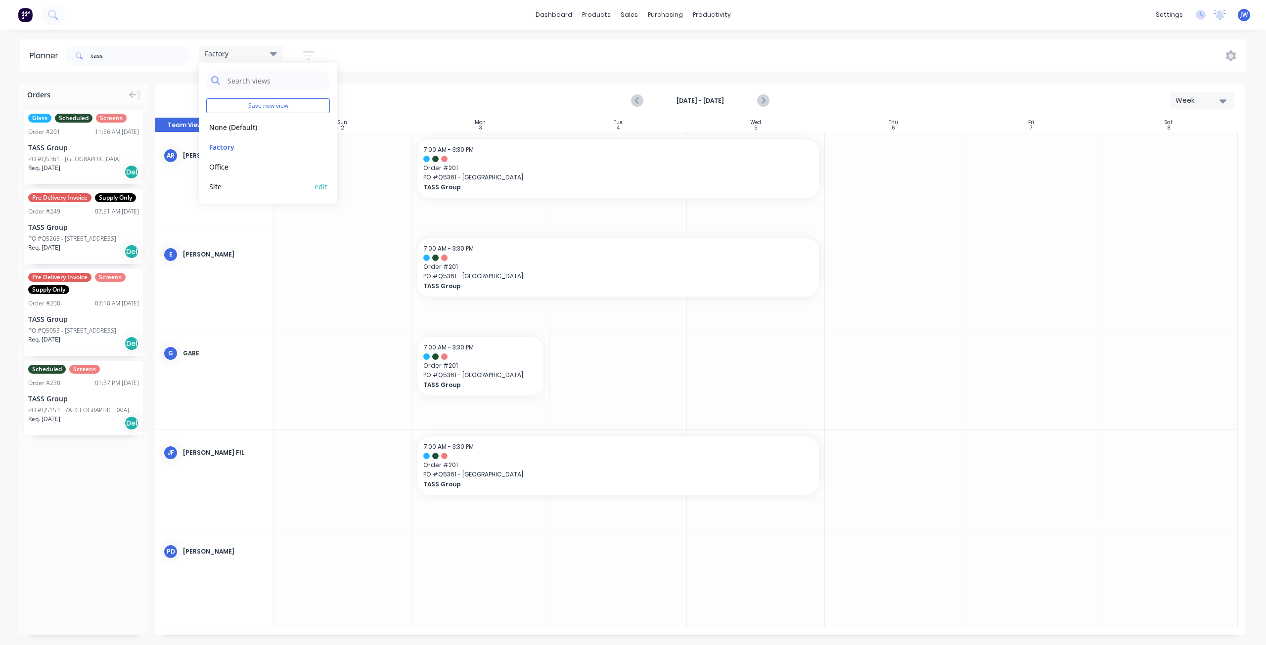
click at [223, 186] on button "Site" at bounding box center [258, 185] width 105 height 11
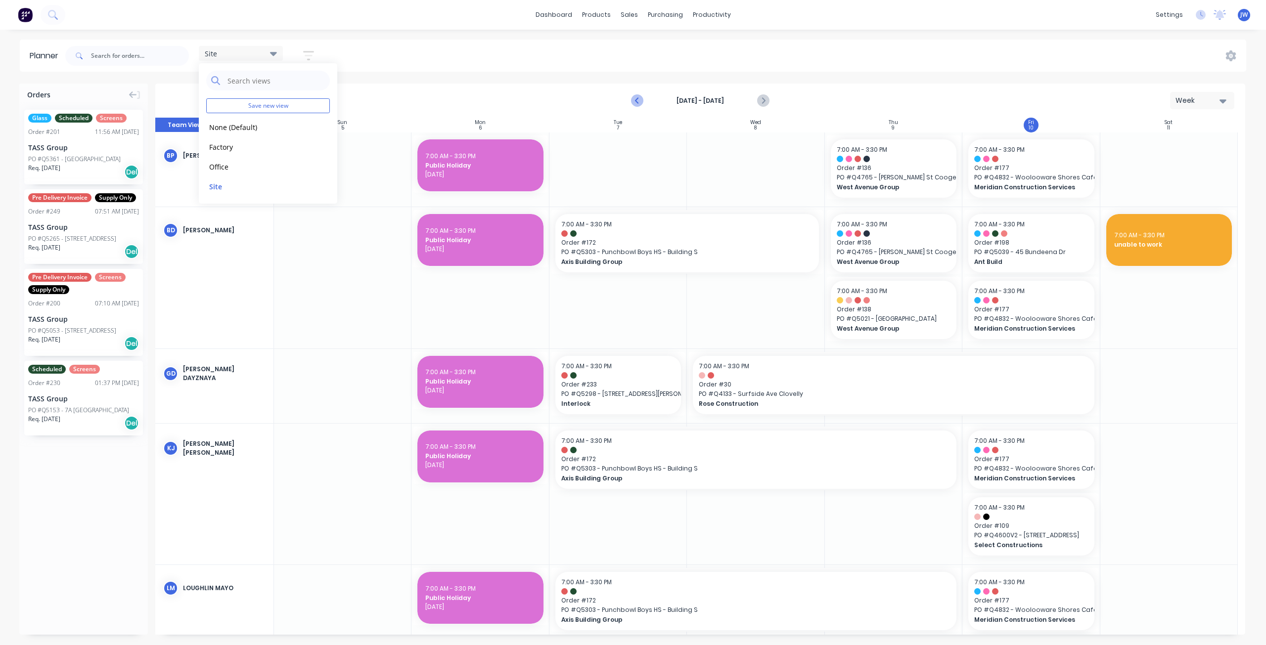
click at [633, 98] on icon "Previous page" at bounding box center [638, 101] width 12 height 12
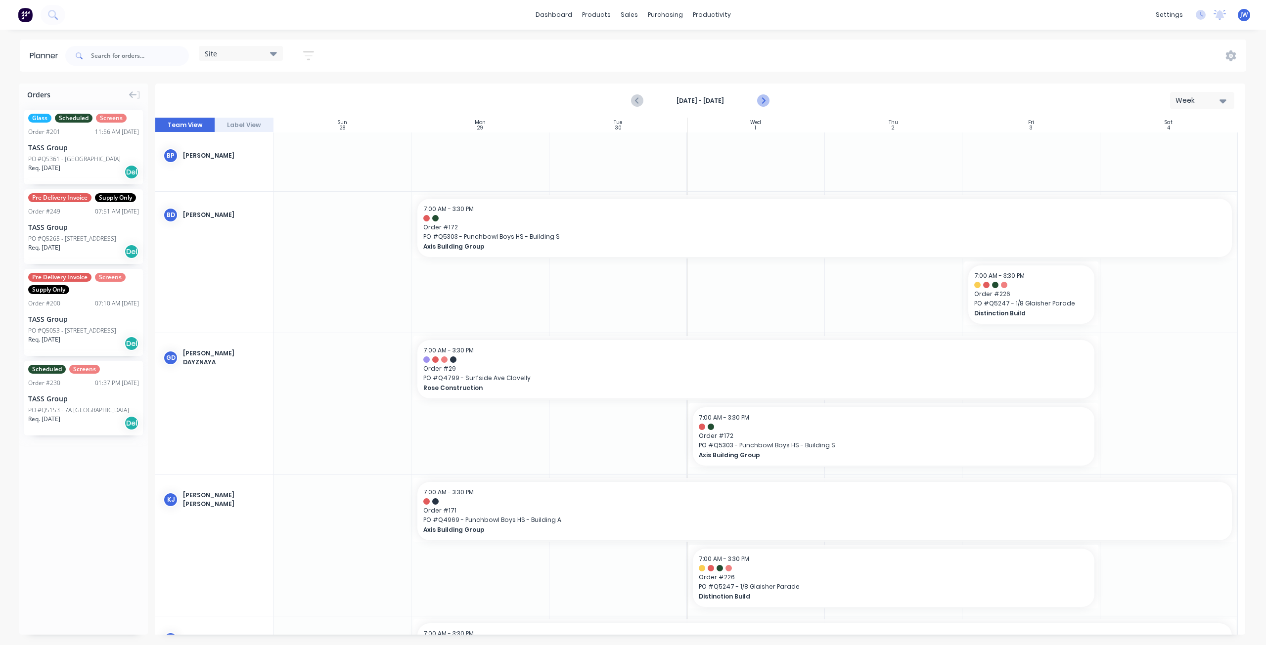
click at [760, 95] on icon "Next page" at bounding box center [763, 101] width 12 height 12
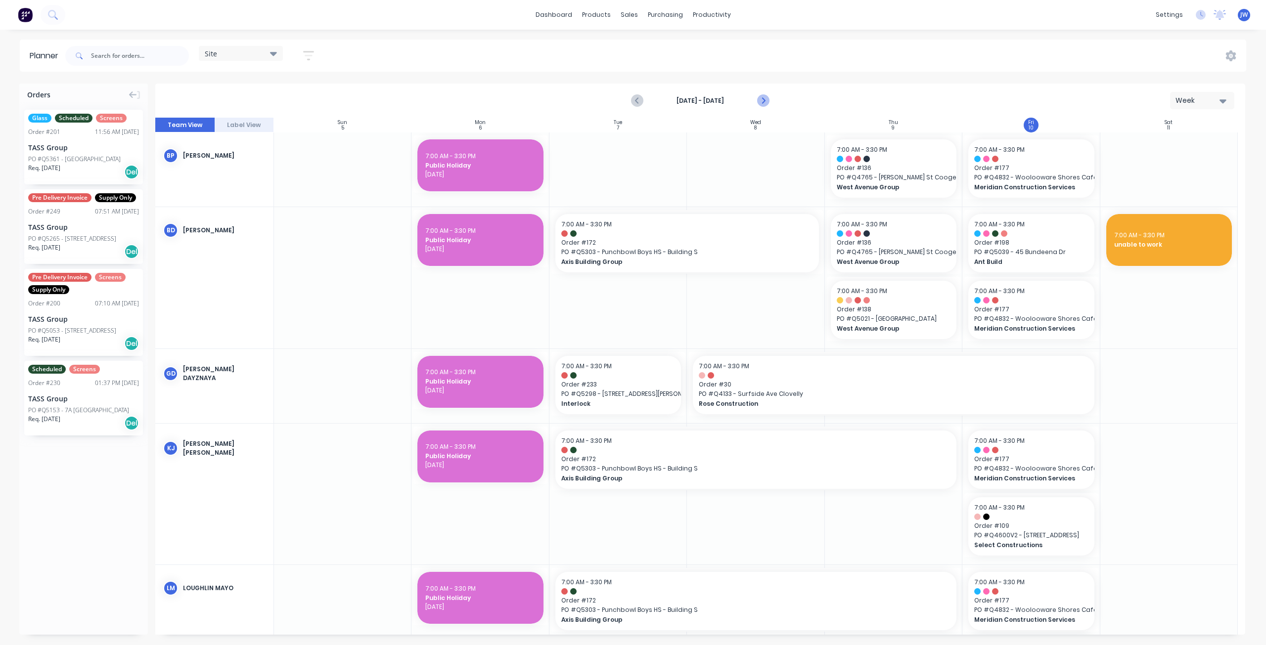
click at [762, 99] on icon "Next page" at bounding box center [762, 101] width 4 height 8
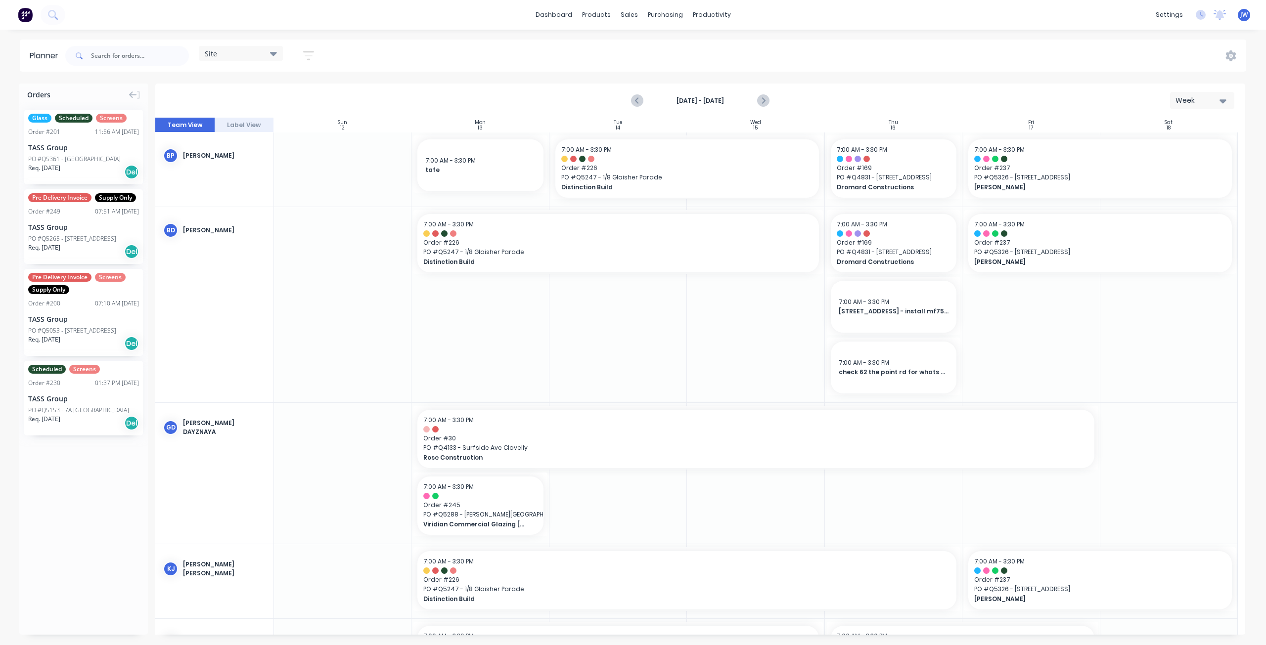
scroll to position [99, 0]
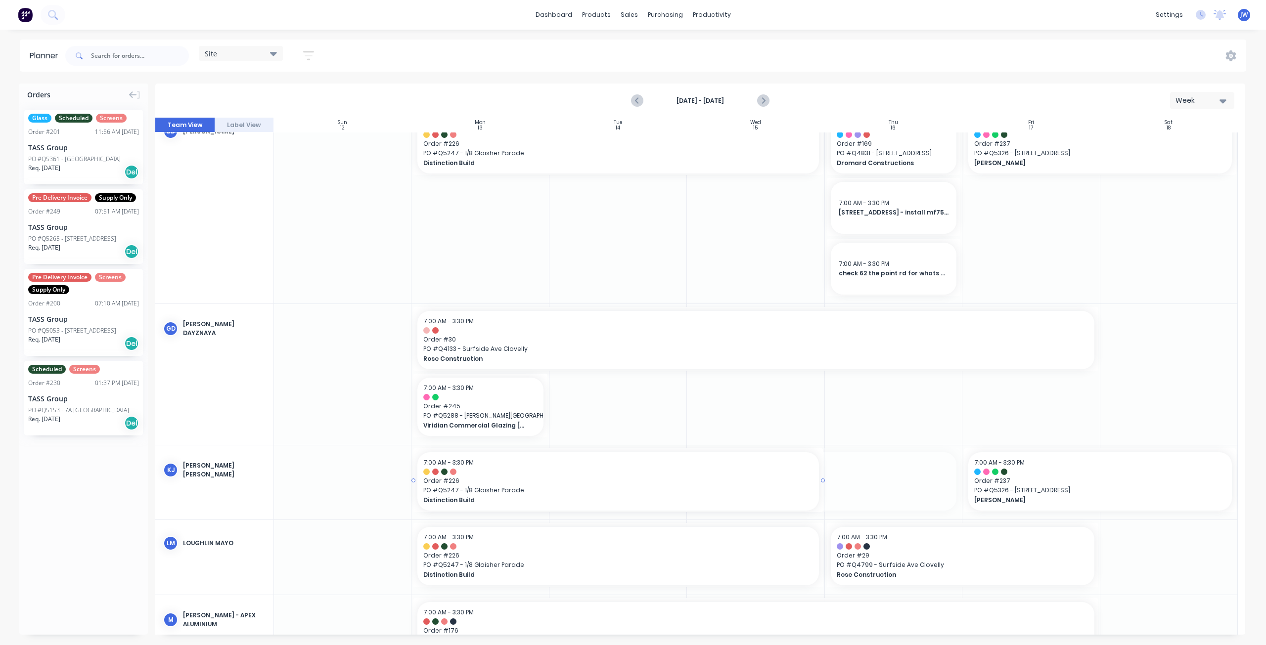
drag, startPoint x: 959, startPoint y: 482, endPoint x: 800, endPoint y: 491, distance: 158.9
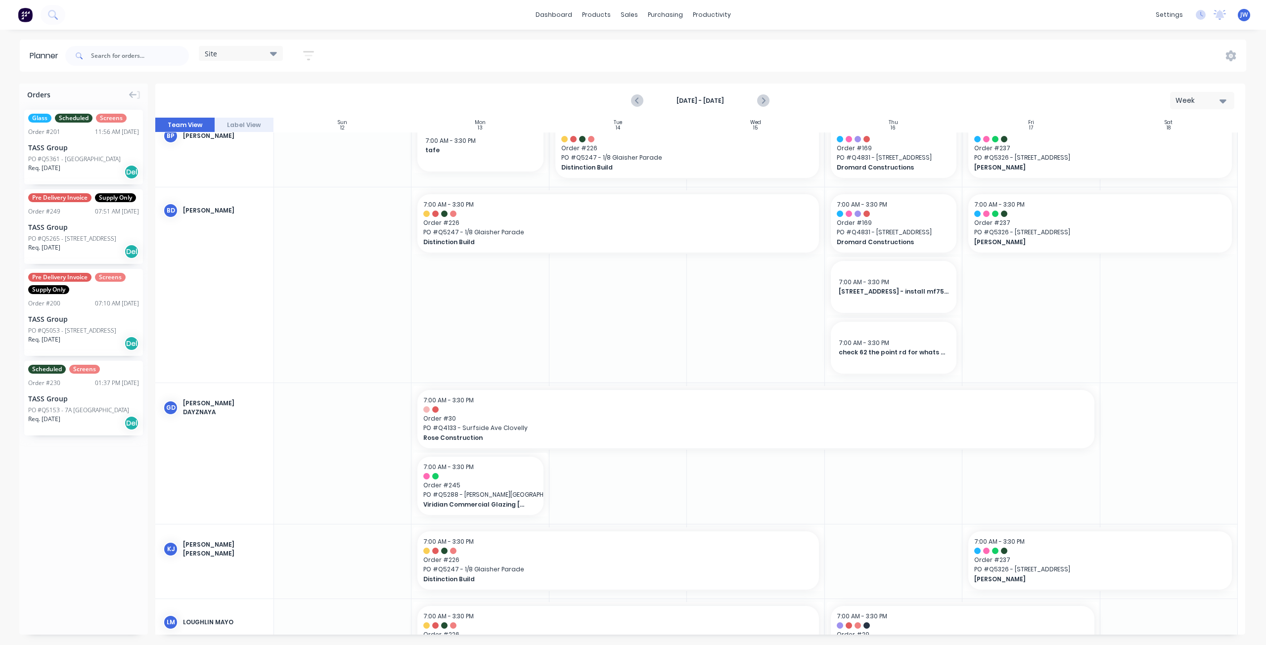
scroll to position [0, 0]
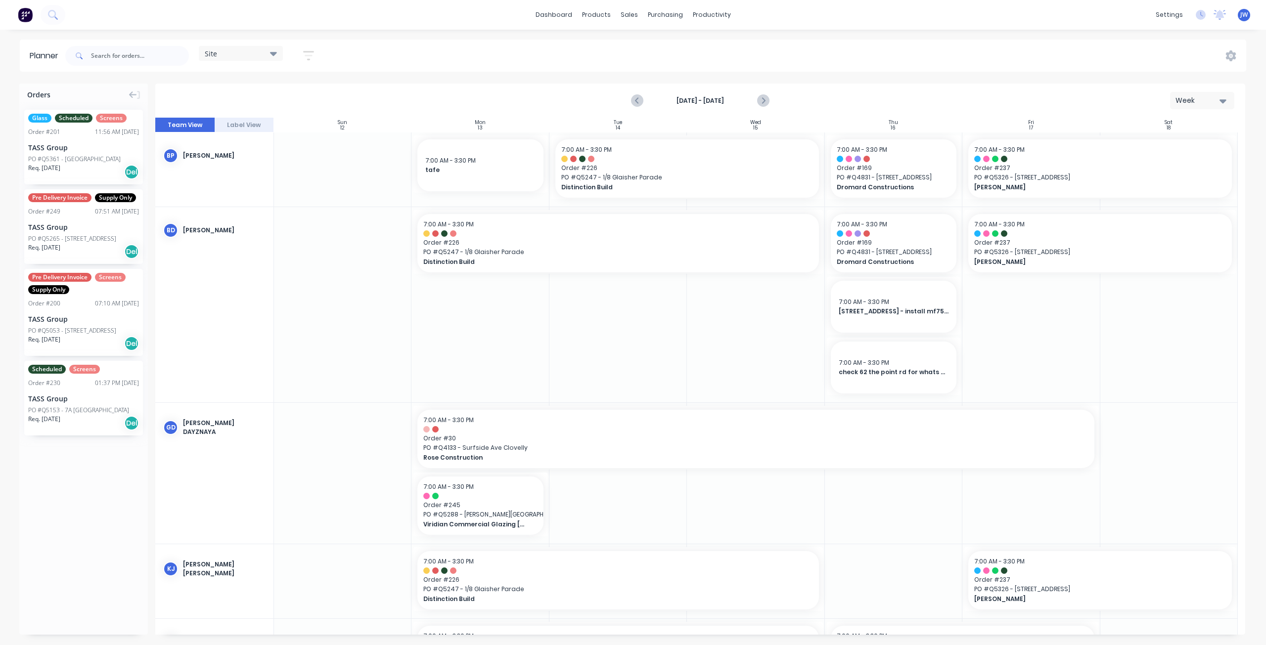
click at [887, 565] on div at bounding box center [893, 581] width 137 height 74
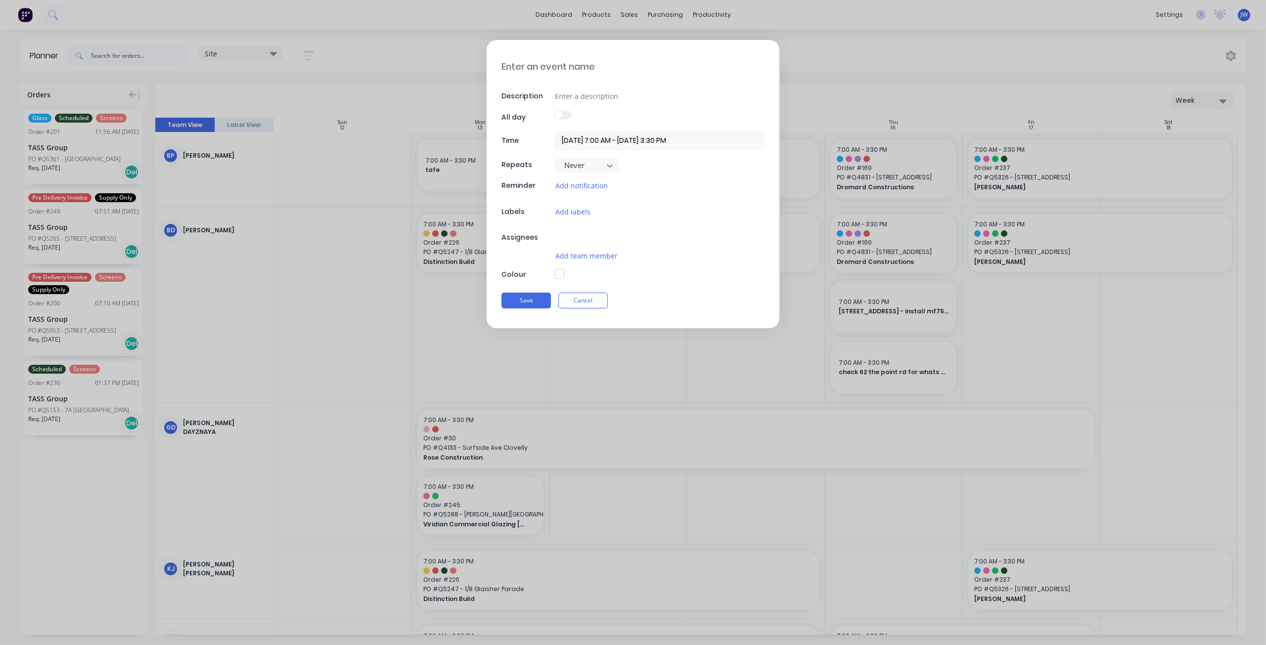
type textarea "x"
click at [564, 66] on textarea at bounding box center [632, 66] width 263 height 23
type textarea "3"
type textarea "x"
type textarea "3"
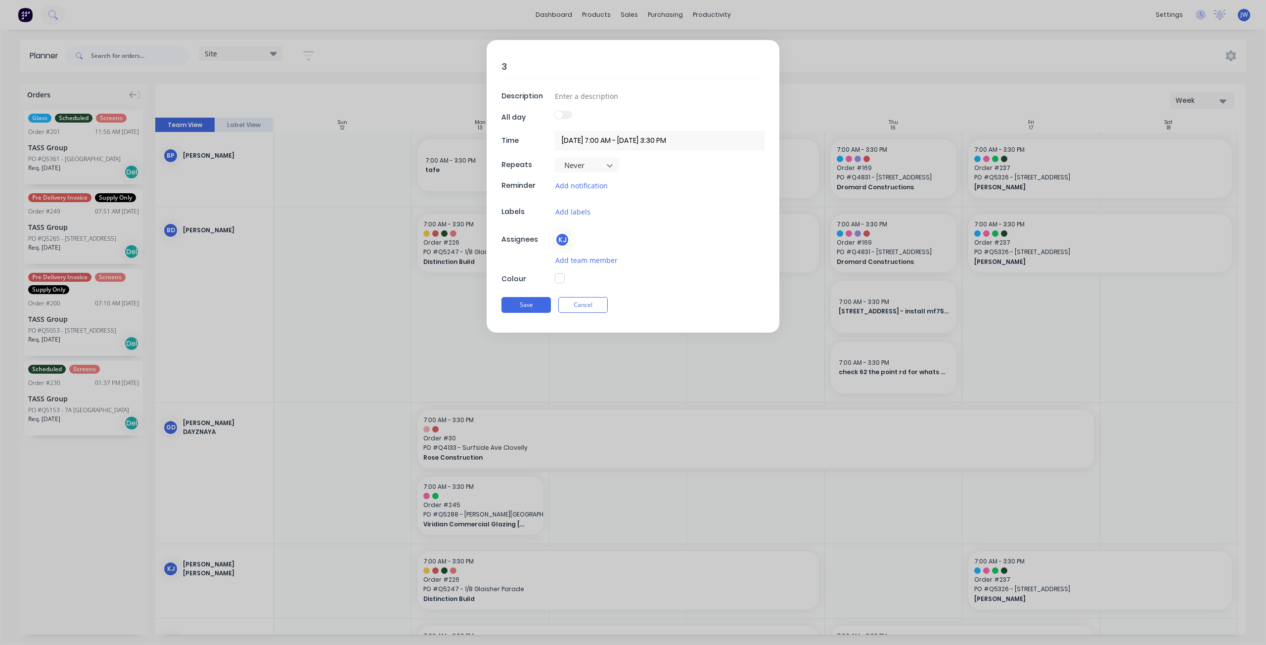
type textarea "x"
type textarea "3 l"
type textarea "x"
type textarea "3 lo"
type textarea "x"
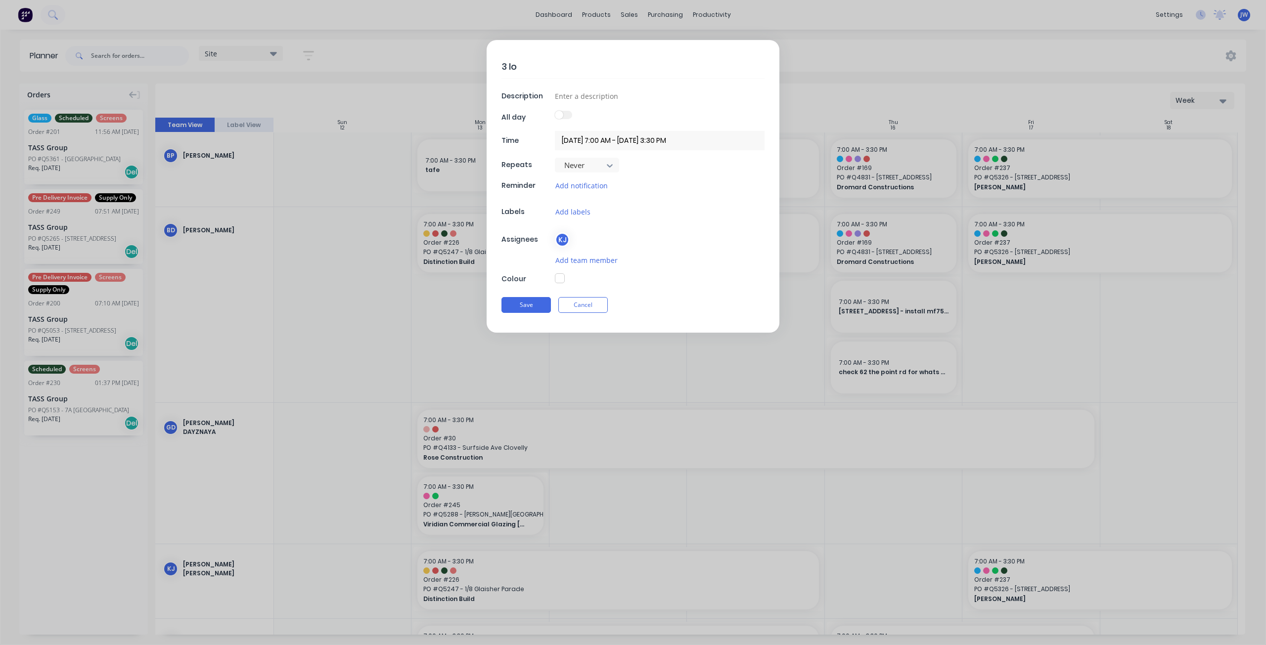
type textarea "3 lot"
type textarea "x"
type textarea "3 lot"
type textarea "x"
type textarea "3 lot l"
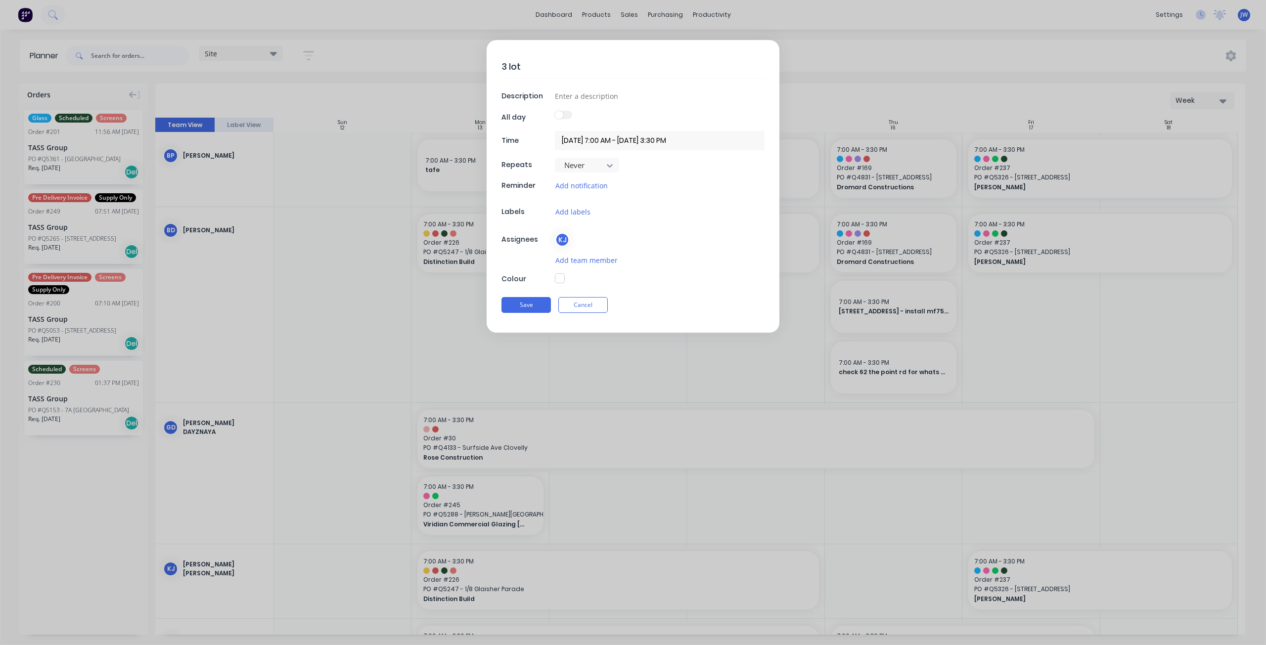
type textarea "x"
type textarea "3 lot la"
type textarea "x"
type textarea "3 lot lan"
type textarea "x"
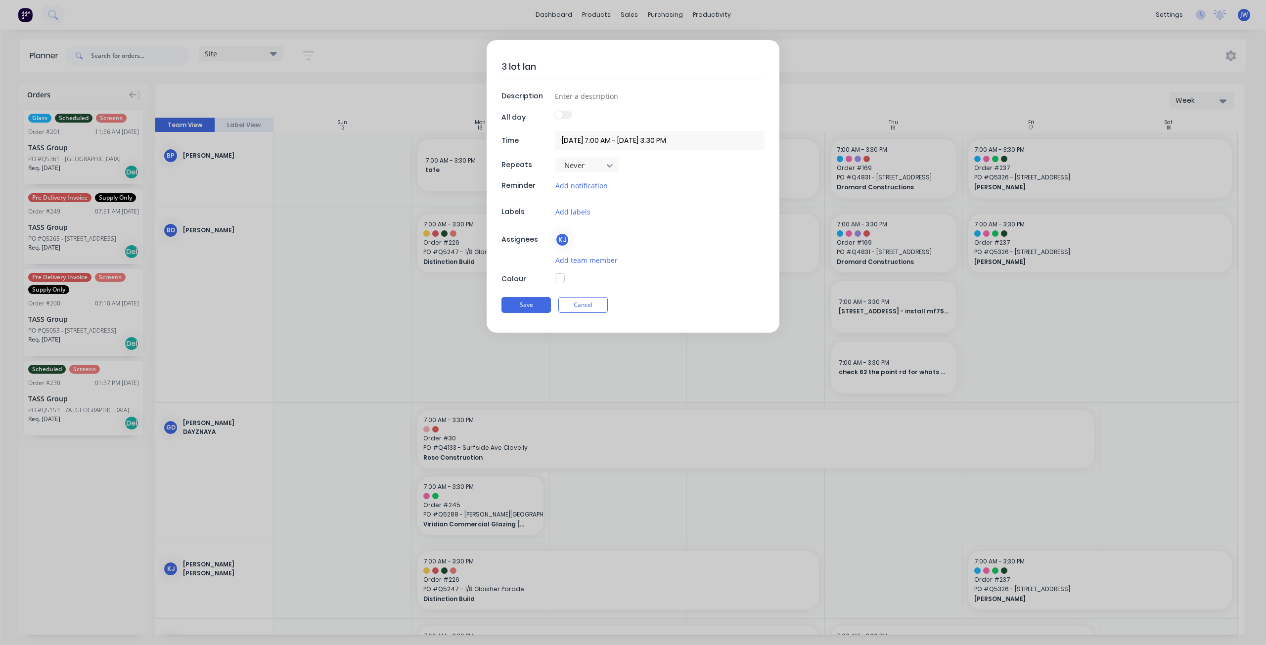
type textarea "3 lot lane"
type textarea "x"
type textarea "3 lot lane"
drag, startPoint x: 519, startPoint y: 308, endPoint x: 525, endPoint y: 309, distance: 6.6
click at [519, 308] on button "Save" at bounding box center [525, 305] width 49 height 16
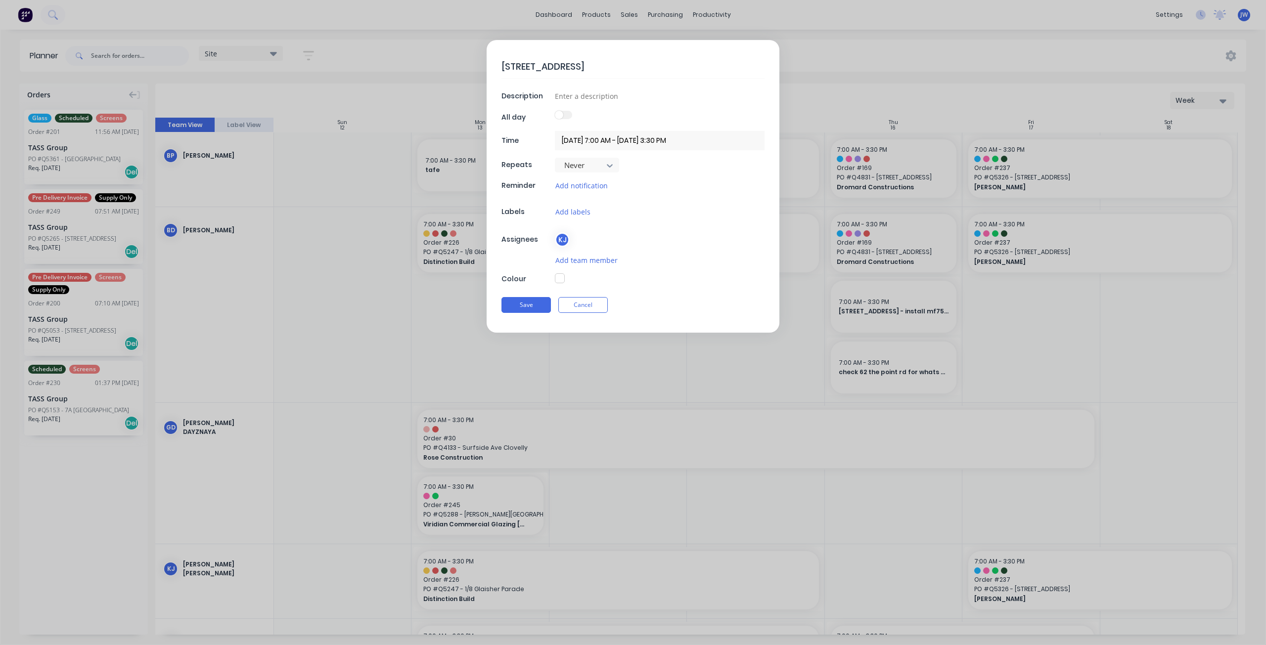
type textarea "x"
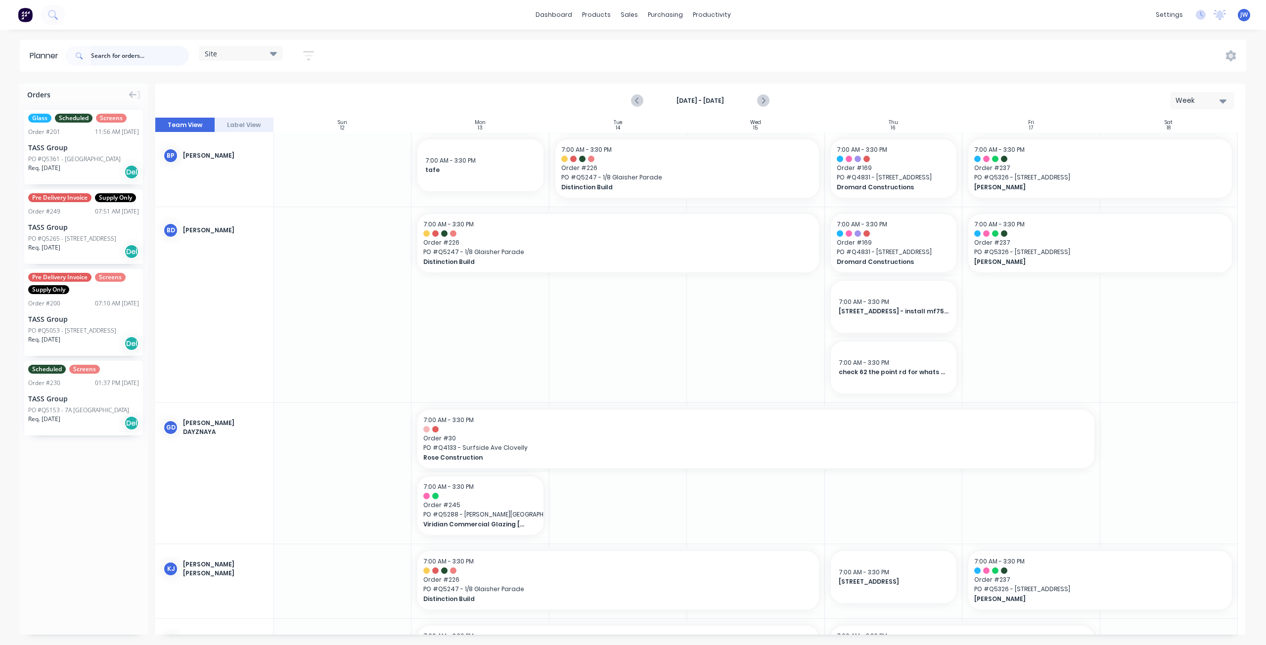
click at [104, 58] on input "text" at bounding box center [140, 56] width 98 height 20
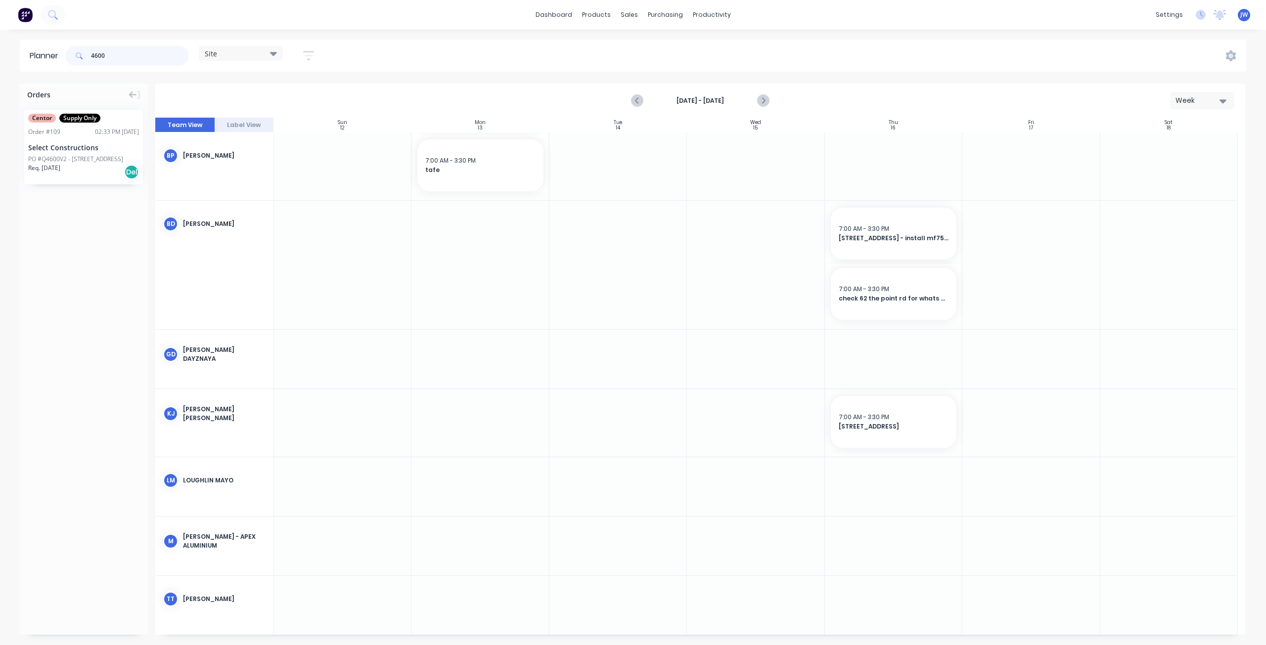
type input "4600"
click at [84, 159] on div "PO #Q4600V2 - 3 Cove Street" at bounding box center [75, 159] width 95 height 9
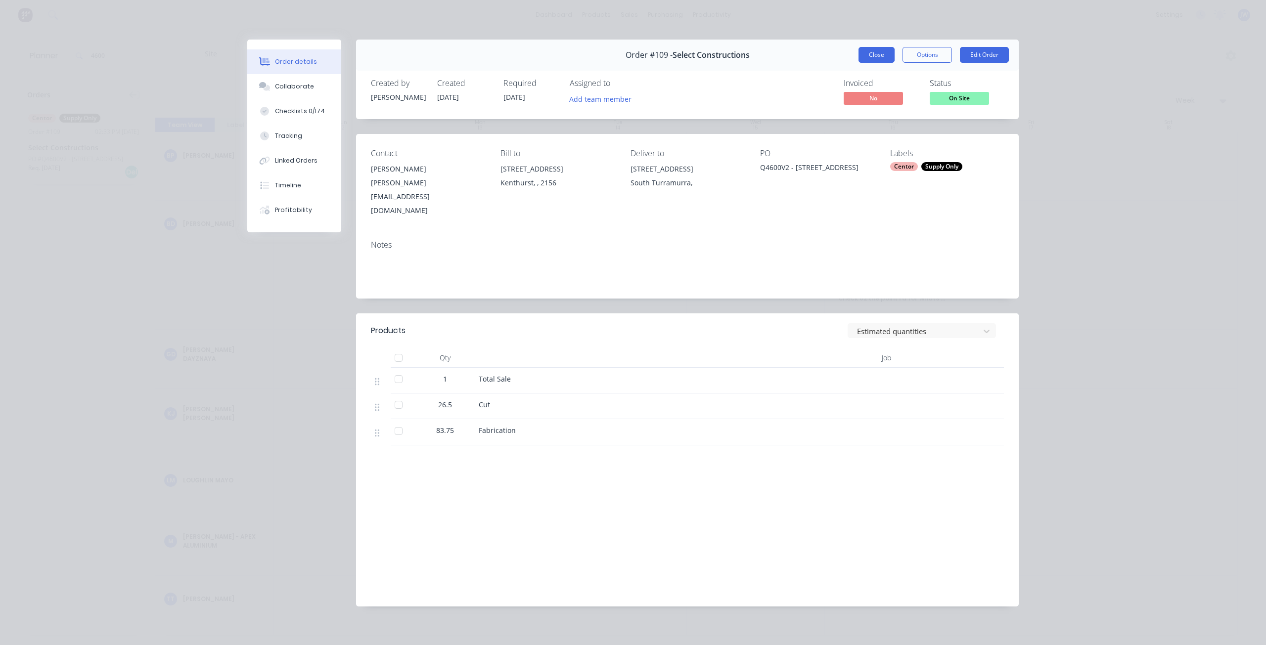
click at [881, 60] on button "Close" at bounding box center [876, 55] width 36 height 16
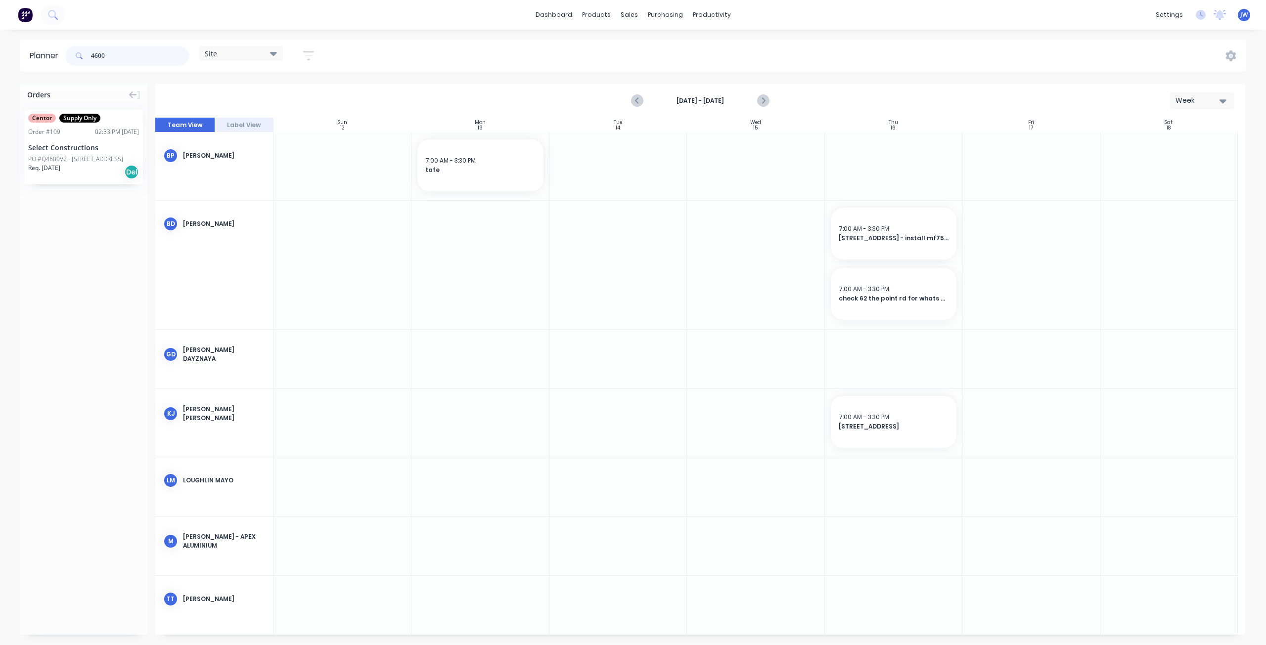
drag, startPoint x: -18, startPoint y: 48, endPoint x: -26, endPoint y: 48, distance: 8.4
click at [0, 48] on html "dashboard products sales purchasing productivity dashboard products Product Cat…" at bounding box center [633, 322] width 1266 height 645
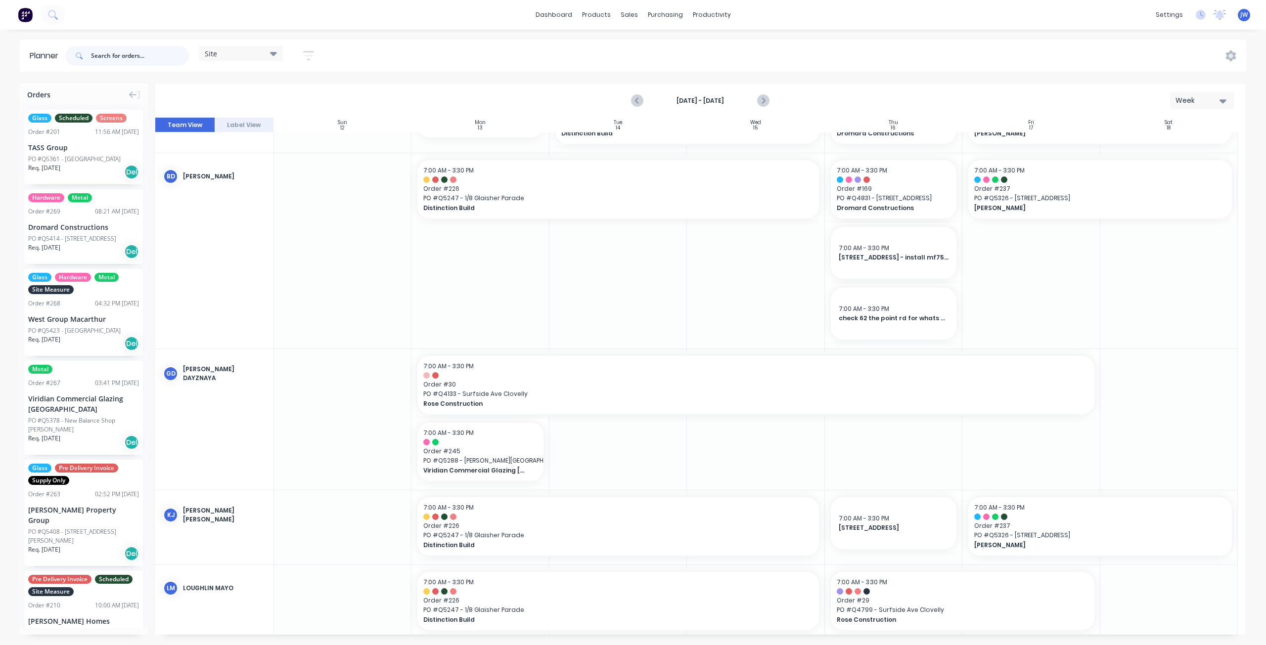
scroll to position [99, 0]
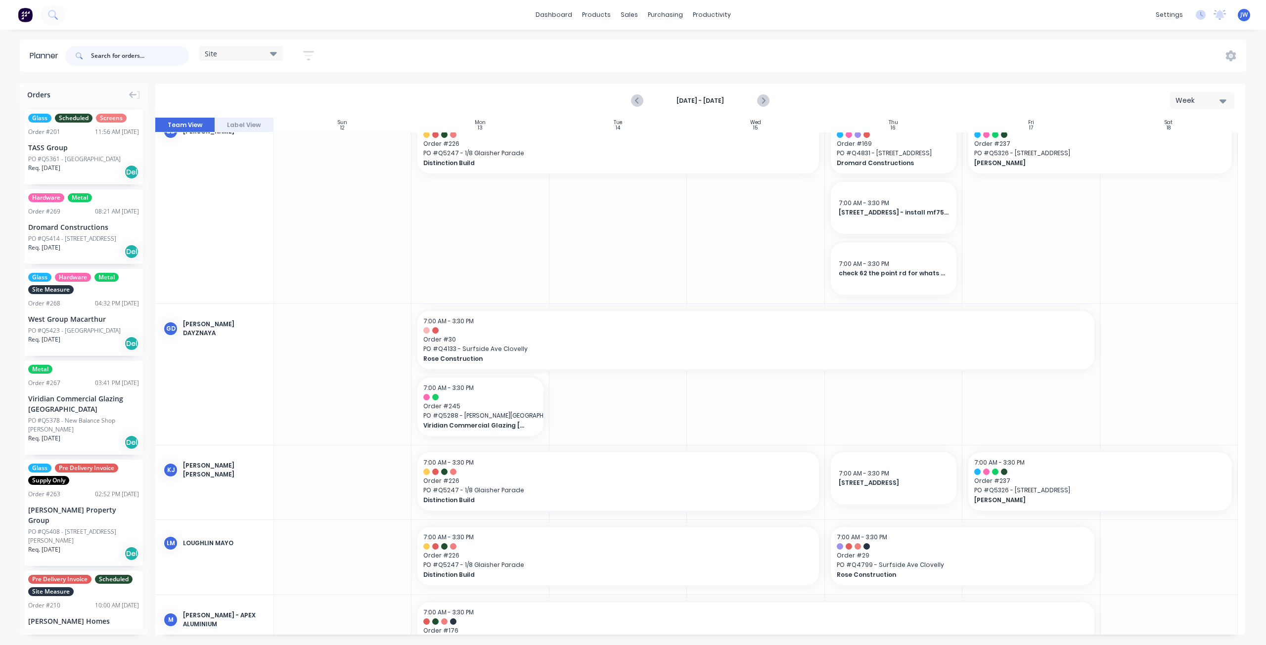
click at [133, 58] on input "text" at bounding box center [140, 56] width 98 height 20
type input "3 lot"
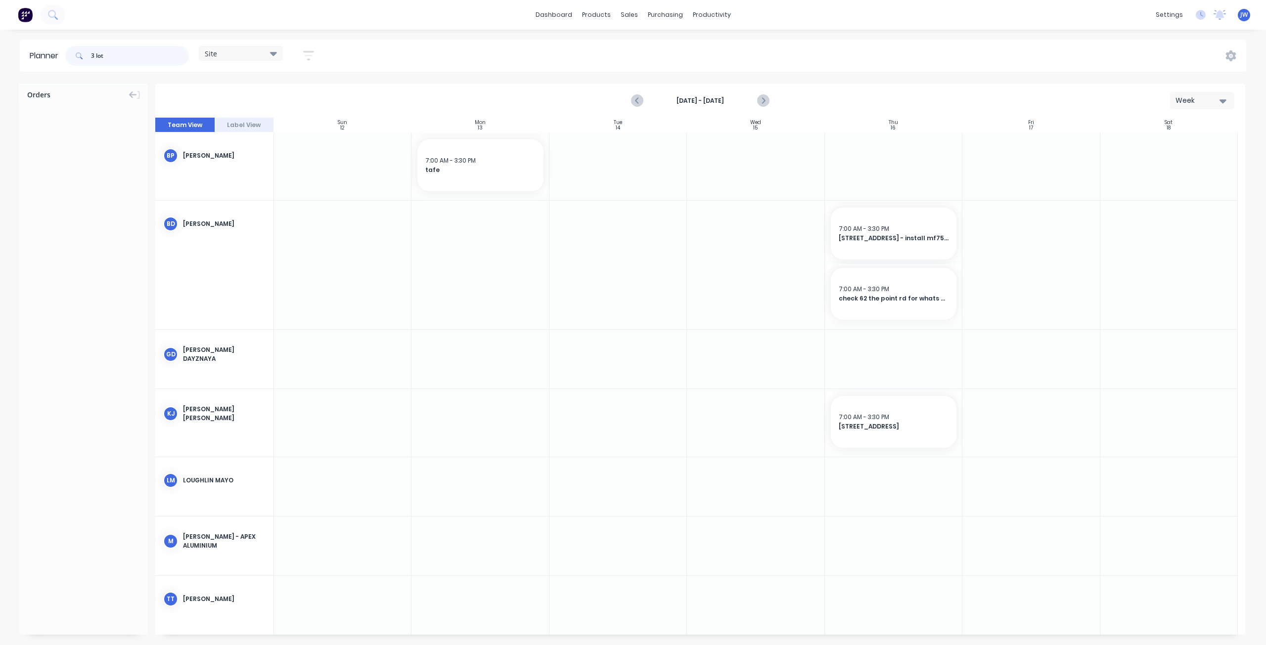
drag, startPoint x: 89, startPoint y: 58, endPoint x: 62, endPoint y: 56, distance: 26.8
click at [65, 57] on div "3 lot Site Save new view None (Default) edit Factory edit Office edit Site edit…" at bounding box center [193, 56] width 261 height 30
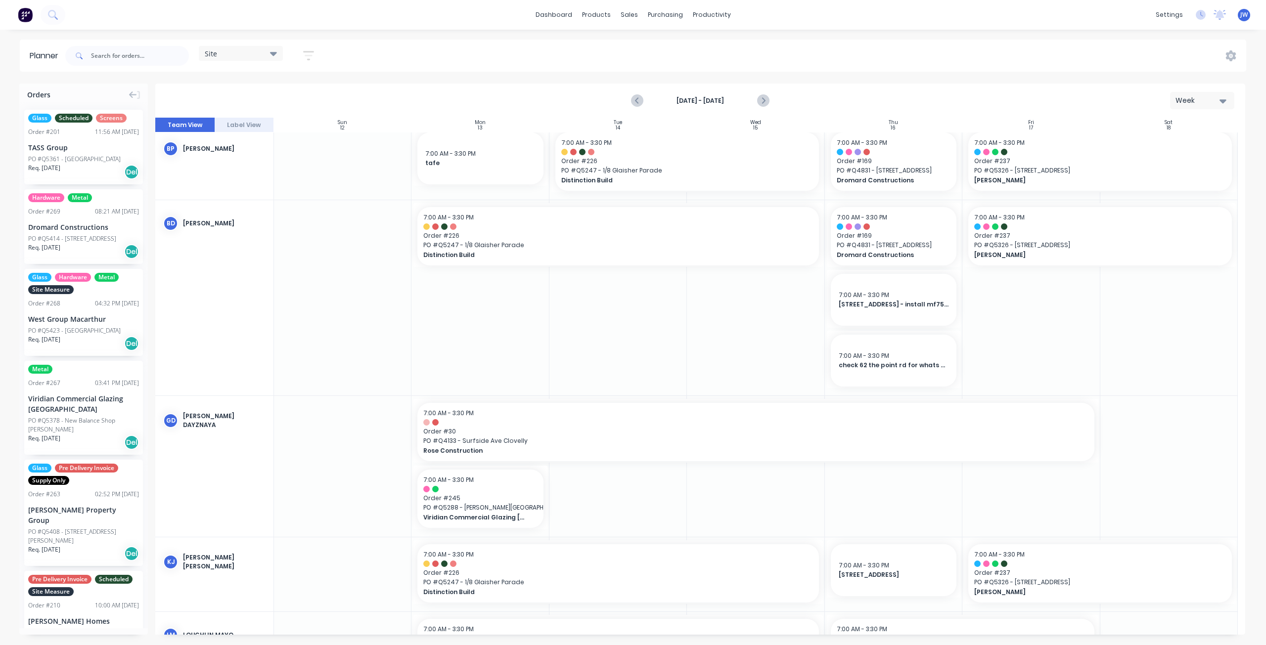
scroll to position [155, 0]
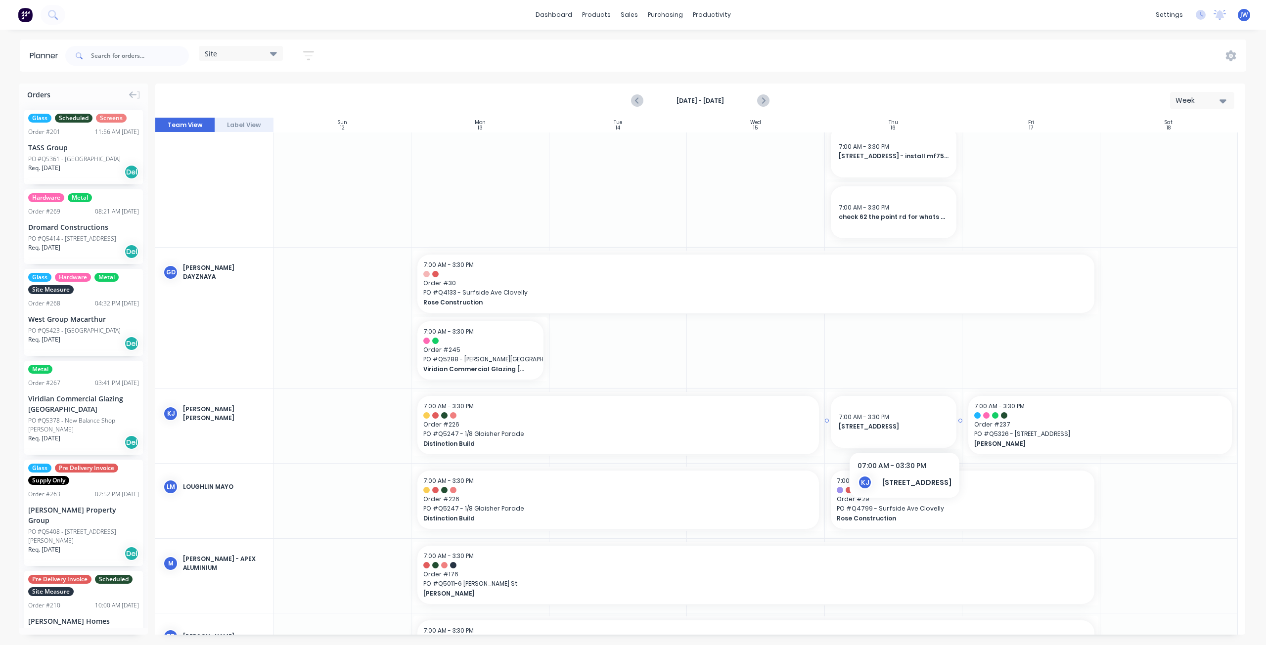
click at [880, 434] on div "7:00 AM - 3:30 PM 3 lot lane" at bounding box center [893, 422] width 126 height 52
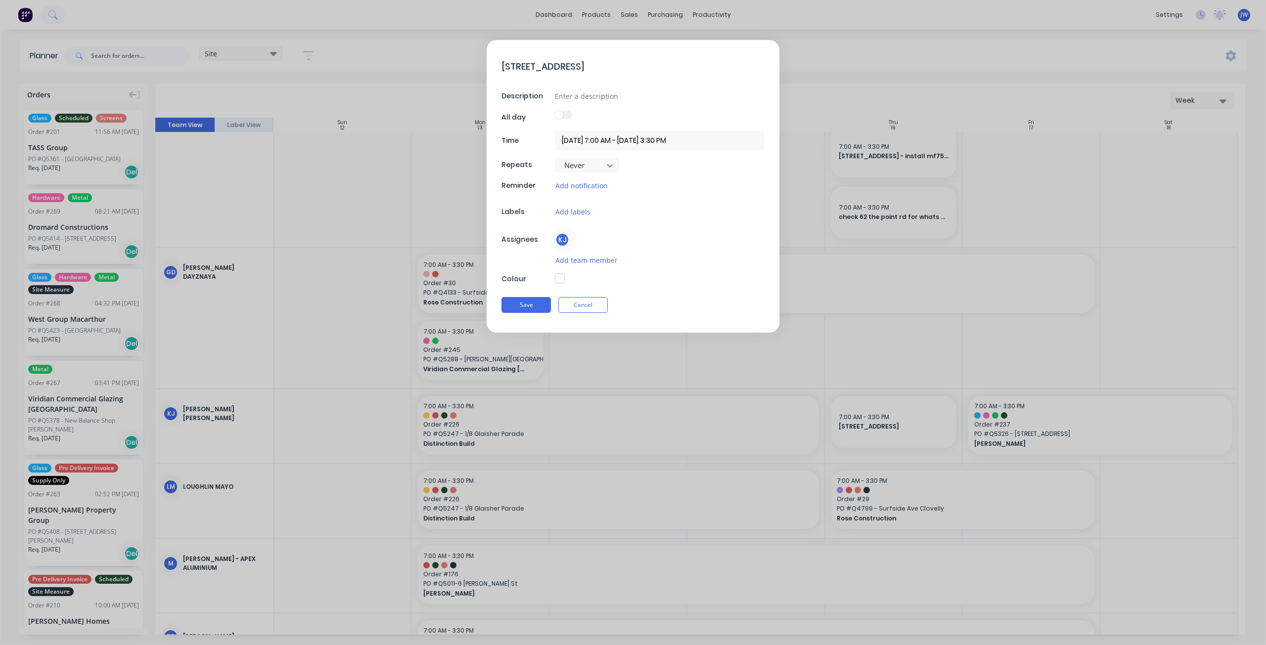
click at [555, 64] on textarea "3 lot lane" at bounding box center [632, 66] width 263 height 23
type textarea "x"
type textarea "3 lot lane,"
type textarea "x"
type textarea "3 lot lane,"
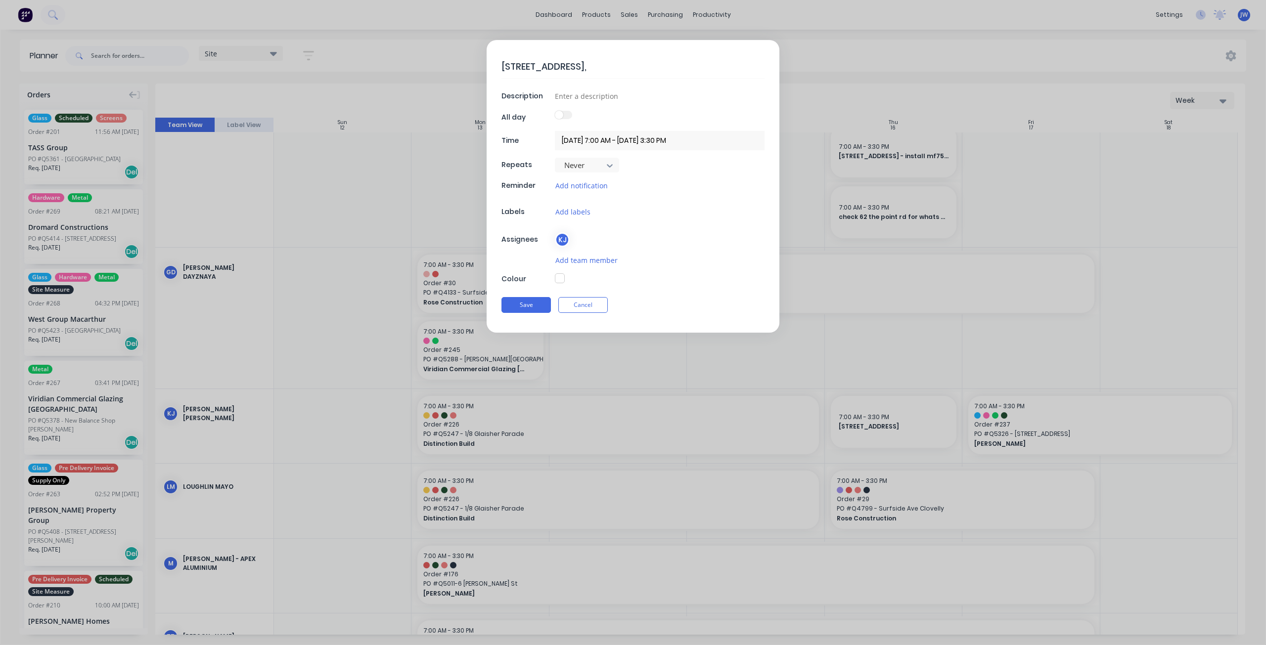
type textarea "x"
type textarea "3 lot lane, h"
type textarea "x"
type textarea "3 lot lane, hu"
type textarea "x"
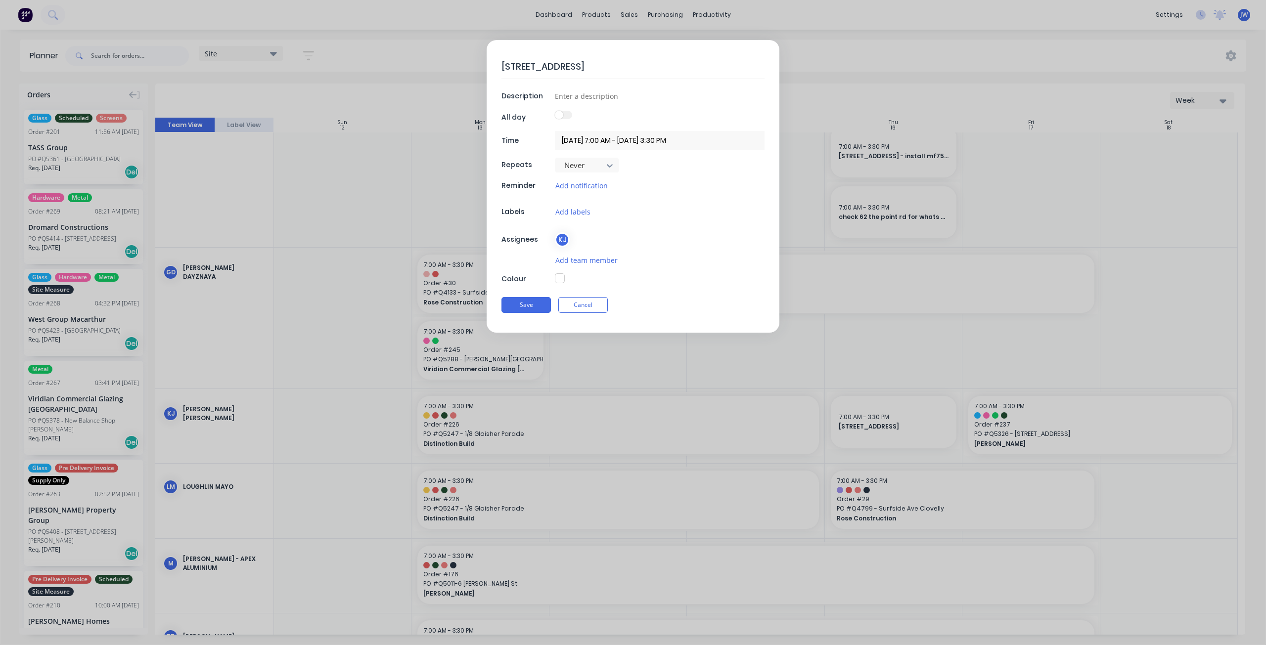
type textarea "3 lot lane, hun"
type textarea "x"
type textarea "3 lot lane, hunt"
type textarea "x"
type textarea "3 lot lane, hunte"
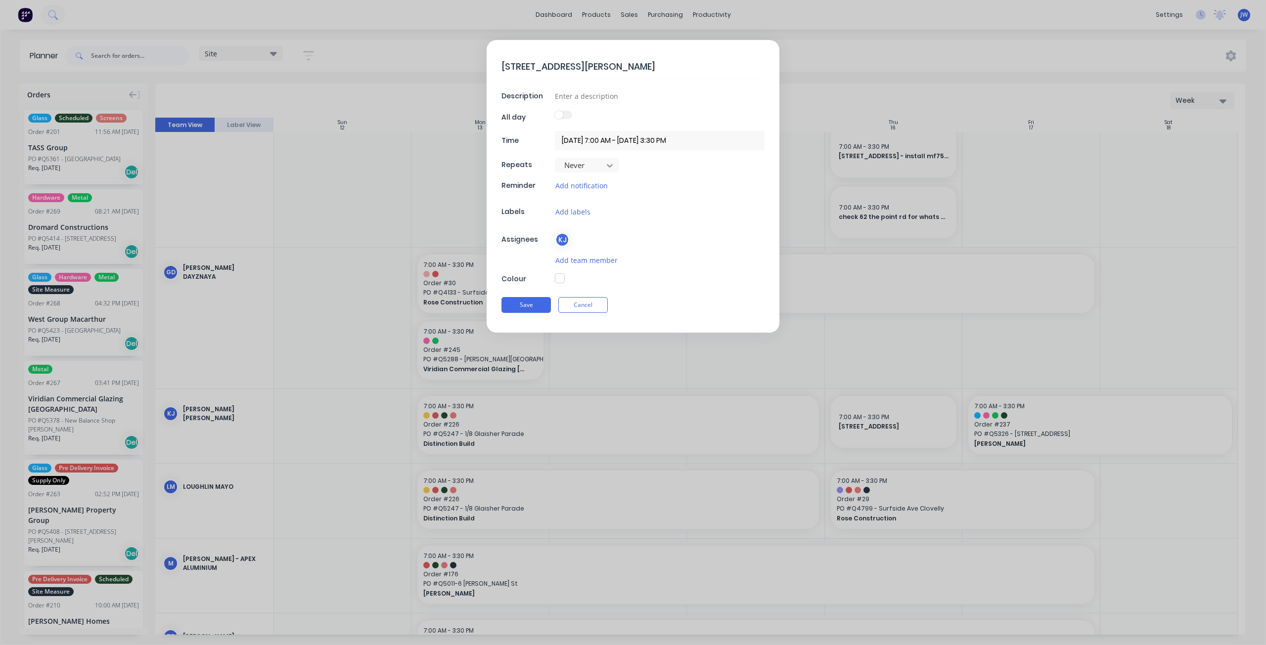
type textarea "x"
type textarea "3 lot lane, hunter"
type textarea "x"
type textarea "3 lot lane, hunters"
type textarea "x"
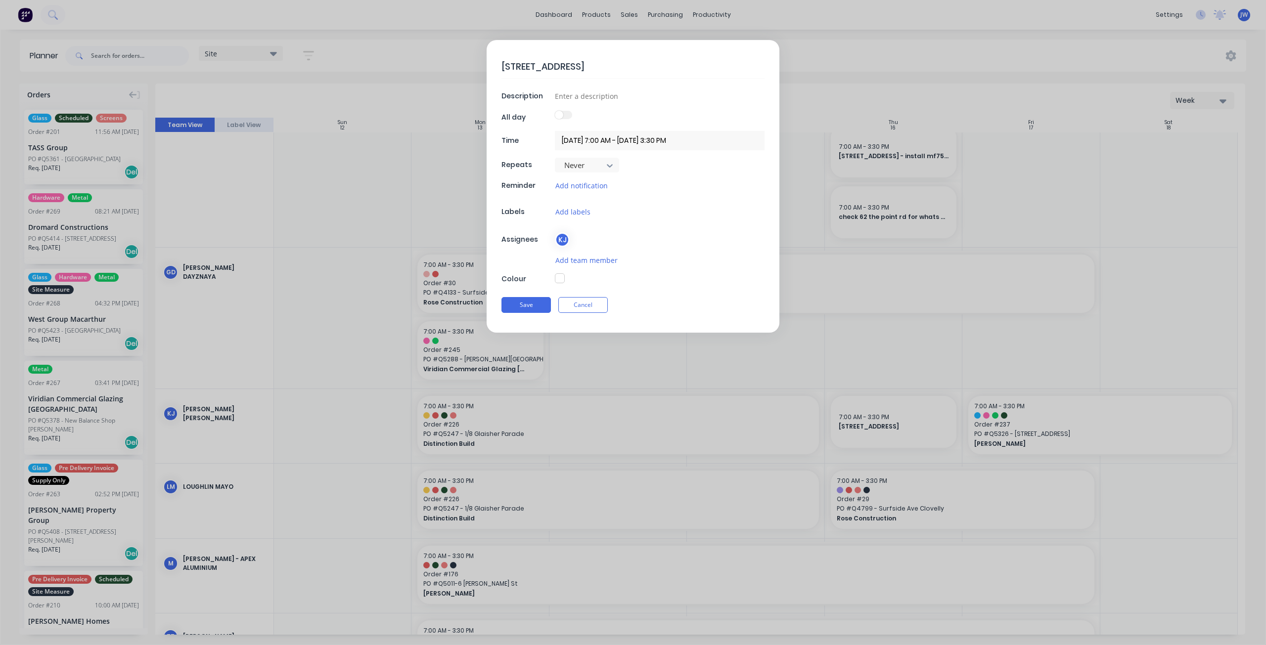
type textarea "3 lot lane, hunters"
type textarea "x"
type textarea "3 lot lane, hunters h"
type textarea "x"
type textarea "3 lot lane, hunters hi"
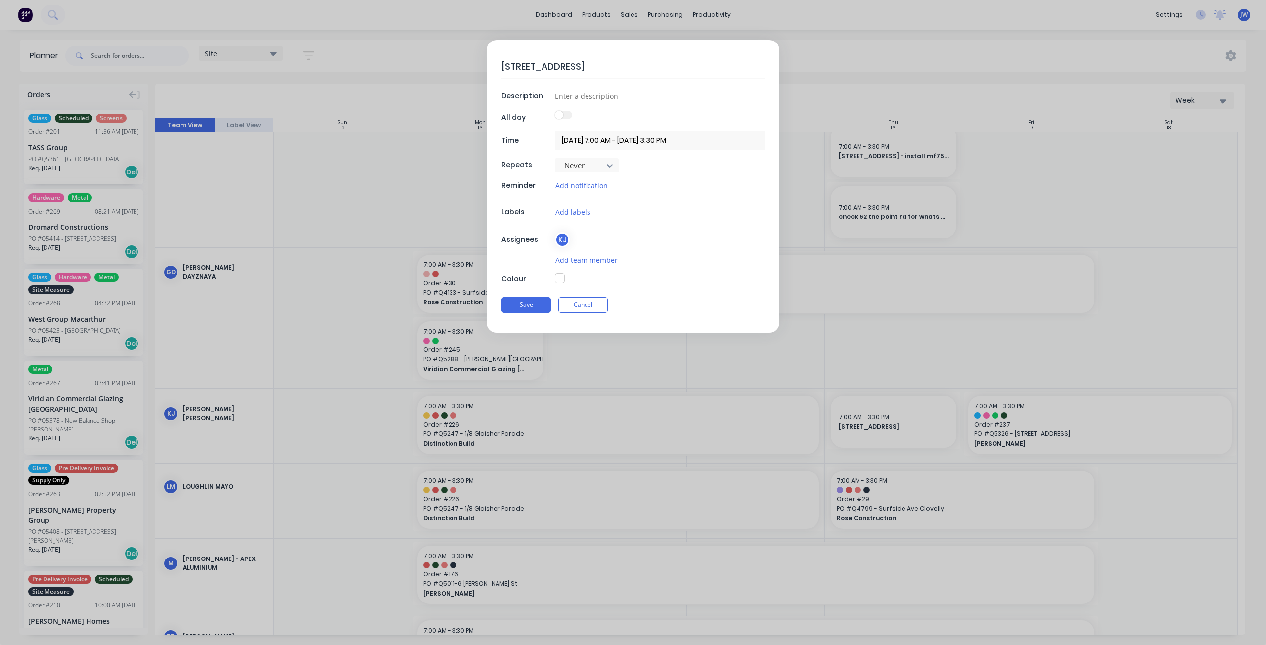
type textarea "x"
type textarea "3 lot lane, hunters hil"
type textarea "x"
type textarea "3 lot lane, hunters hill"
click at [538, 297] on button "Save" at bounding box center [525, 305] width 49 height 16
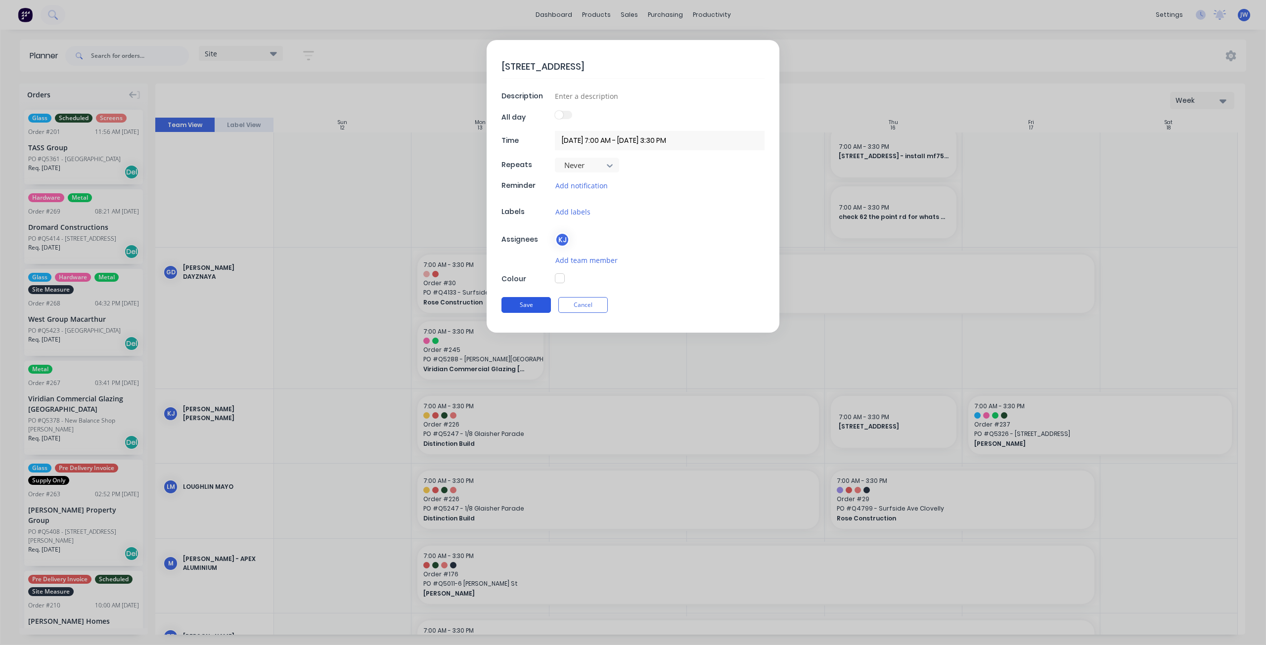
type textarea "x"
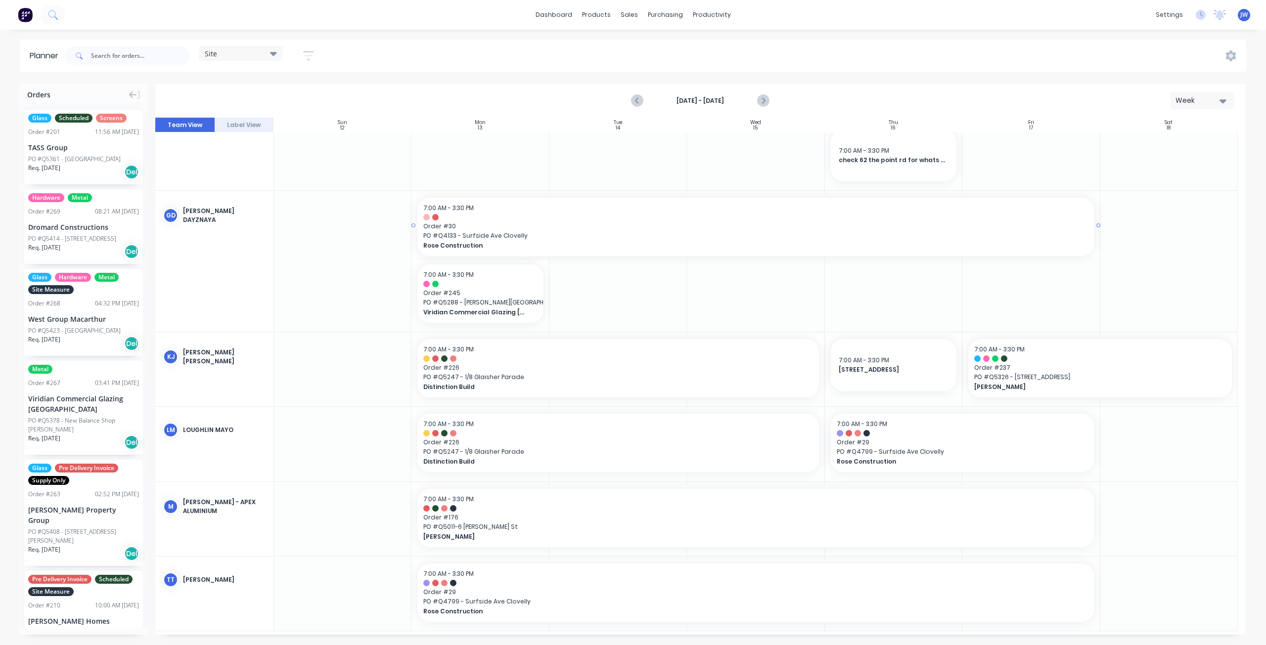
scroll to position [216, 0]
click at [145, 57] on input "text" at bounding box center [140, 56] width 98 height 20
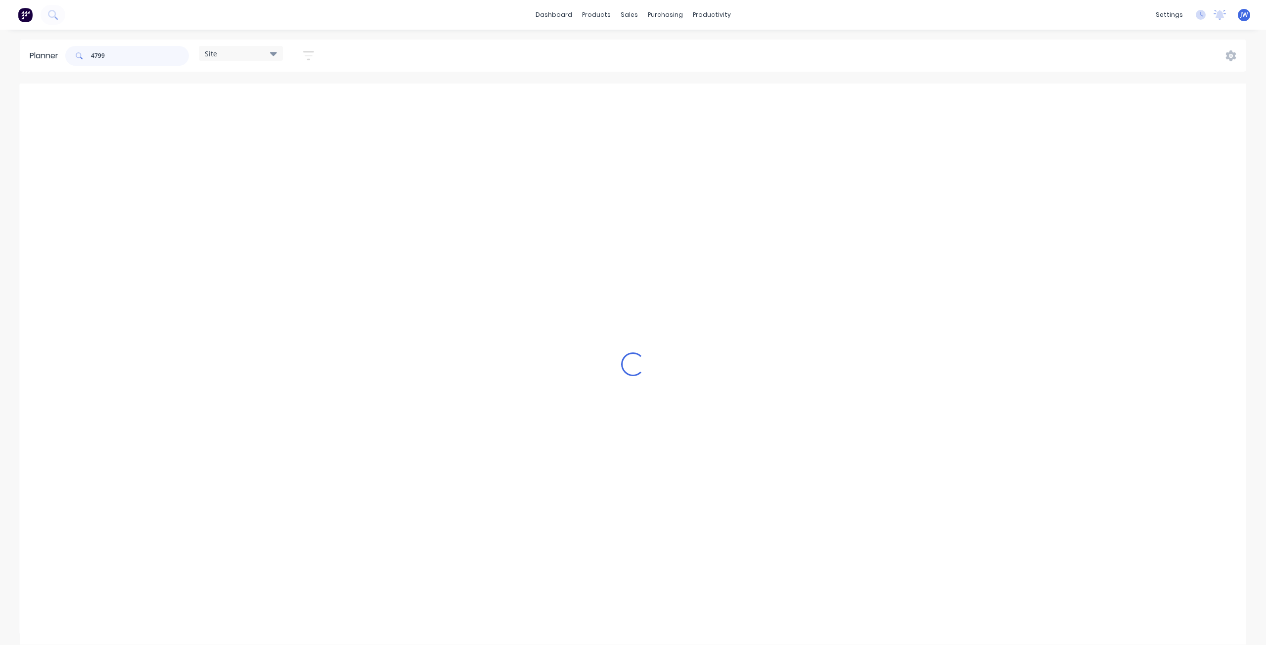
scroll to position [31, 0]
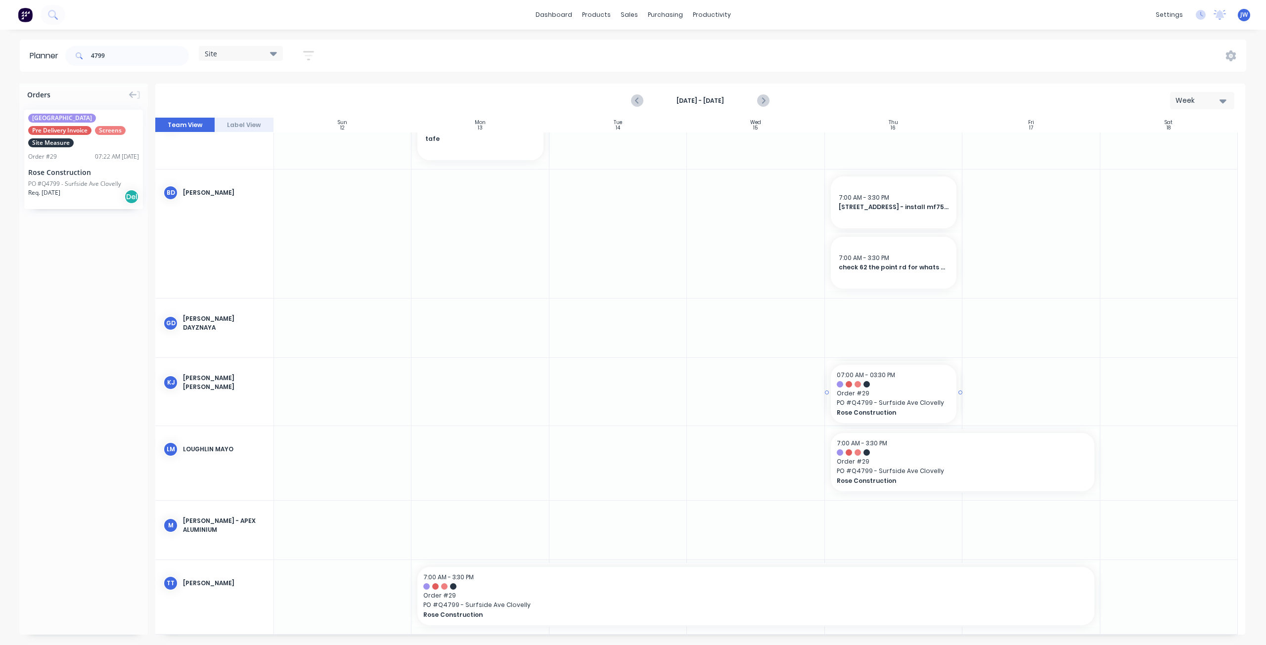
drag, startPoint x: 85, startPoint y: 161, endPoint x: 884, endPoint y: 393, distance: 832.3
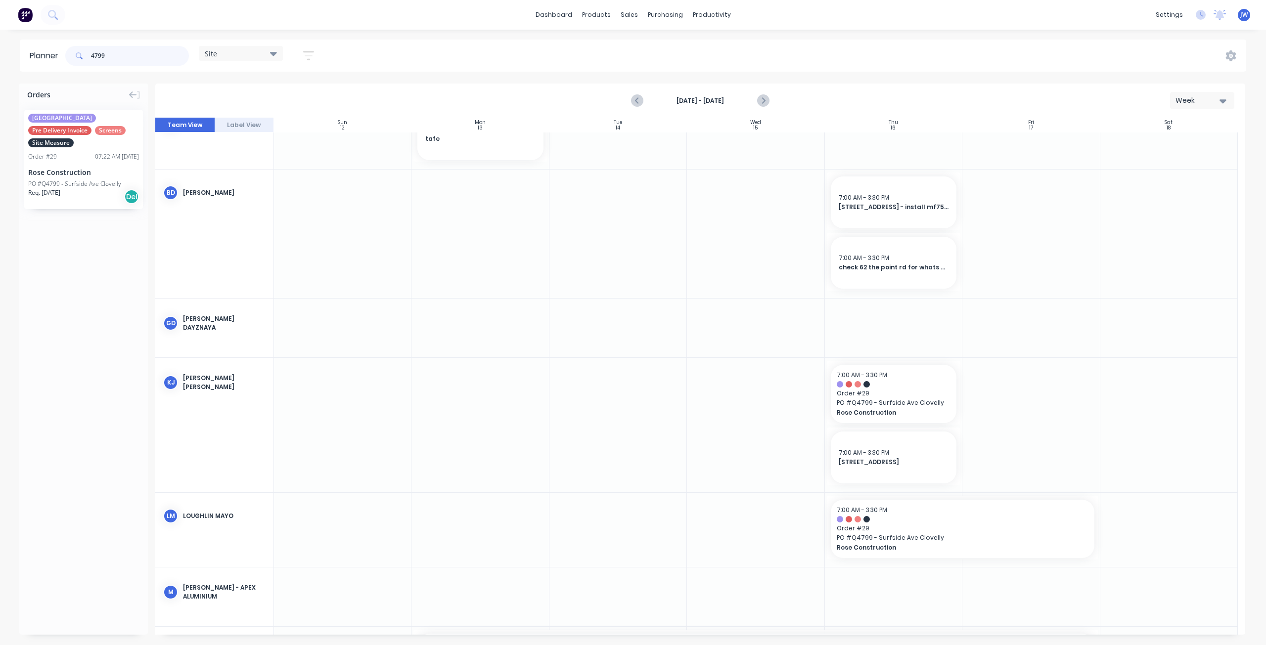
drag, startPoint x: 113, startPoint y: 57, endPoint x: 68, endPoint y: 58, distance: 44.5
click at [71, 58] on div "4799" at bounding box center [127, 56] width 124 height 20
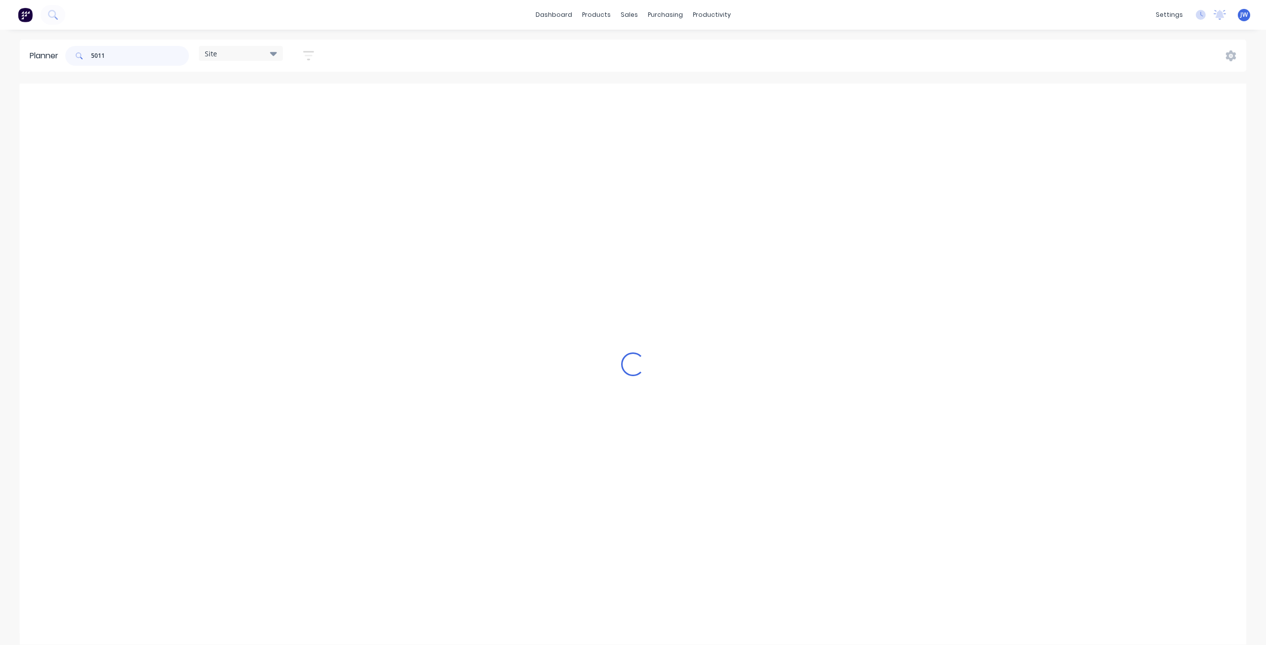
scroll to position [16, 0]
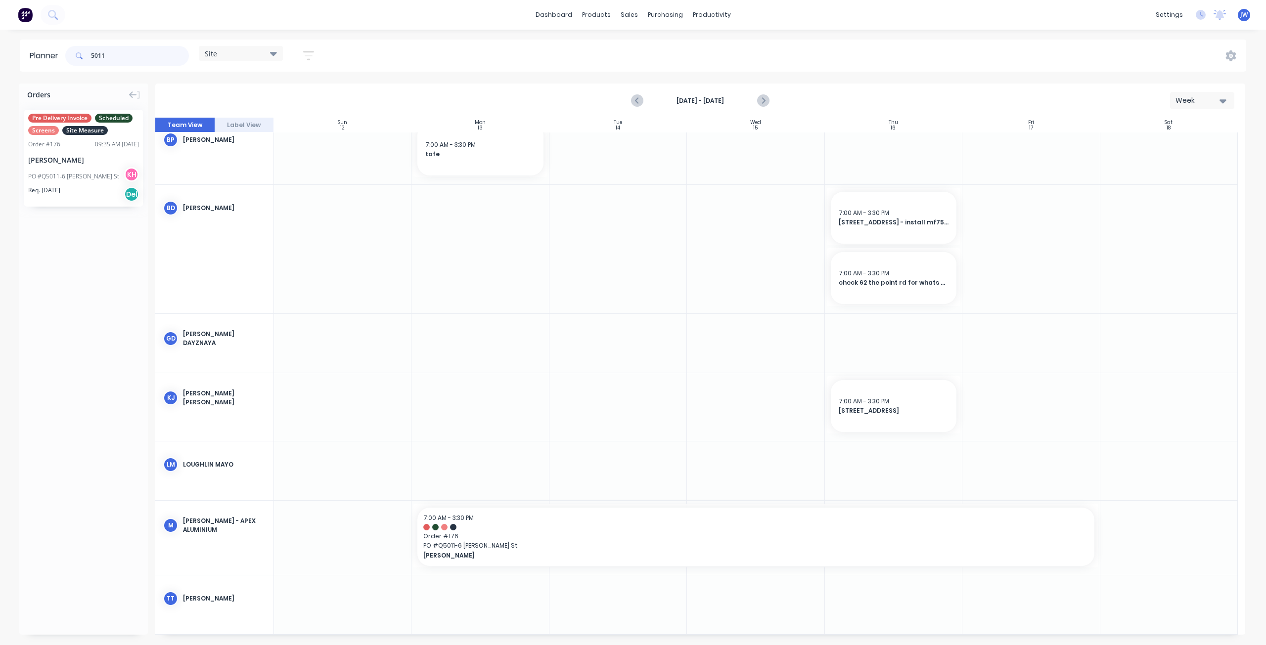
type input "5011"
